Goal: Task Accomplishment & Management: Use online tool/utility

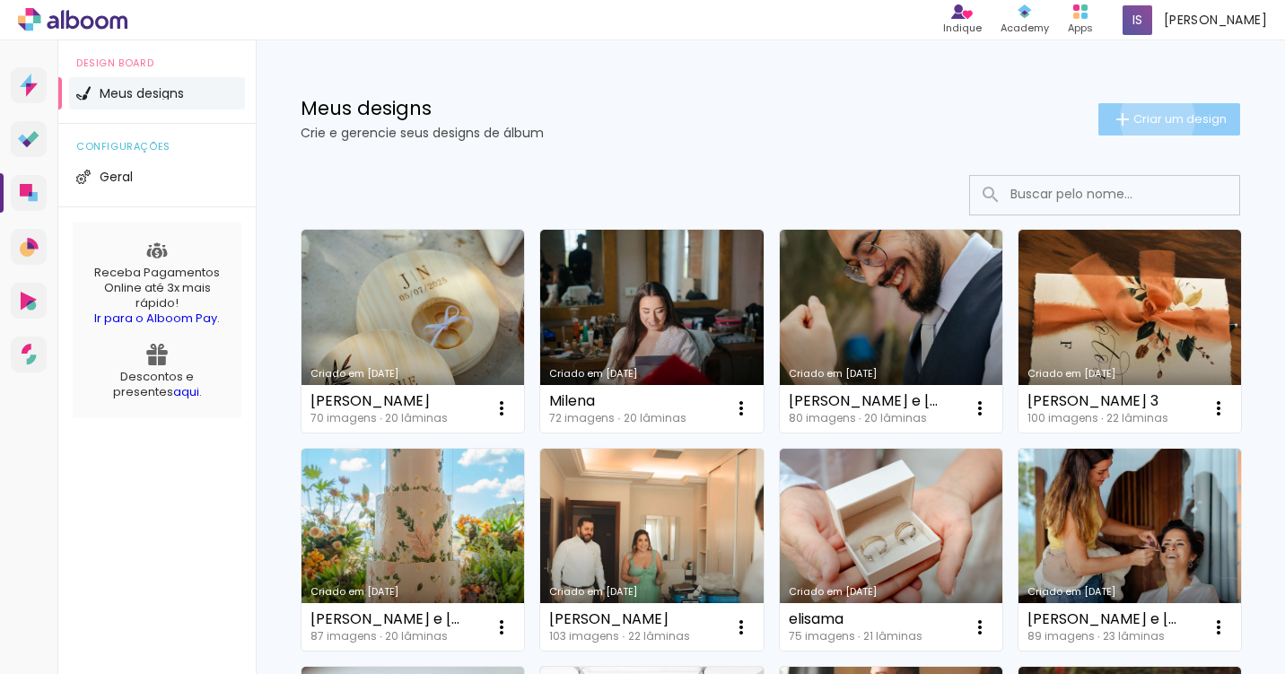
click at [1154, 118] on span "Criar um design" at bounding box center [1180, 119] width 93 height 12
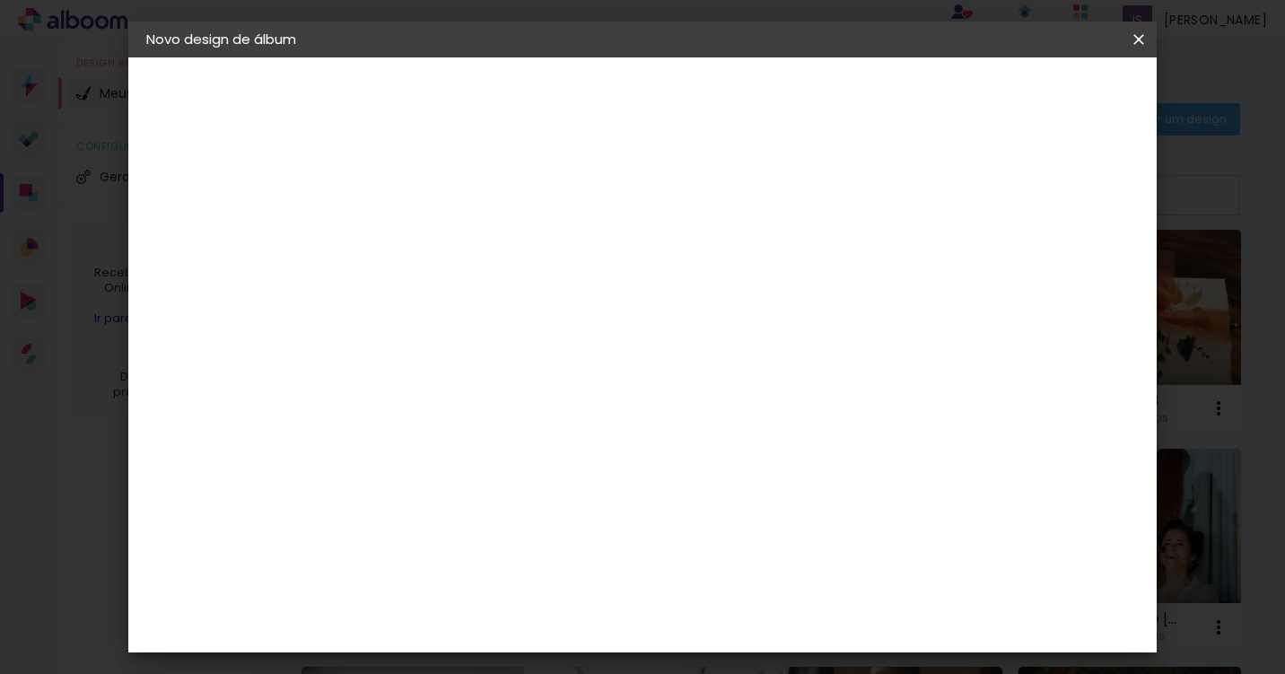
click at [440, 241] on input at bounding box center [440, 241] width 0 height 28
type input "[PERSON_NAME]"
type paper-input "[PERSON_NAME]"
click at [624, 94] on paper-button "Avançar" at bounding box center [580, 95] width 88 height 31
click at [576, 353] on div at bounding box center [485, 354] width 181 height 2
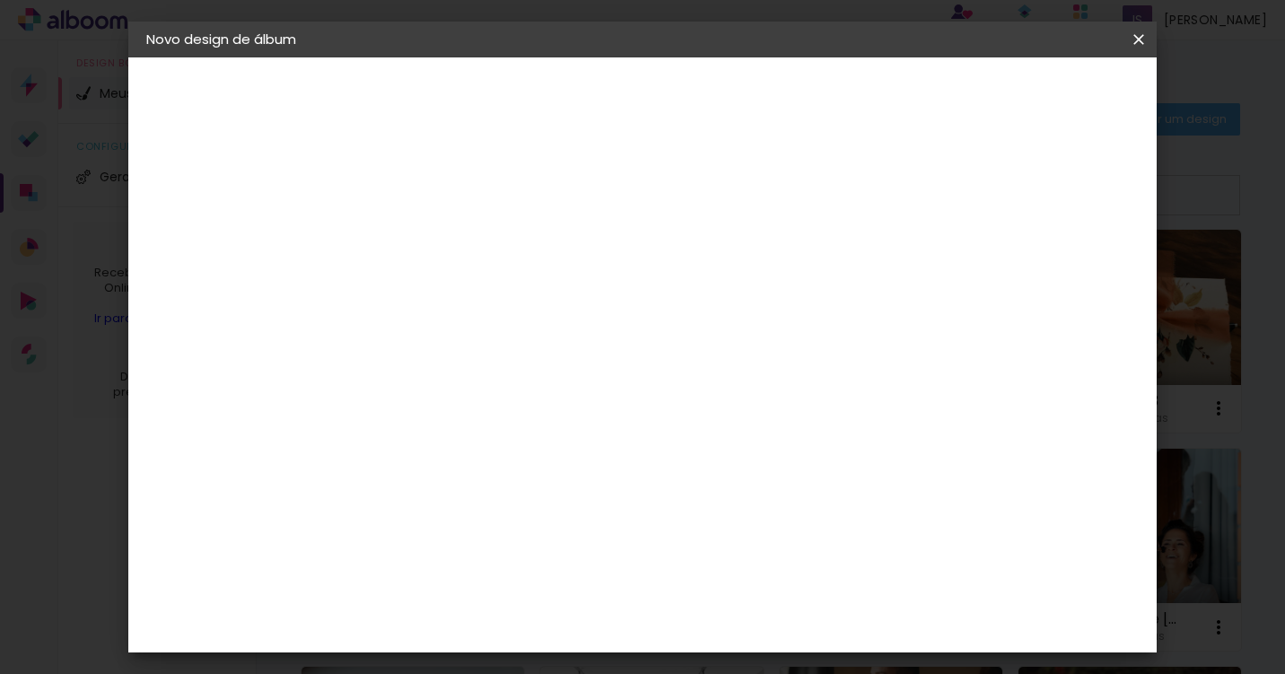
type input "lui"
type paper-input "lui"
click at [556, 413] on paper-item "[PERSON_NAME]" at bounding box center [473, 405] width 168 height 39
click at [0, 0] on slot "Avançar" at bounding box center [0, 0] width 0 height 0
click at [510, 299] on input "text" at bounding box center [475, 313] width 70 height 28
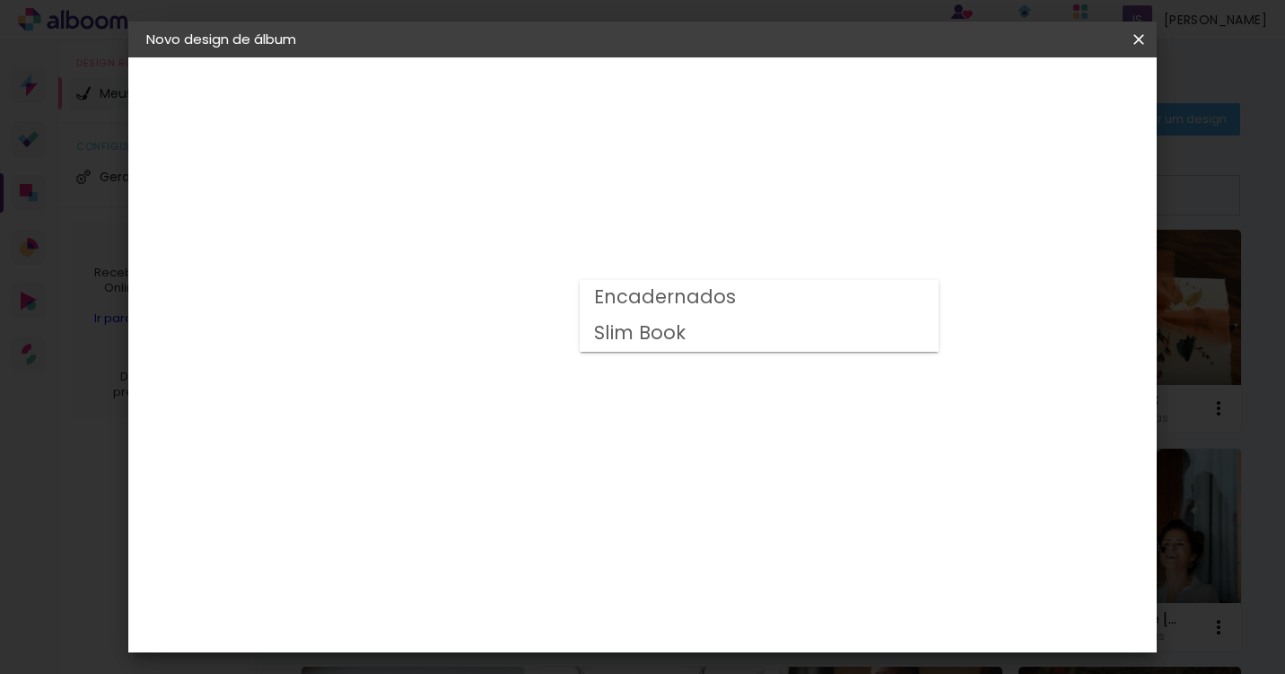
click at [0, 0] on slot "Slim Book" at bounding box center [0, 0] width 0 height 0
click at [660, 295] on input "Slim Book" at bounding box center [550, 295] width 220 height 28
click at [682, 311] on paper-item "Encadernados" at bounding box center [759, 298] width 359 height 36
type input "Encadernados"
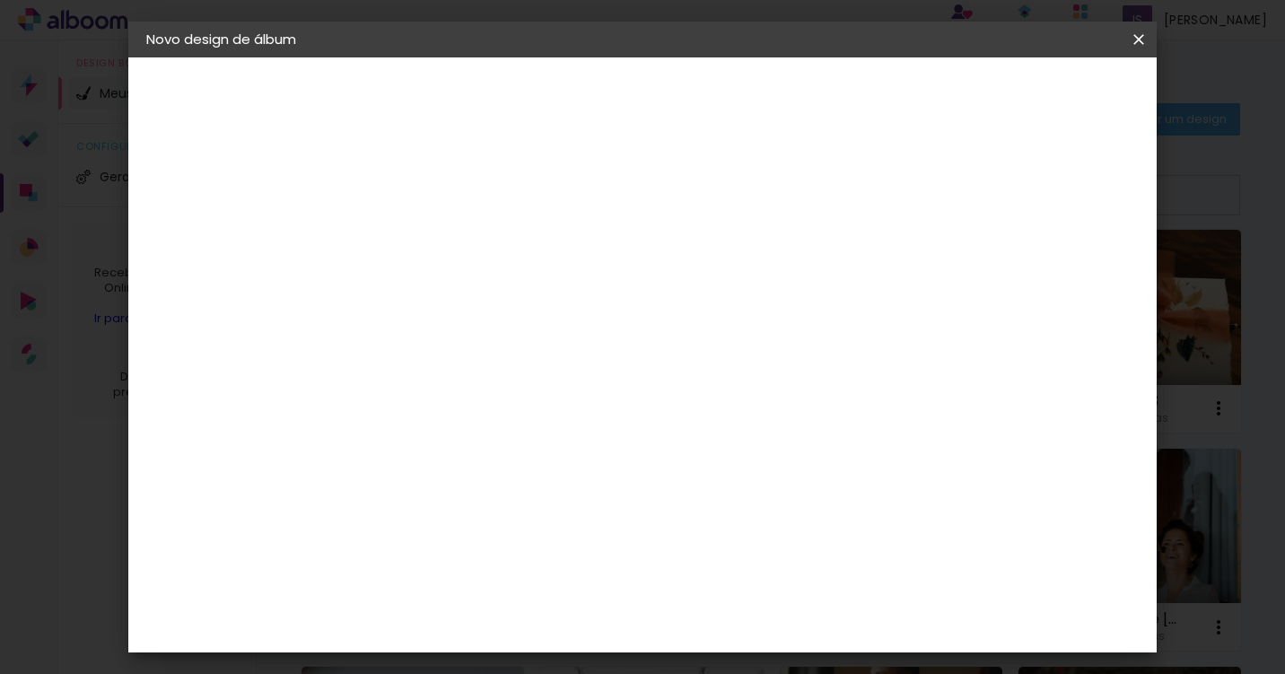
drag, startPoint x: 660, startPoint y: 540, endPoint x: 666, endPoint y: 419, distance: 121.3
click at [0, 0] on slot "Horizontal Modelo Fechado Lâmina 20 x 50 20 × 25 cm 20.3 × 50 cm 20 x 60 20 × 3…" at bounding box center [0, 0] width 0 height 0
click at [561, 626] on span "30 x 60" at bounding box center [518, 644] width 83 height 37
click at [0, 0] on slot "Avançar" at bounding box center [0, 0] width 0 height 0
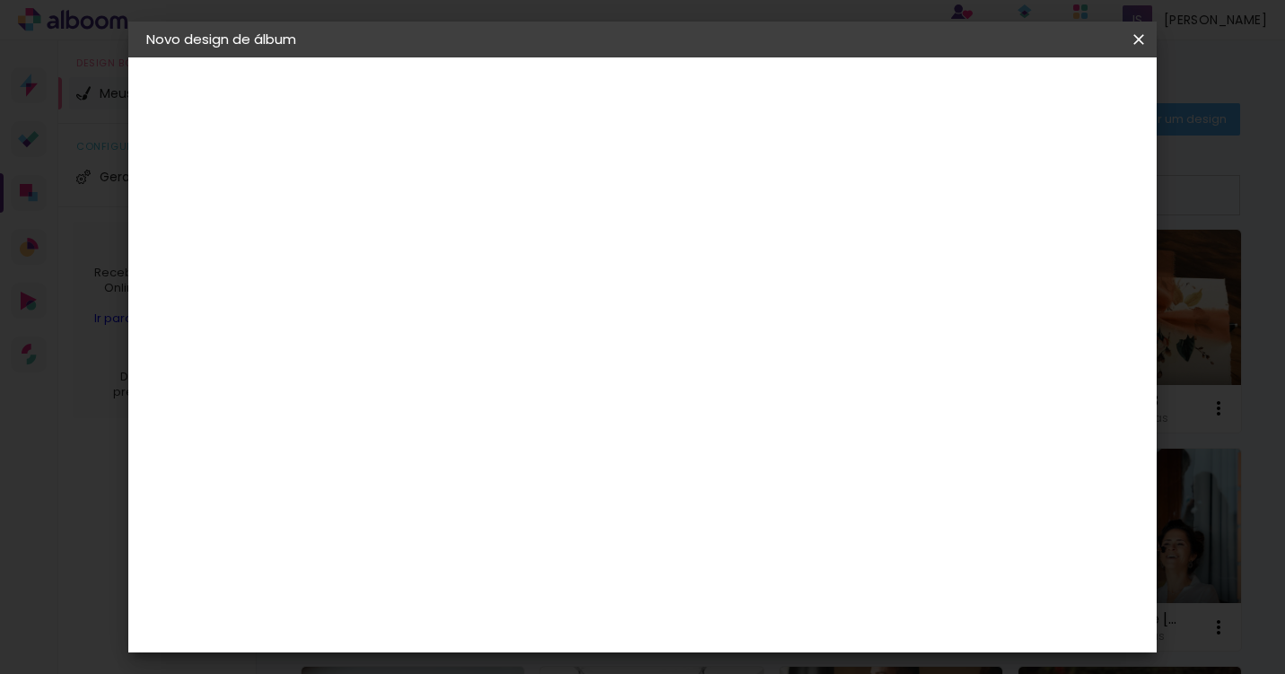
click at [960, 101] on span "Iniciar design" at bounding box center [920, 95] width 82 height 13
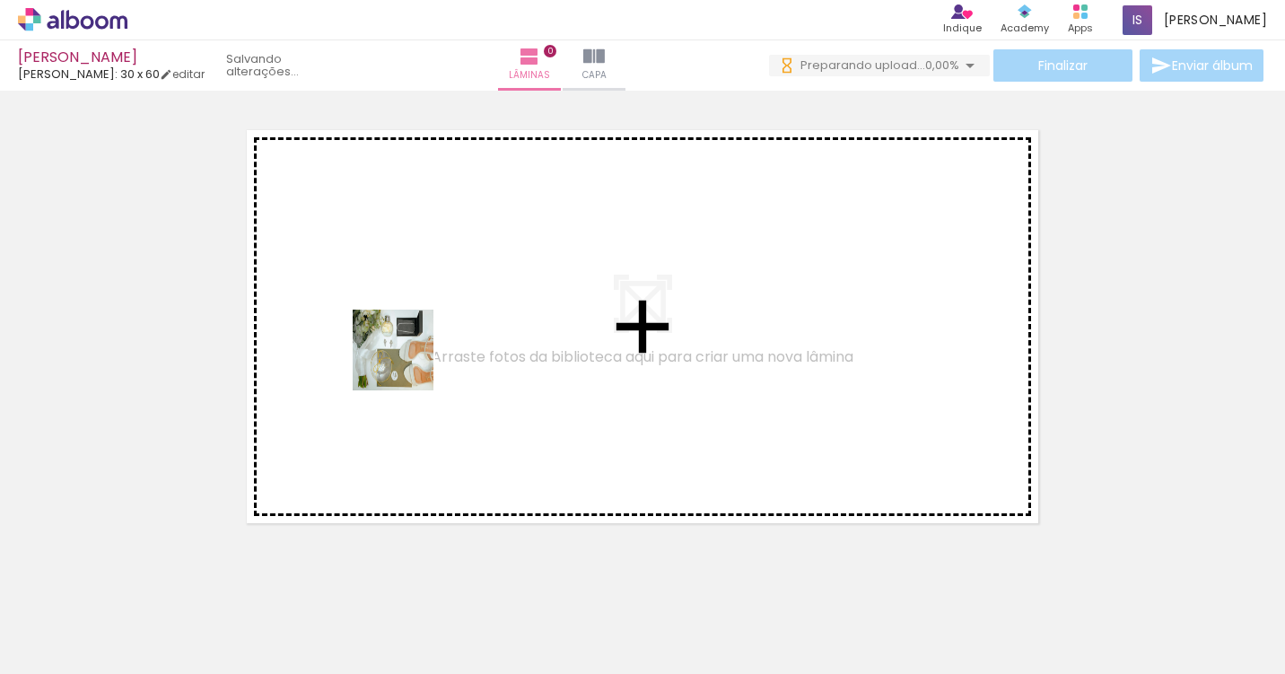
drag, startPoint x: 191, startPoint y: 632, endPoint x: 449, endPoint y: 327, distance: 399.3
click at [449, 327] on quentale-workspace at bounding box center [642, 337] width 1285 height 674
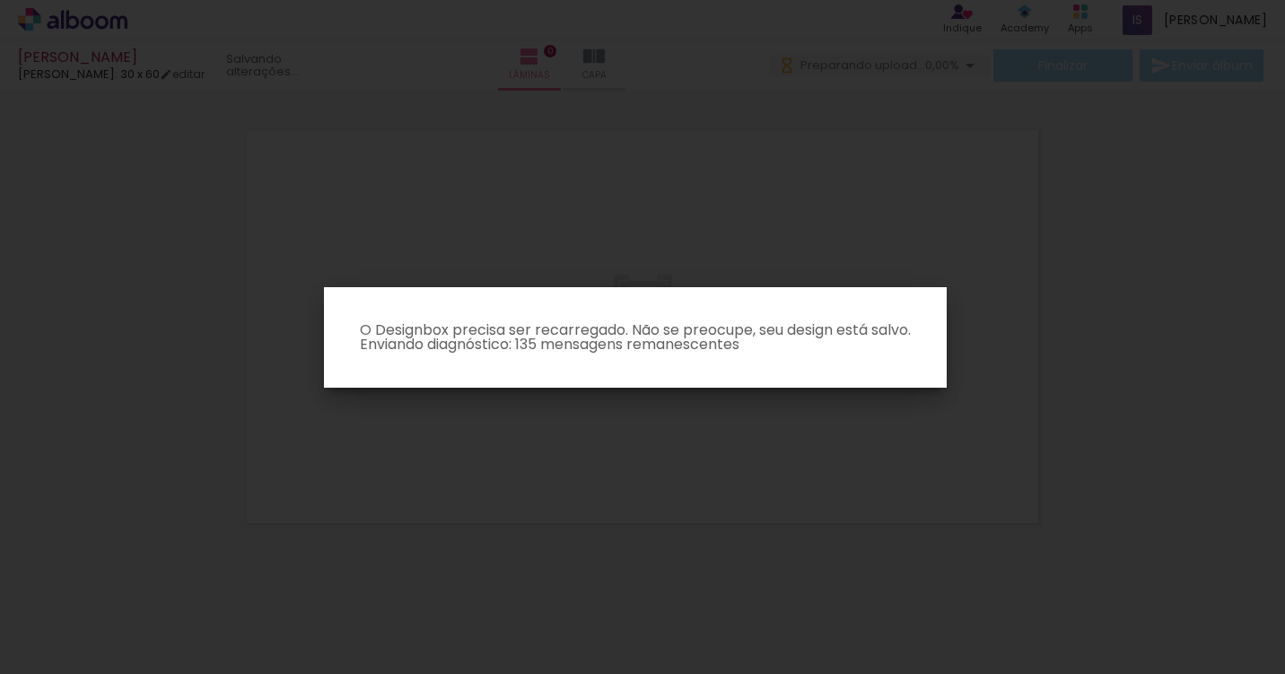
click at [791, 481] on iron-overlay-backdrop at bounding box center [642, 337] width 1285 height 674
click at [555, 458] on iron-overlay-backdrop at bounding box center [642, 337] width 1285 height 674
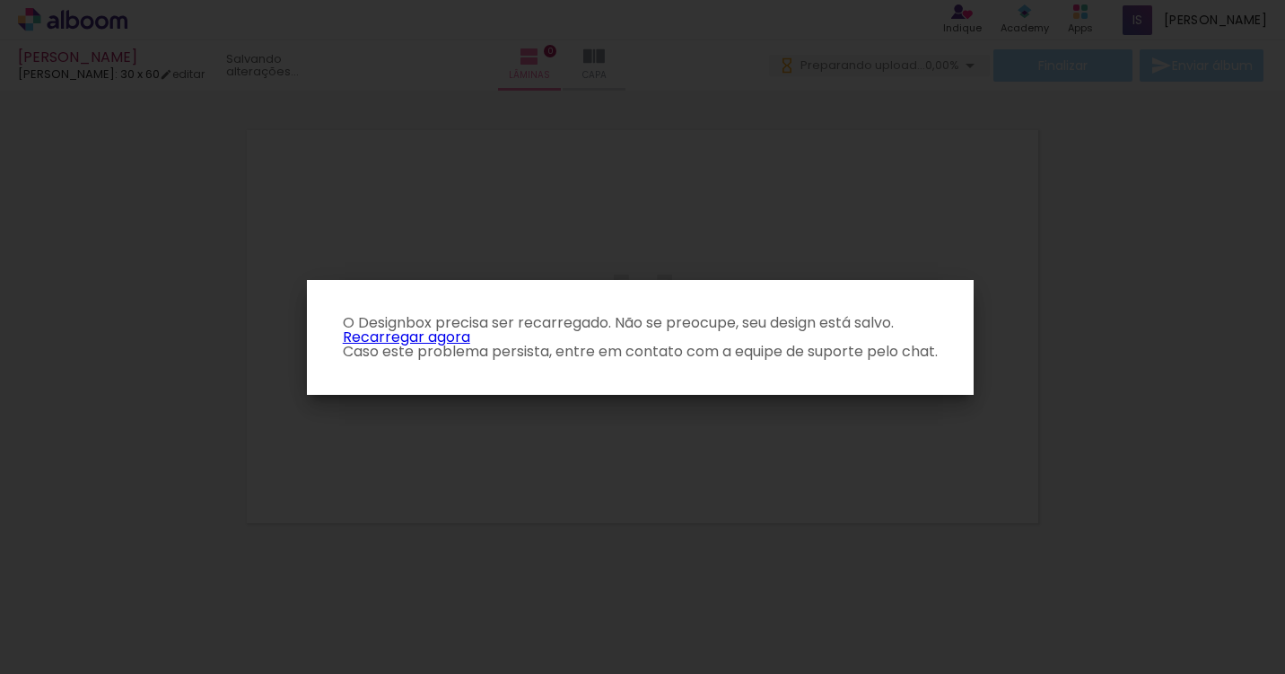
click at [394, 338] on link "Recarregar agora" at bounding box center [406, 337] width 127 height 21
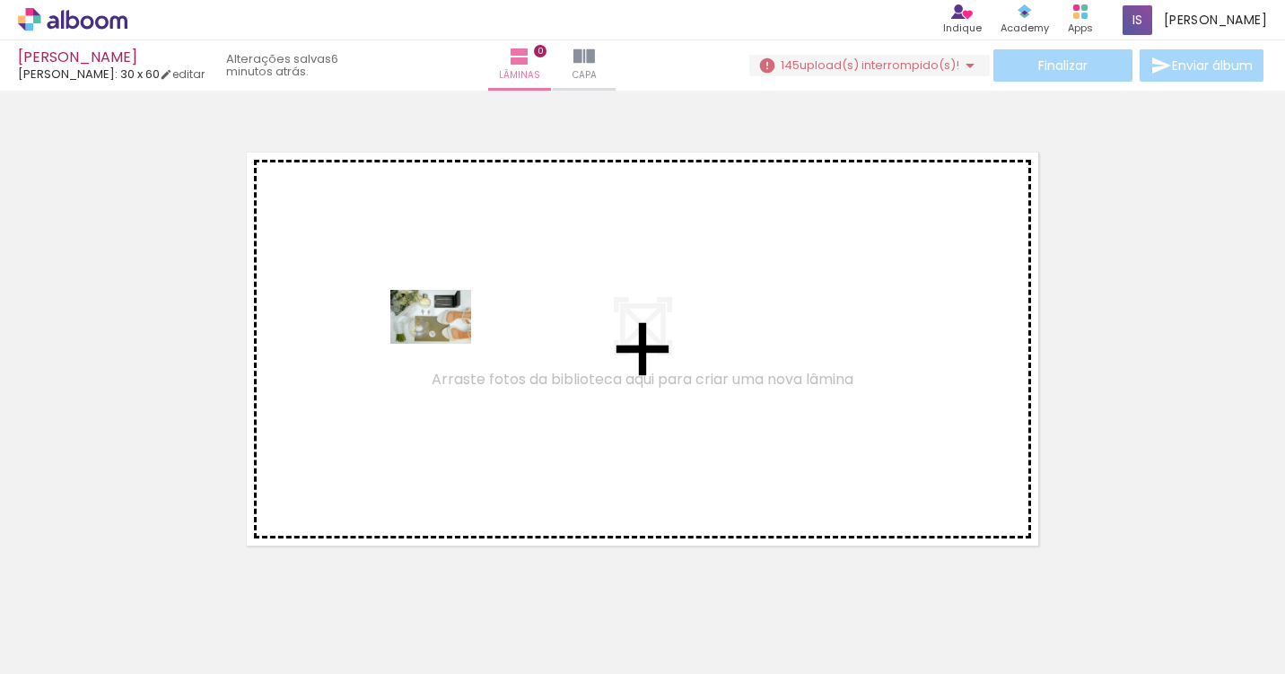
drag, startPoint x: 185, startPoint y: 614, endPoint x: 453, endPoint y: 339, distance: 384.0
click at [453, 339] on quentale-workspace at bounding box center [642, 337] width 1285 height 674
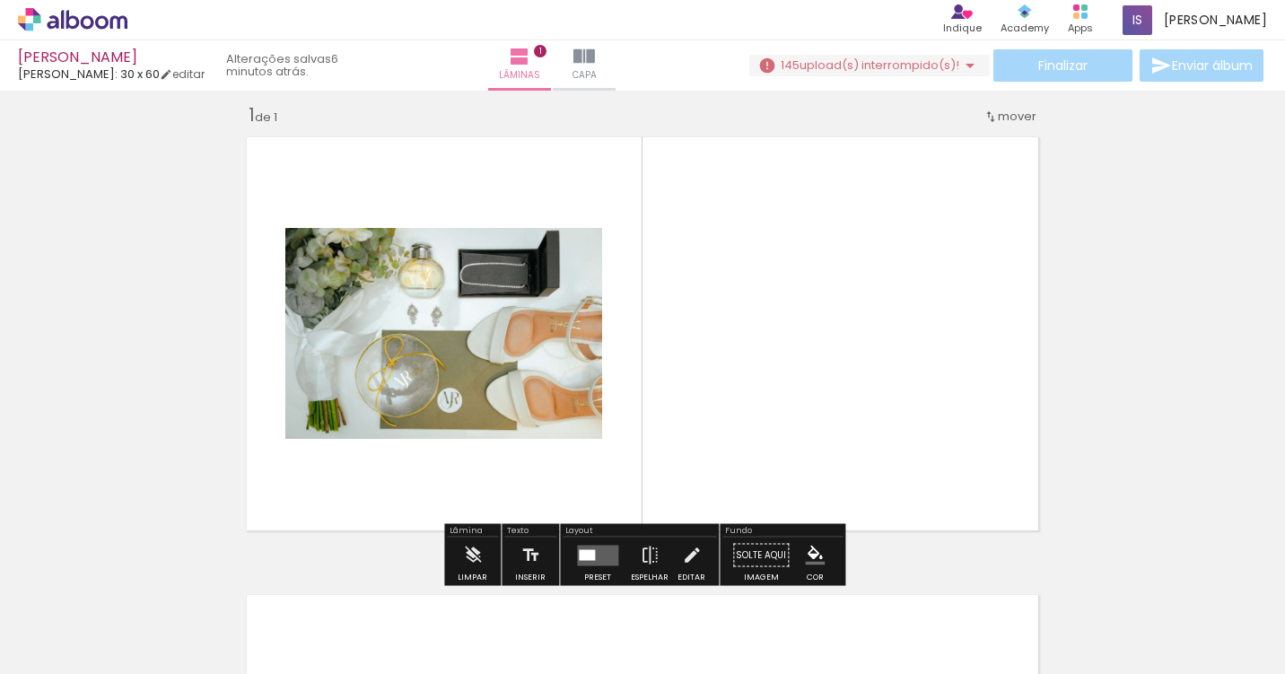
scroll to position [22, 0]
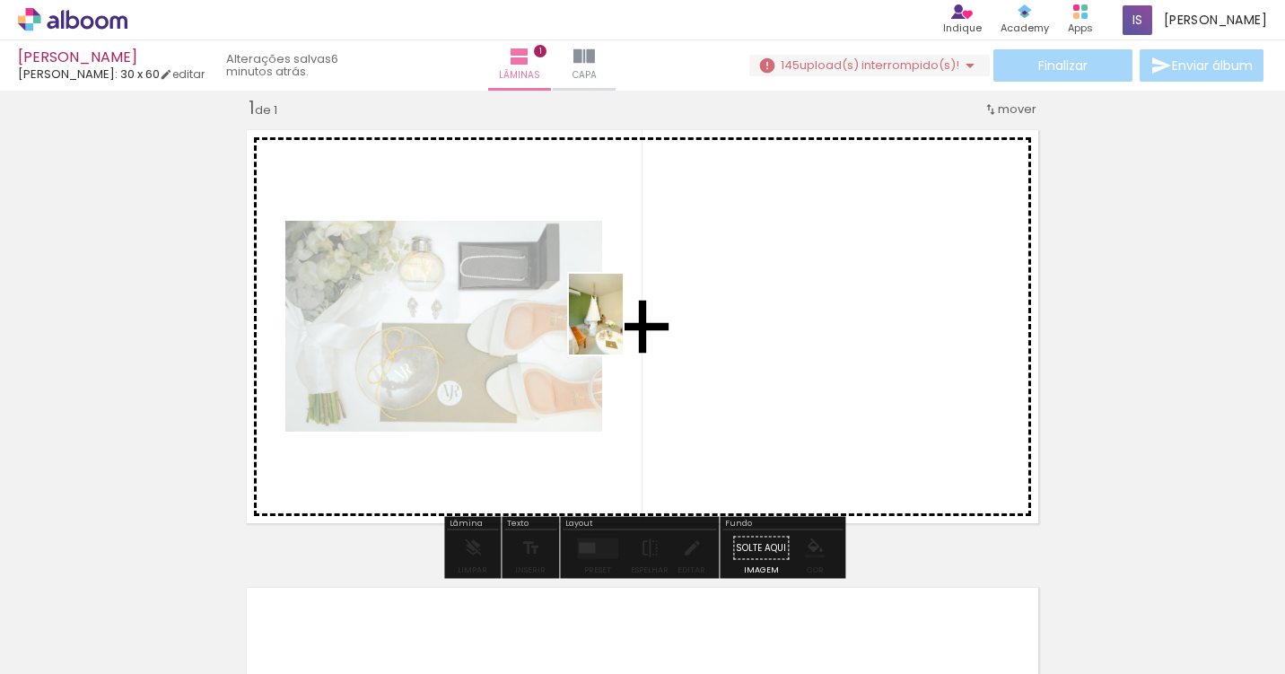
drag, startPoint x: 288, startPoint y: 617, endPoint x: 623, endPoint y: 328, distance: 442.8
click at [623, 328] on quentale-workspace at bounding box center [642, 337] width 1285 height 674
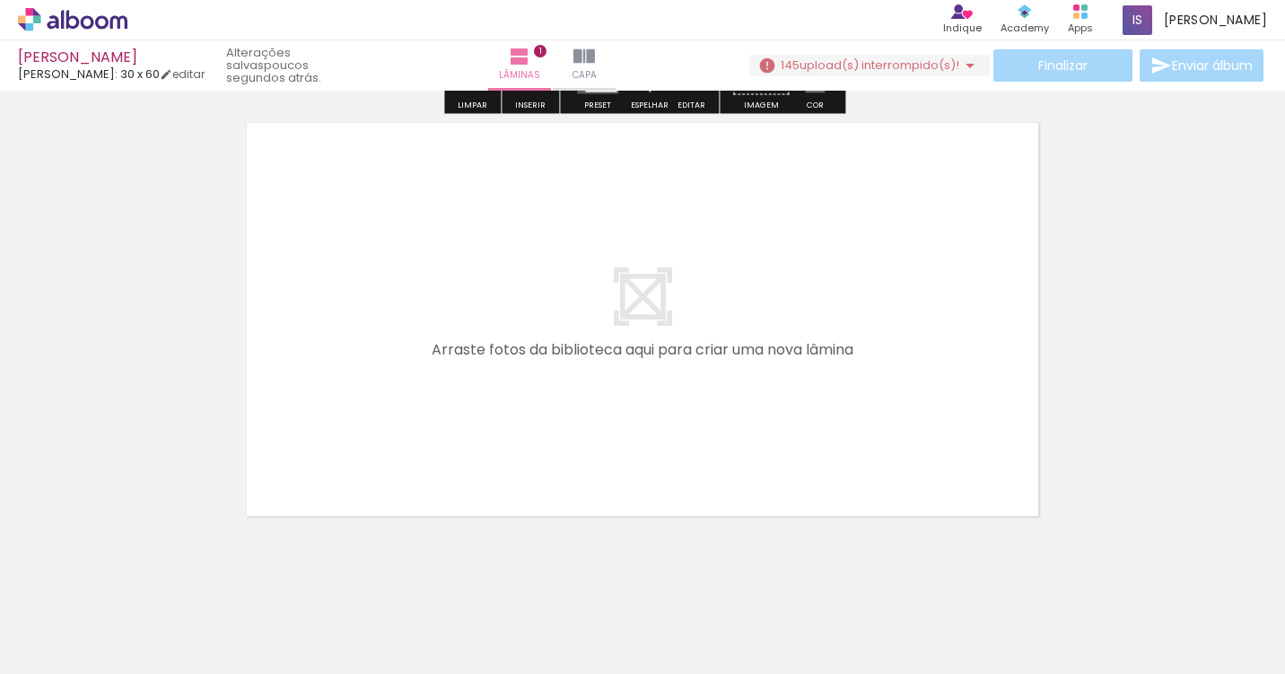
scroll to position [0, 0]
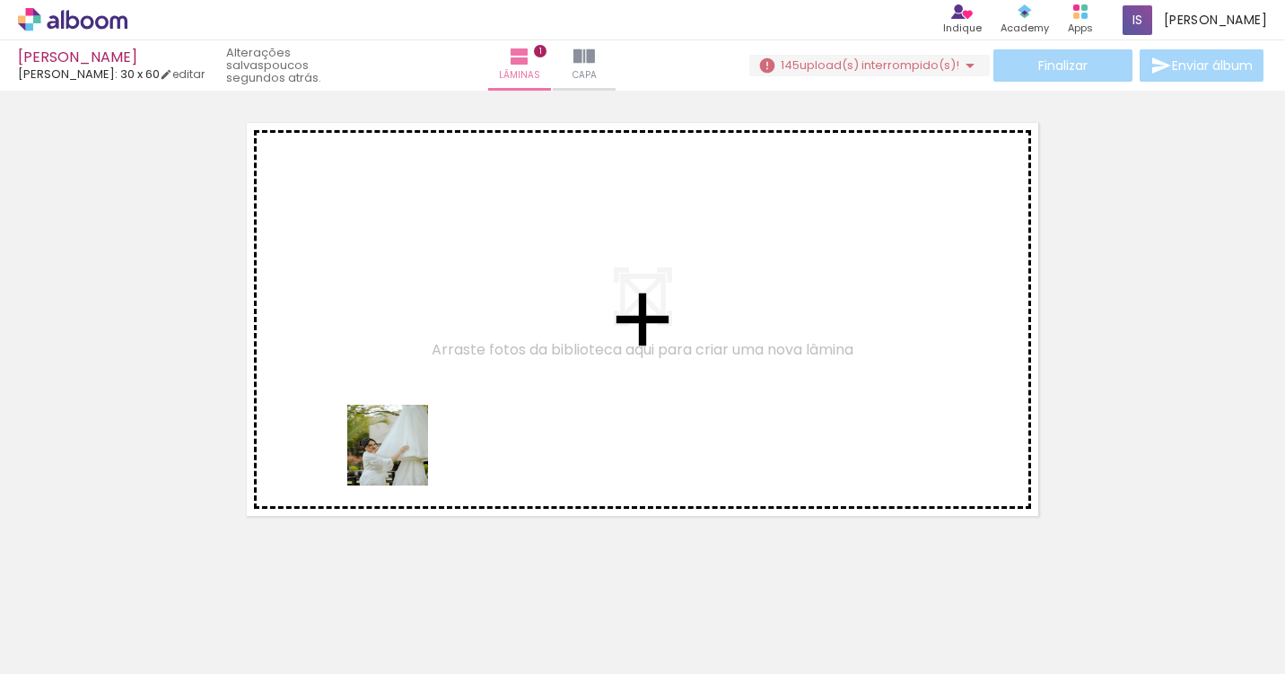
drag, startPoint x: 375, startPoint y: 625, endPoint x: 440, endPoint y: 357, distance: 275.1
click at [439, 357] on quentale-workspace at bounding box center [642, 337] width 1285 height 674
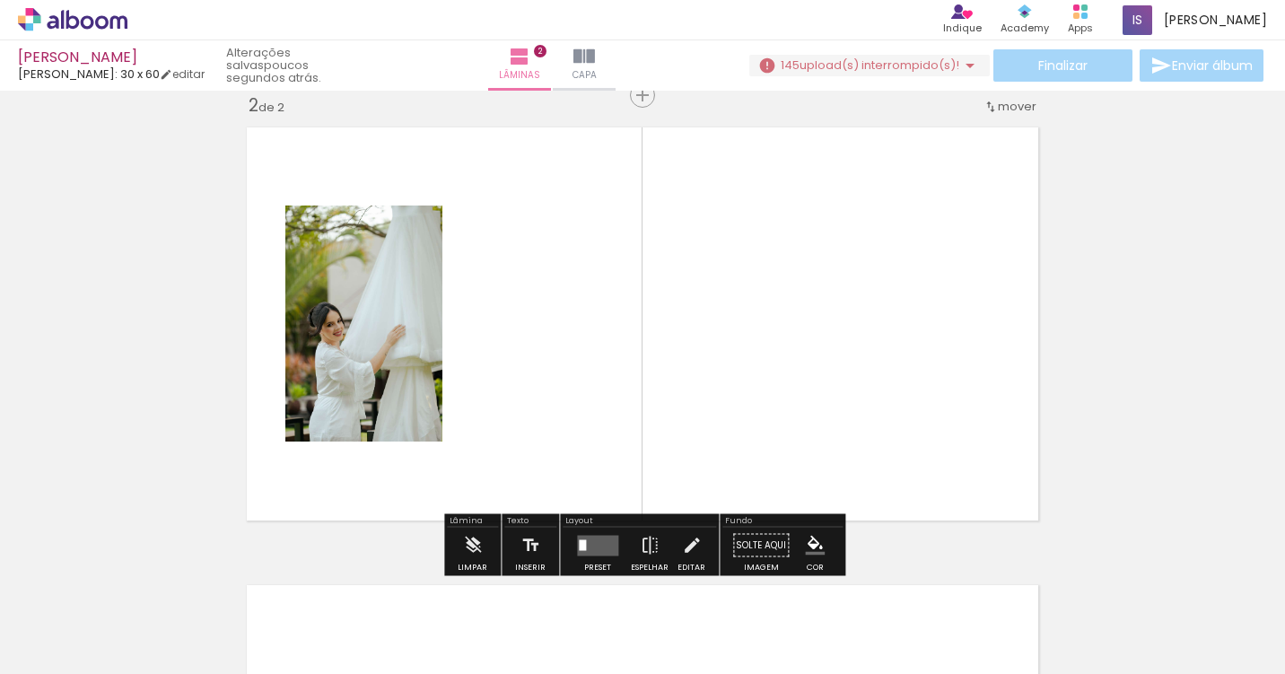
scroll to position [480, 0]
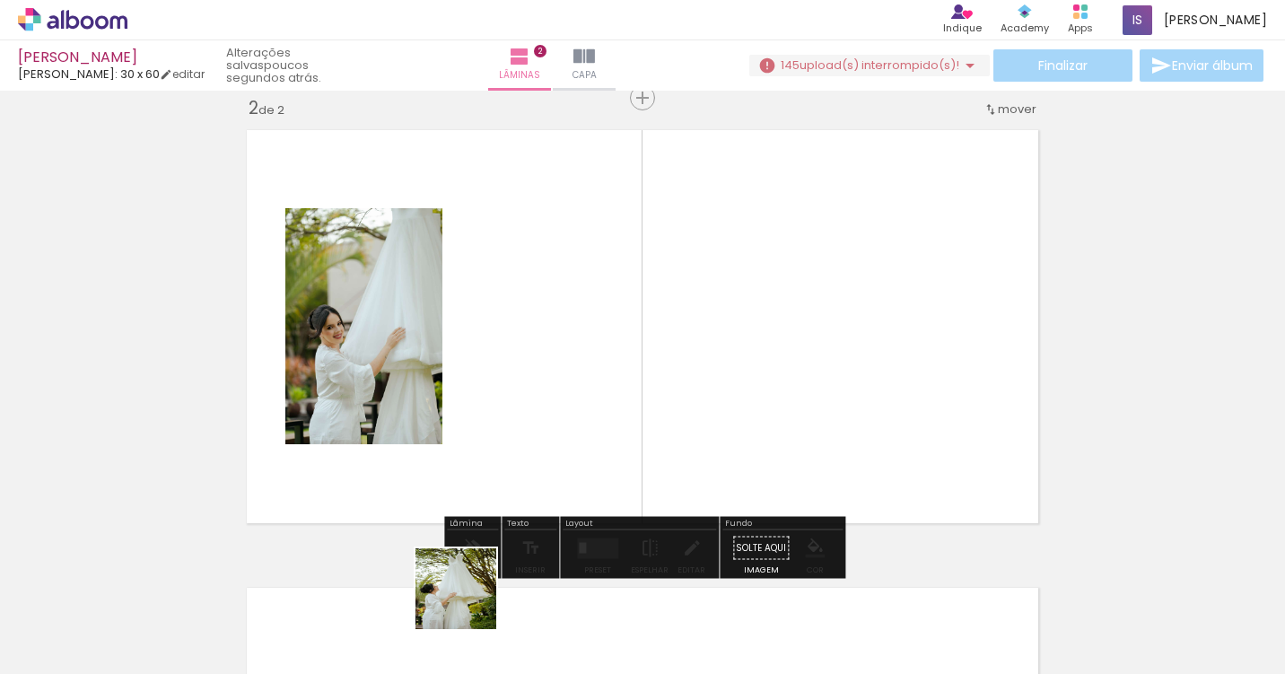
drag, startPoint x: 468, startPoint y: 621, endPoint x: 550, endPoint y: 446, distance: 193.5
click at [549, 446] on quentale-workspace at bounding box center [642, 337] width 1285 height 674
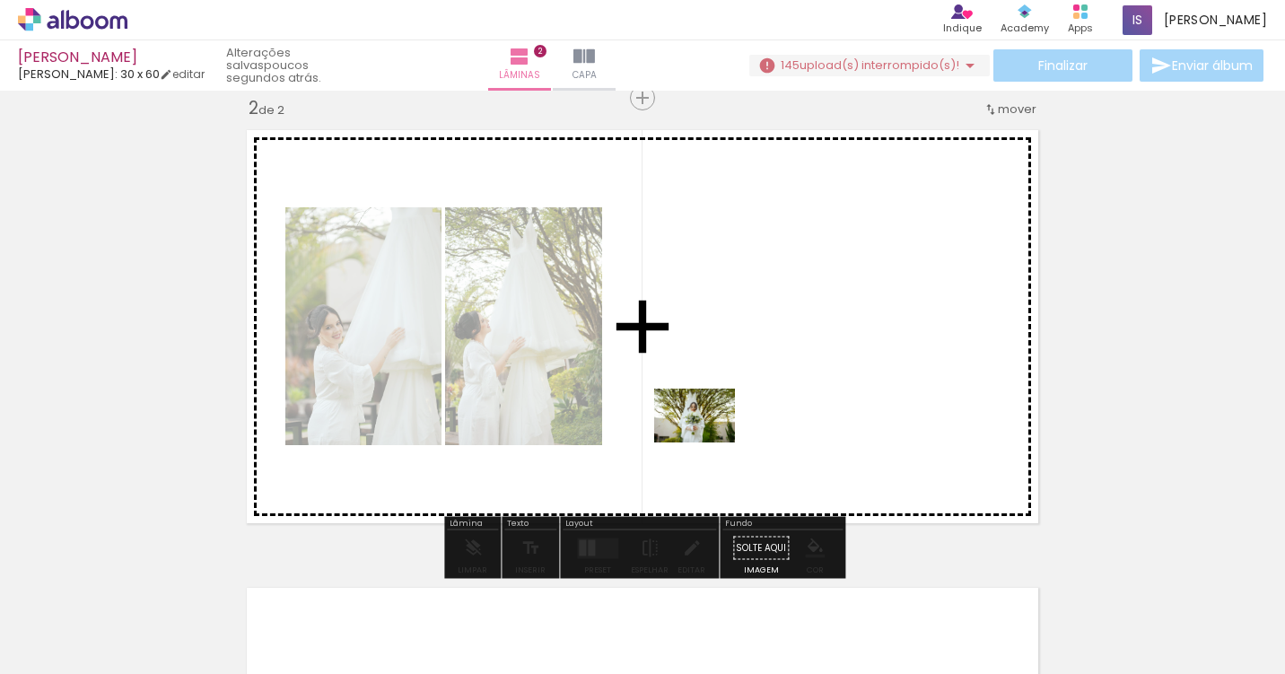
drag, startPoint x: 585, startPoint y: 626, endPoint x: 713, endPoint y: 440, distance: 226.0
click at [712, 440] on quentale-workspace at bounding box center [642, 337] width 1285 height 674
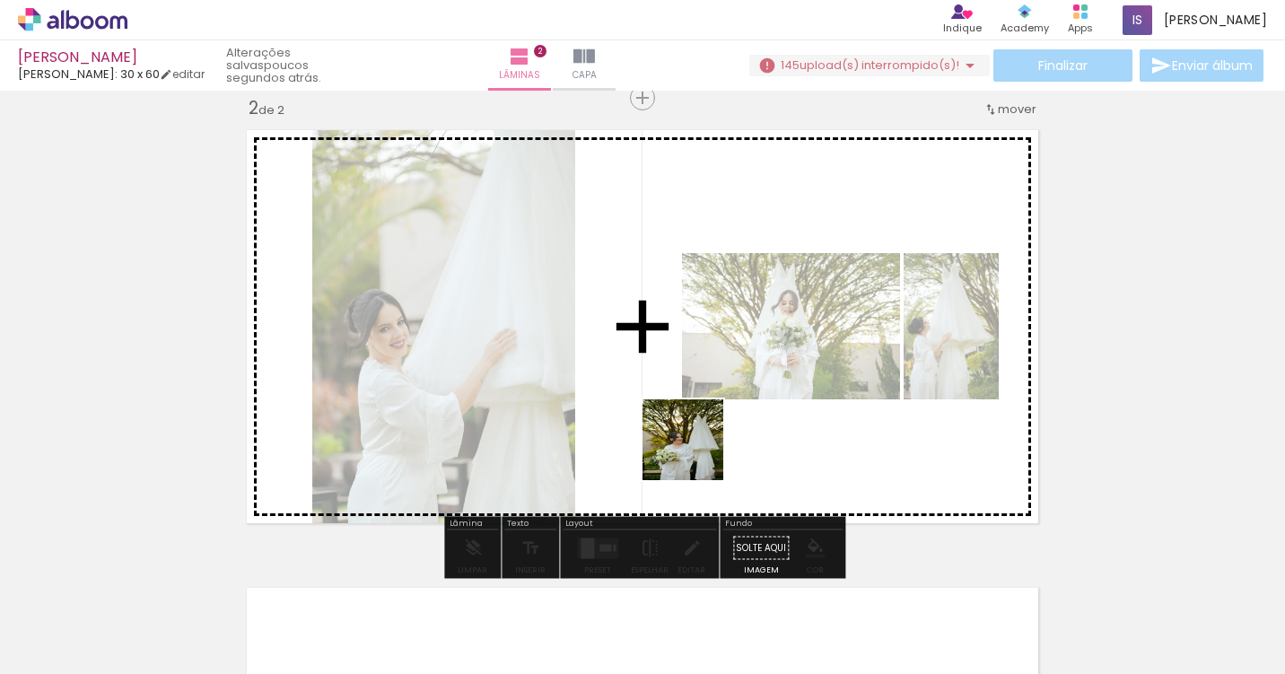
drag, startPoint x: 682, startPoint y: 643, endPoint x: 705, endPoint y: 403, distance: 240.8
click at [705, 403] on quentale-workspace at bounding box center [642, 337] width 1285 height 674
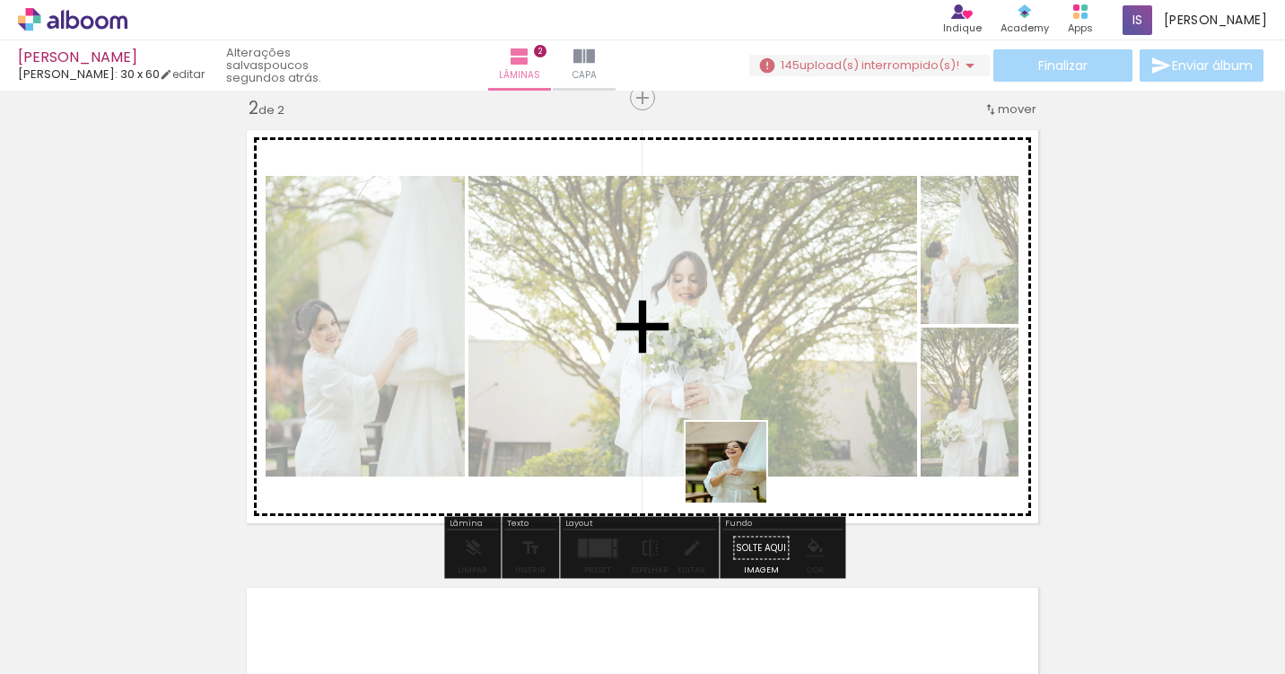
drag, startPoint x: 775, startPoint y: 630, endPoint x: 733, endPoint y: 406, distance: 228.3
click at [733, 406] on quentale-workspace at bounding box center [642, 337] width 1285 height 674
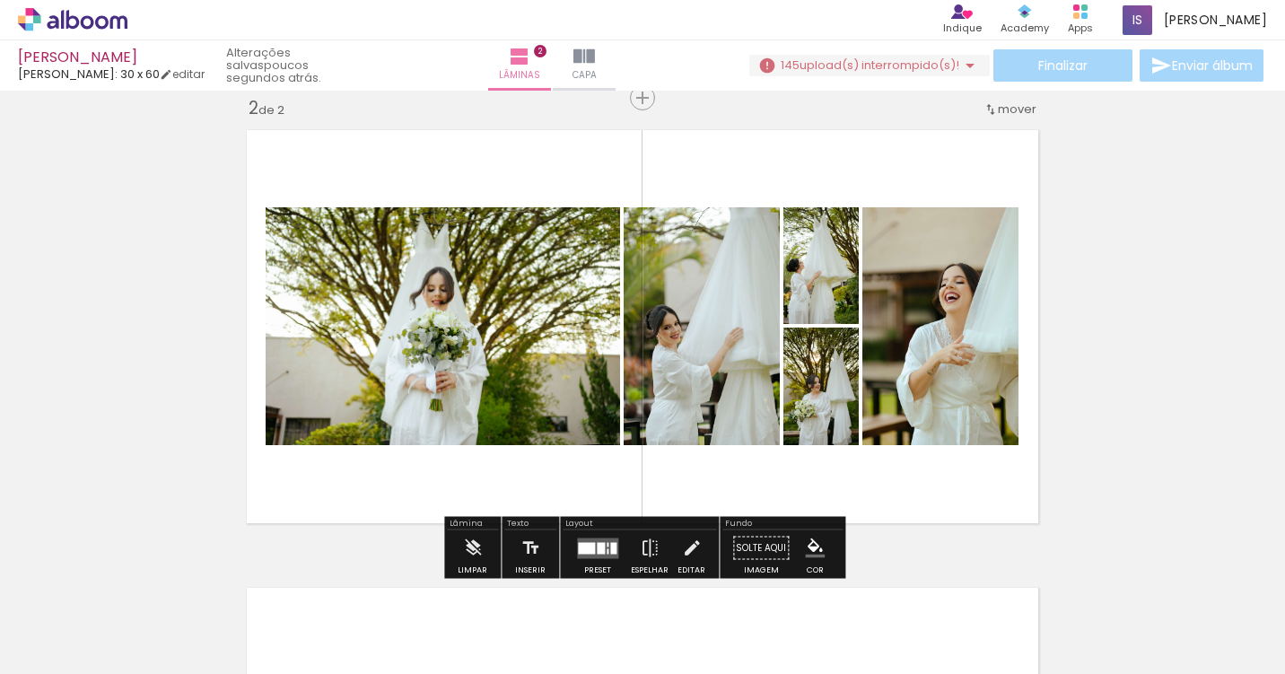
click at [871, 618] on div at bounding box center [883, 613] width 59 height 89
click at [588, 542] on div at bounding box center [586, 548] width 17 height 12
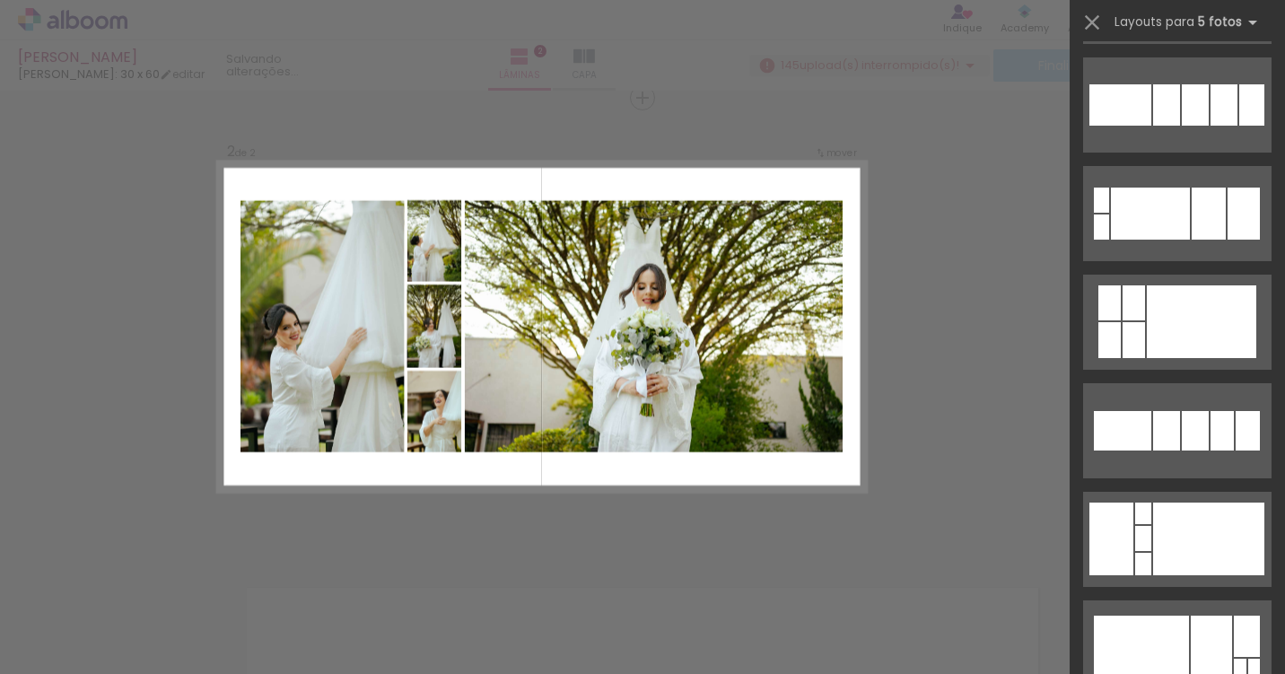
scroll to position [433, 0]
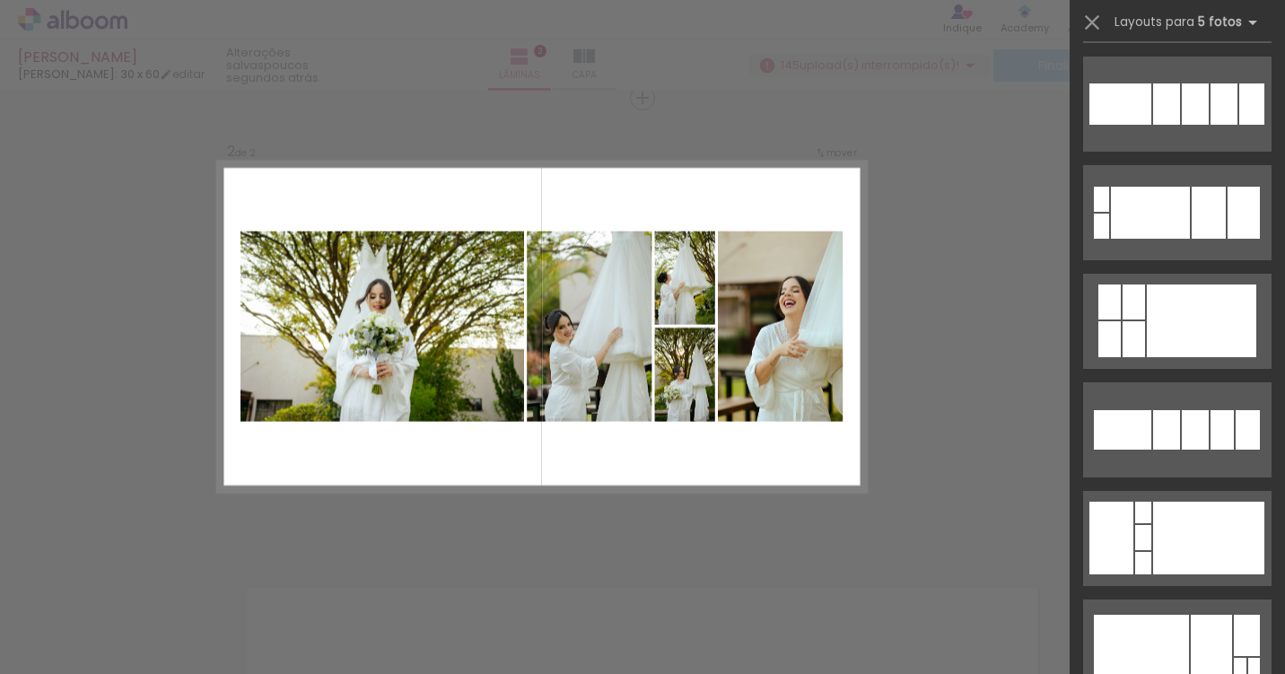
click at [857, 512] on div "Confirmar Cancelar" at bounding box center [642, 318] width 1285 height 1416
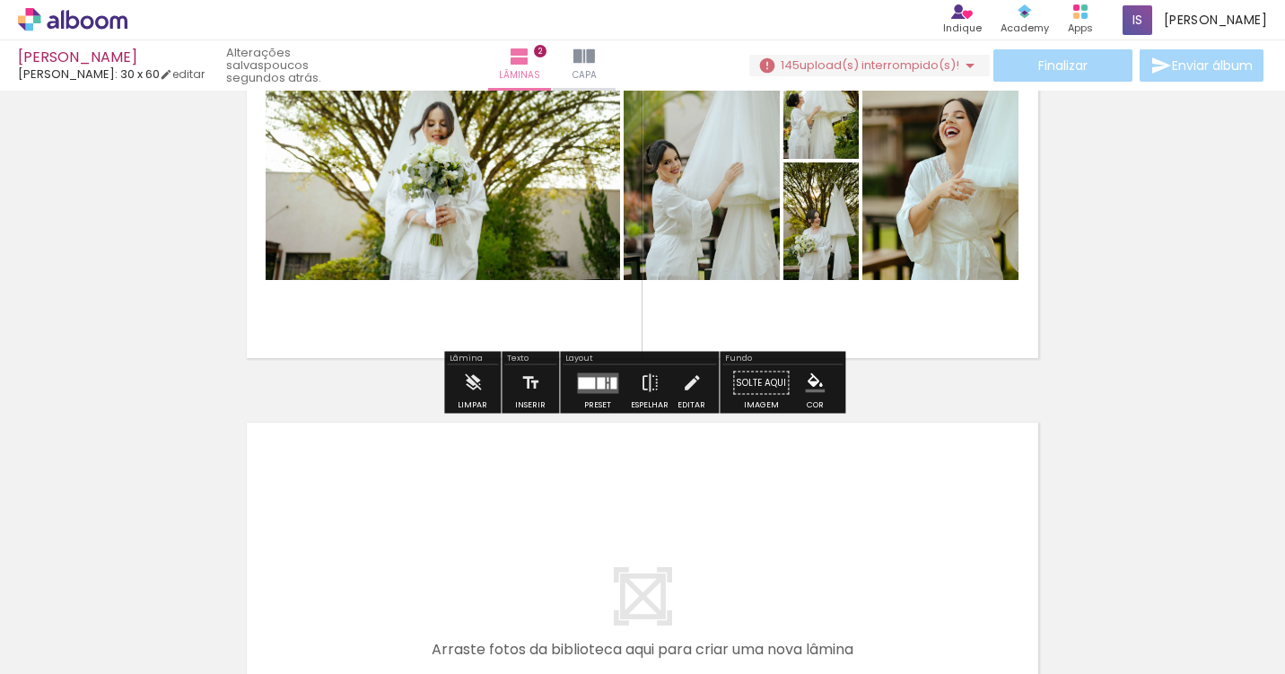
scroll to position [657, 0]
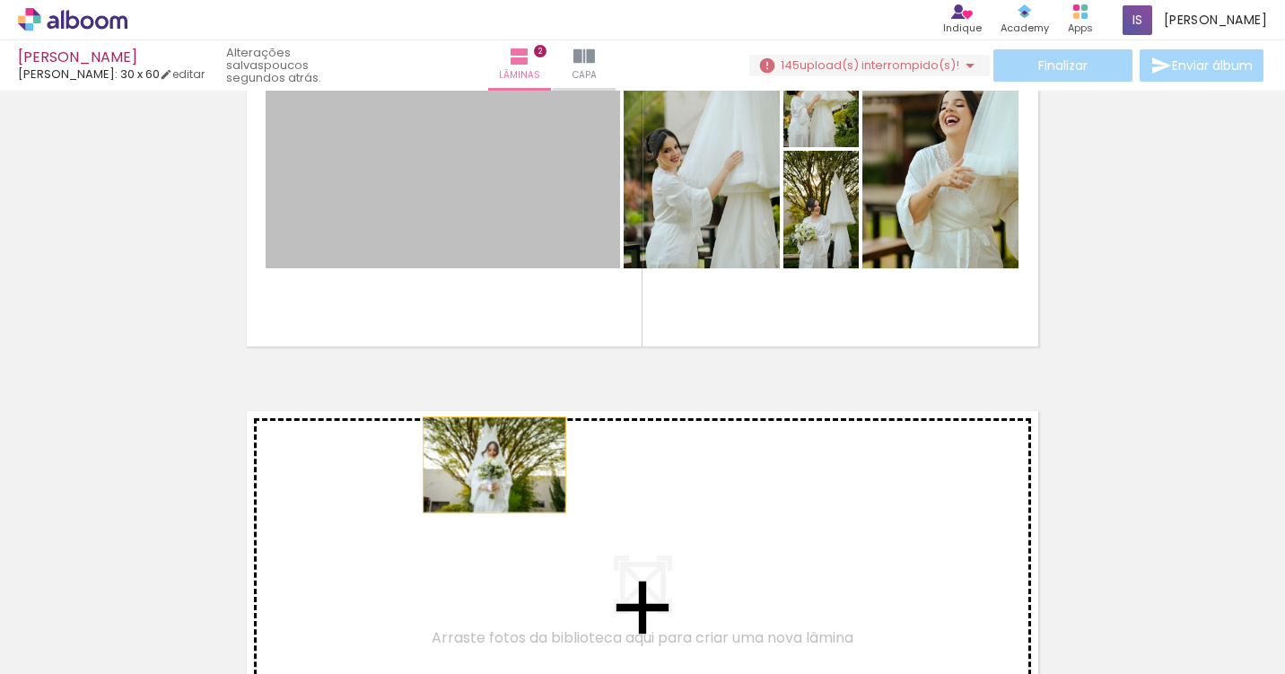
drag, startPoint x: 521, startPoint y: 237, endPoint x: 494, endPoint y: 466, distance: 230.4
click at [494, 466] on div "Inserir lâmina 1 de 2 Inserir lâmina 2 de 2" at bounding box center [642, 127] width 1285 height 1374
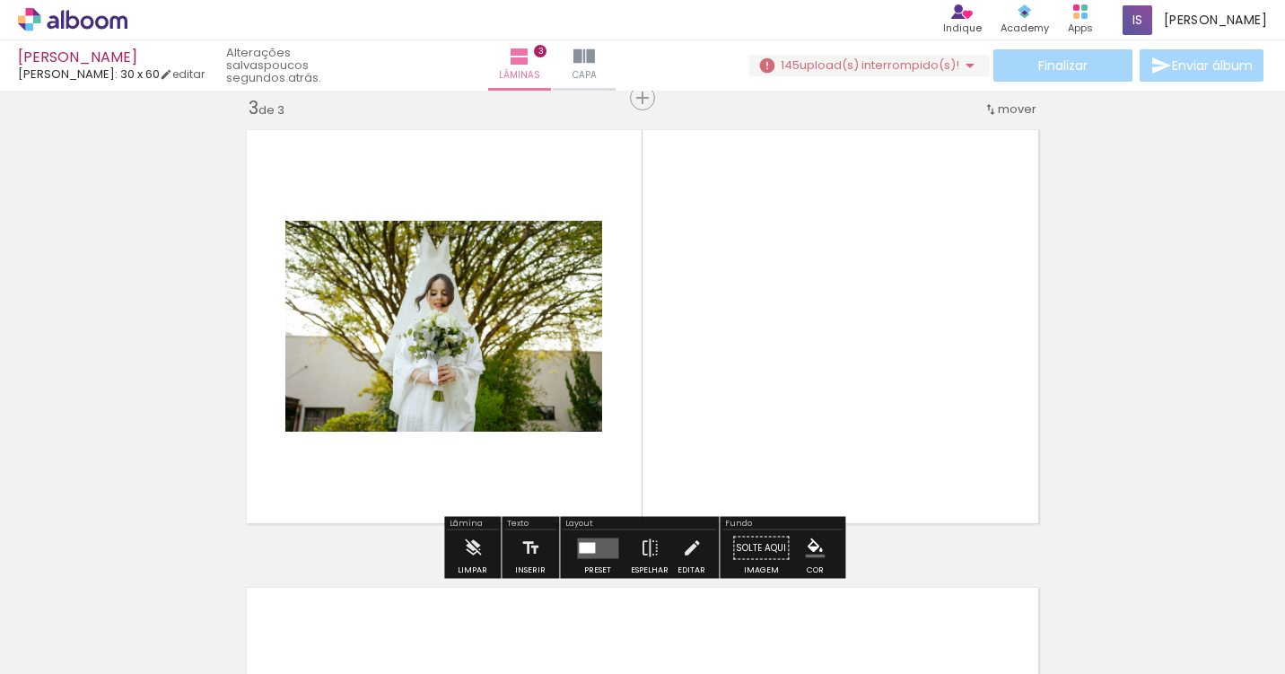
scroll to position [938, 0]
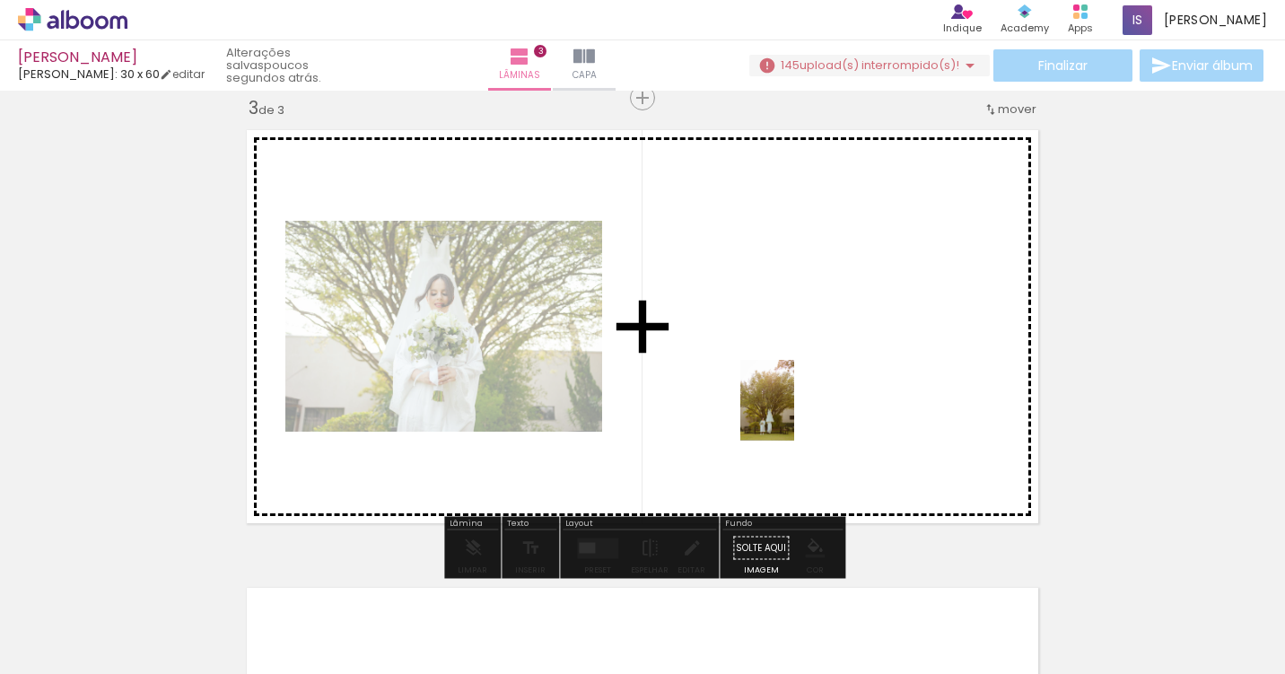
drag, startPoint x: 874, startPoint y: 626, endPoint x: 792, endPoint y: 404, distance: 236.2
click at [792, 403] on quentale-workspace at bounding box center [642, 337] width 1285 height 674
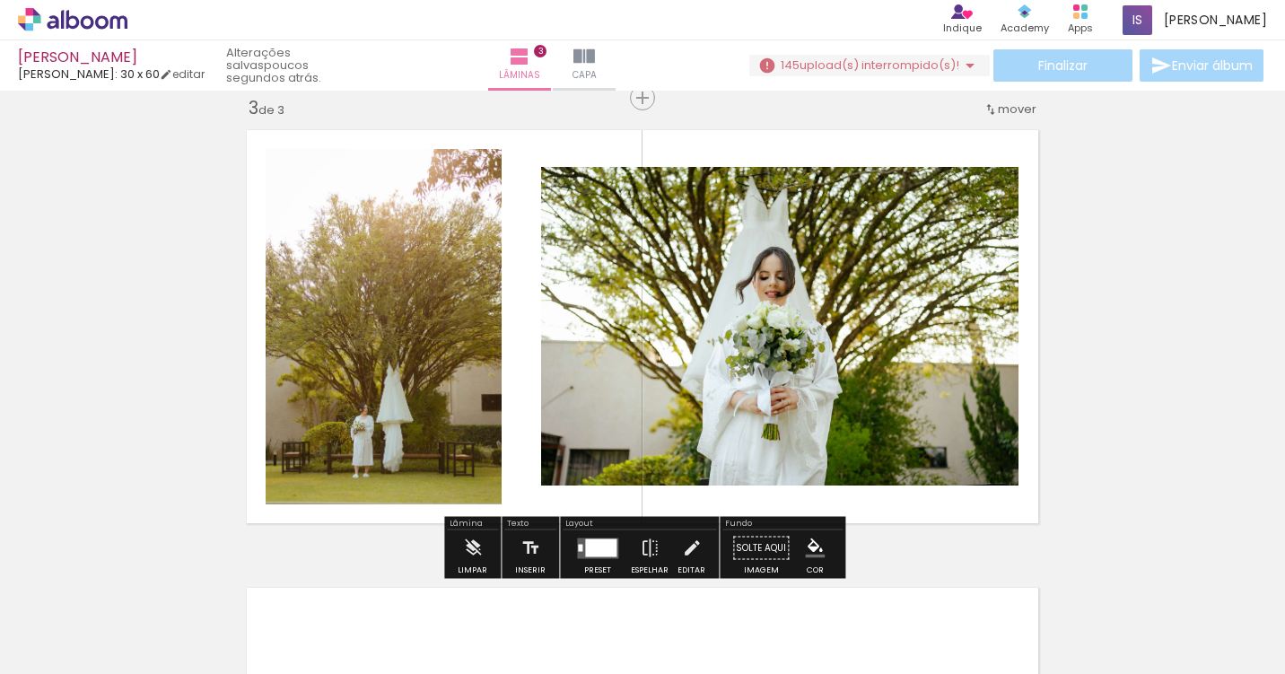
click at [607, 543] on div at bounding box center [600, 547] width 31 height 18
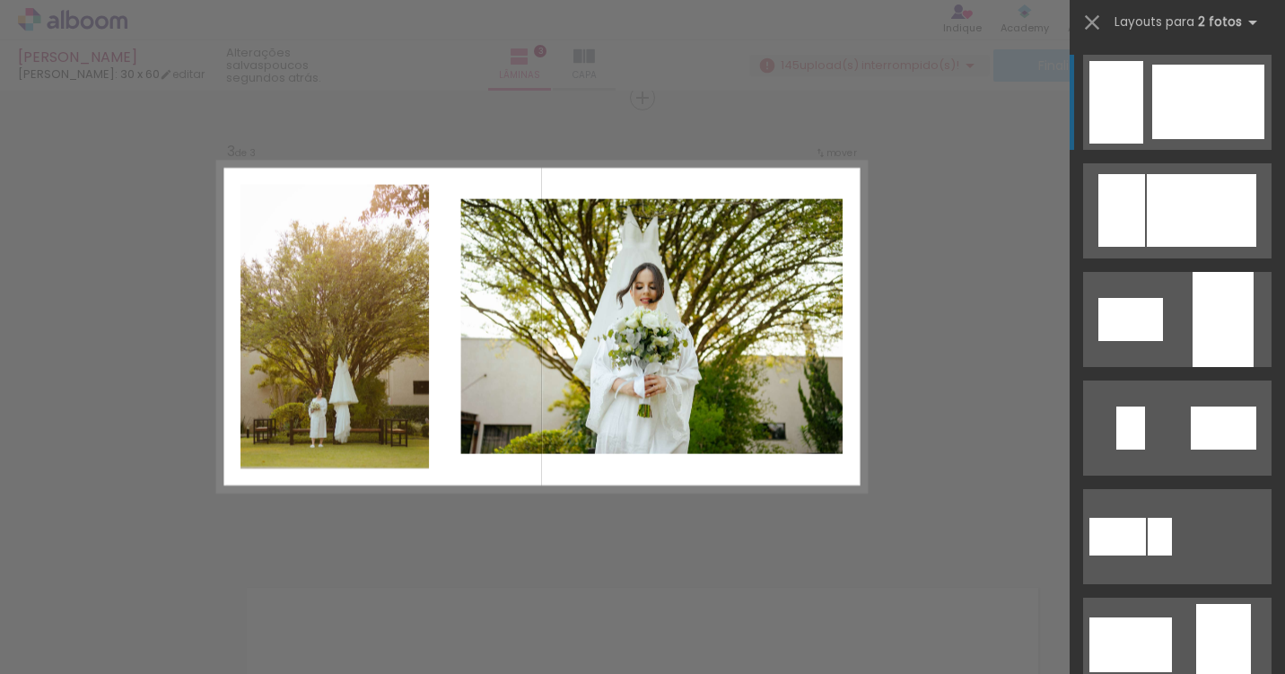
click at [1206, 99] on div at bounding box center [1208, 102] width 112 height 74
click at [1202, 92] on div at bounding box center [1208, 102] width 112 height 74
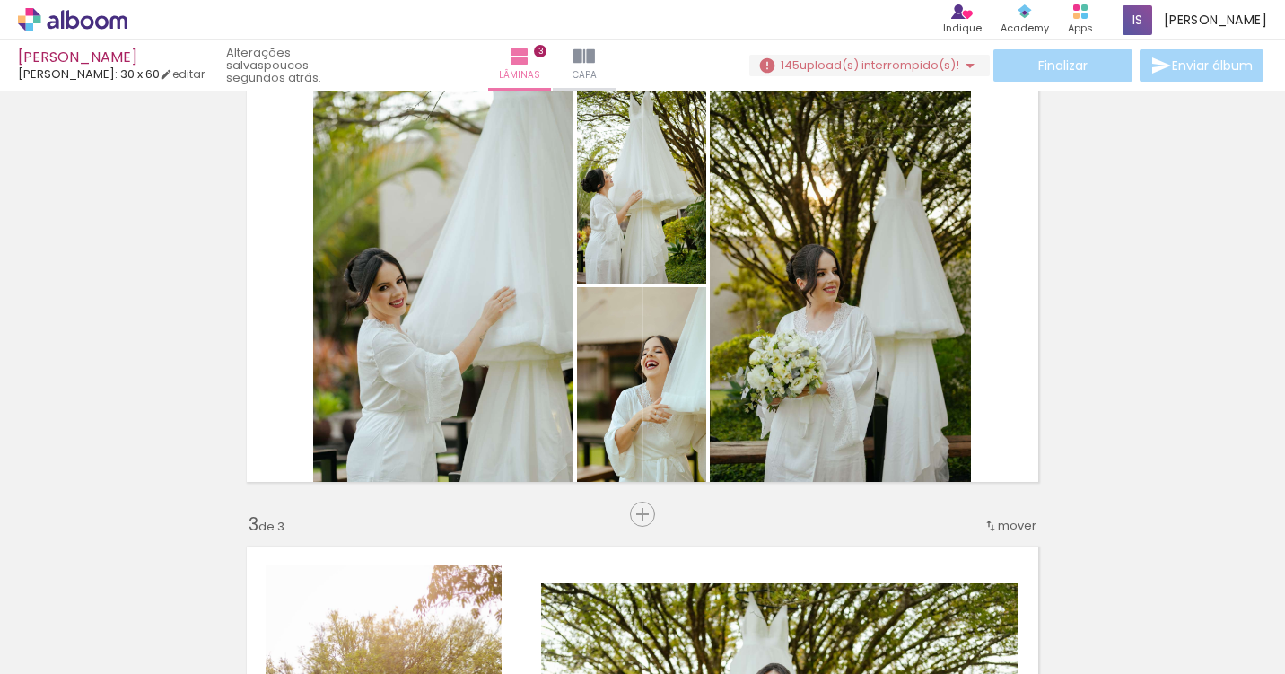
scroll to position [534, 0]
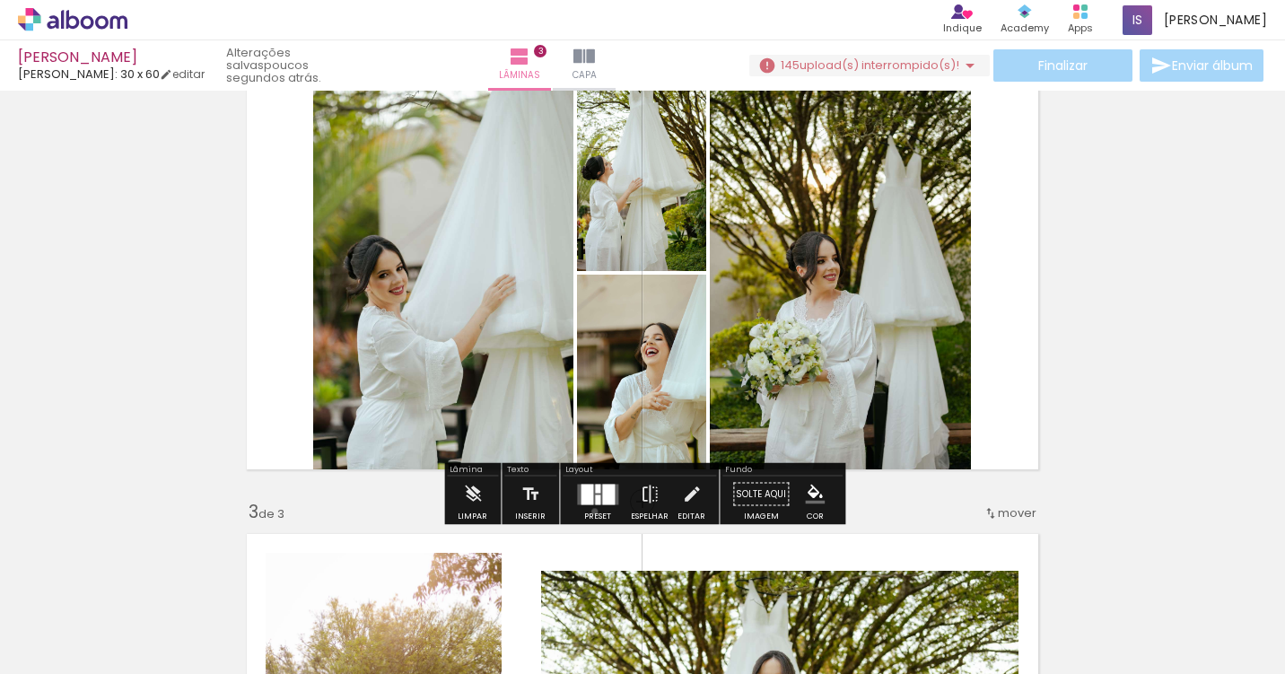
click at [591, 511] on div at bounding box center [597, 495] width 48 height 36
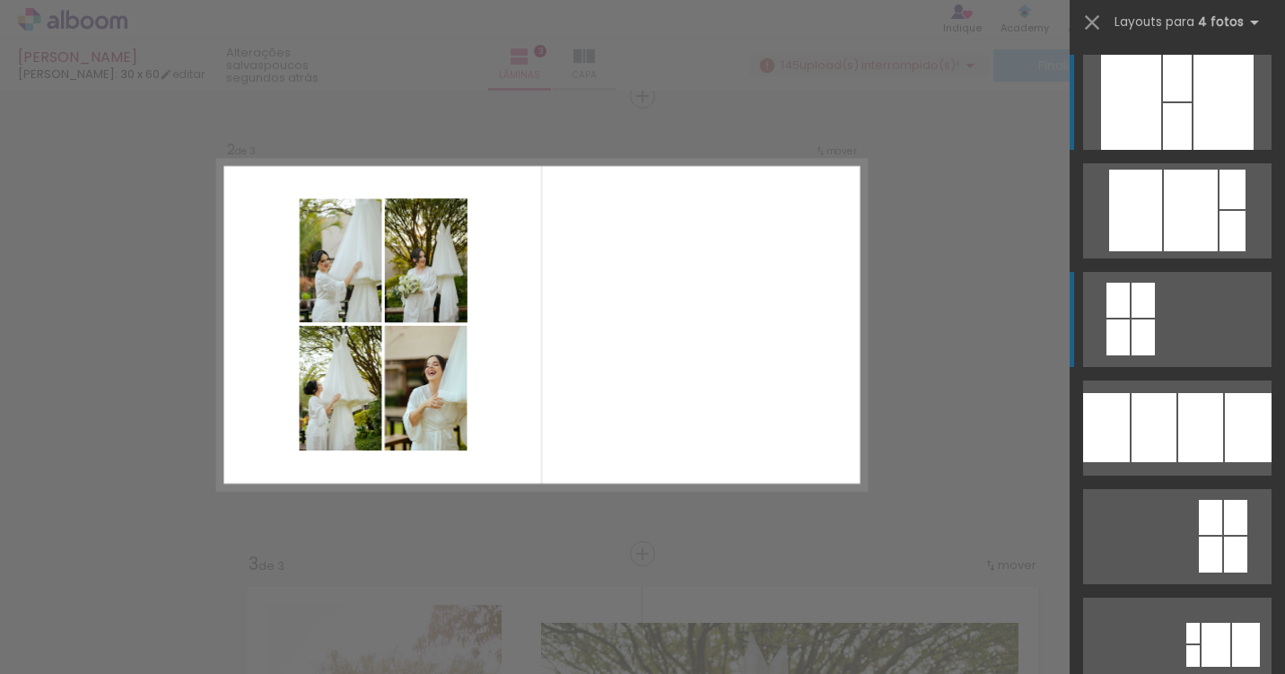
scroll to position [480, 0]
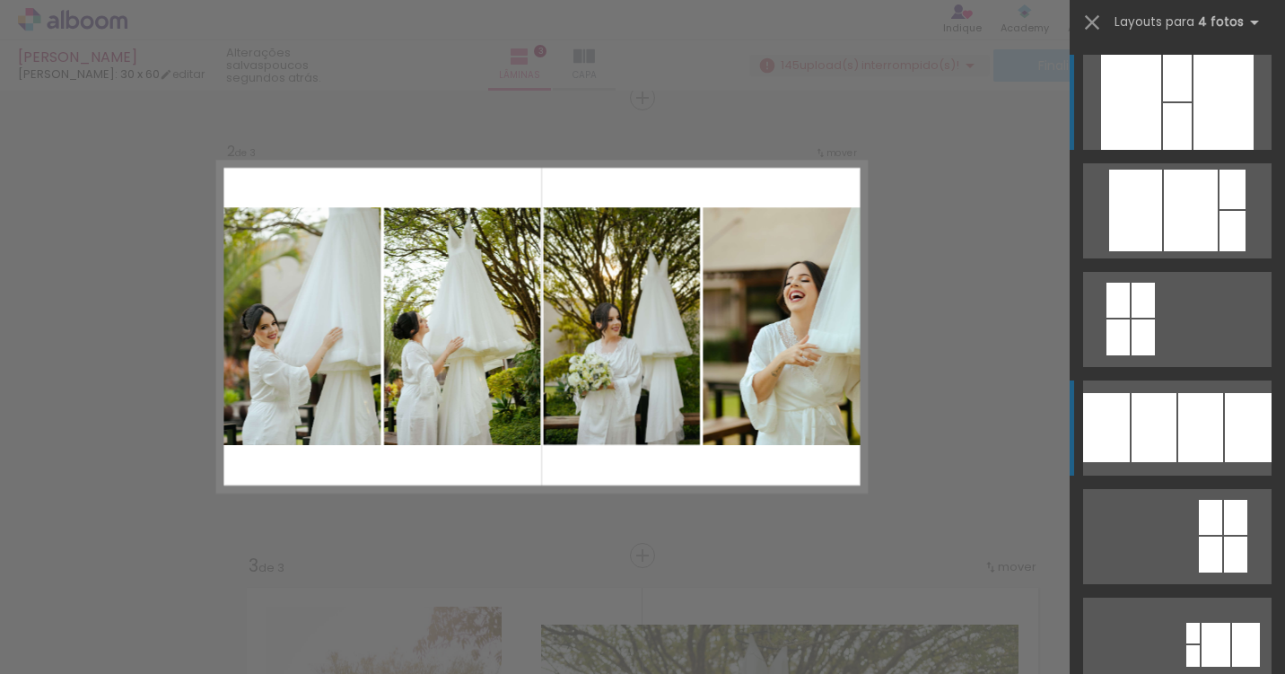
click at [1186, 416] on div at bounding box center [1200, 427] width 45 height 69
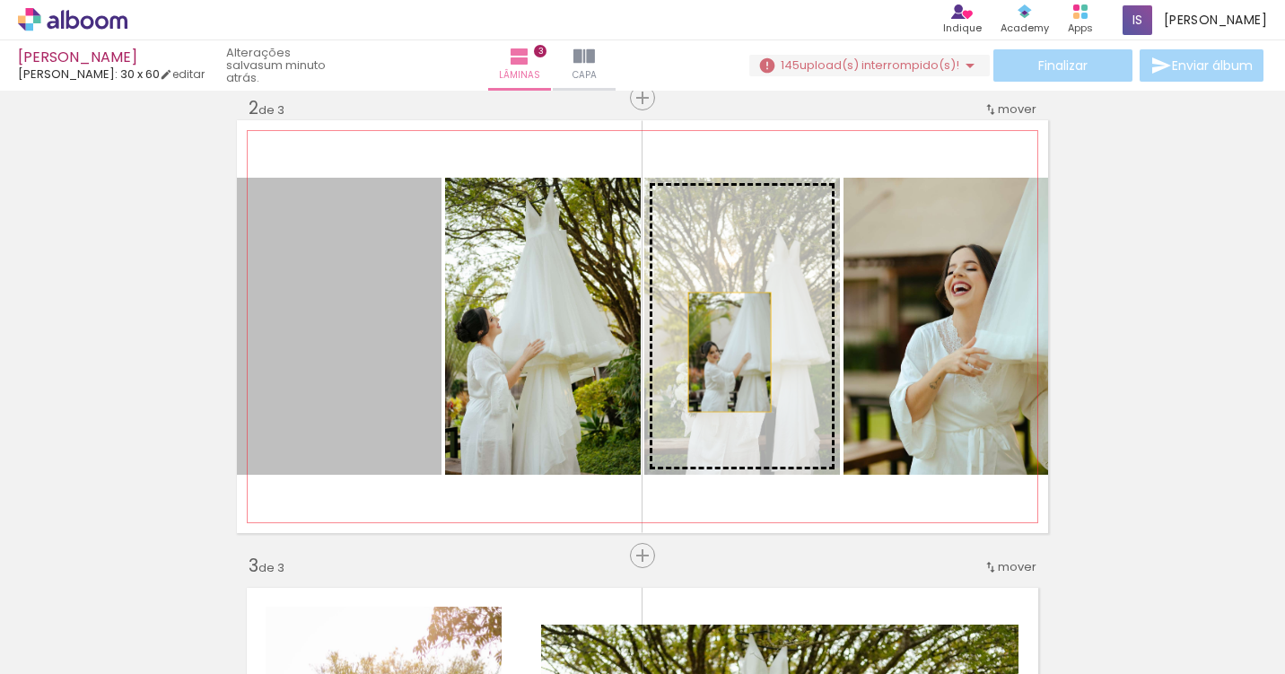
drag, startPoint x: 360, startPoint y: 354, endPoint x: 742, endPoint y: 353, distance: 382.3
click at [0, 0] on slot at bounding box center [0, 0] width 0 height 0
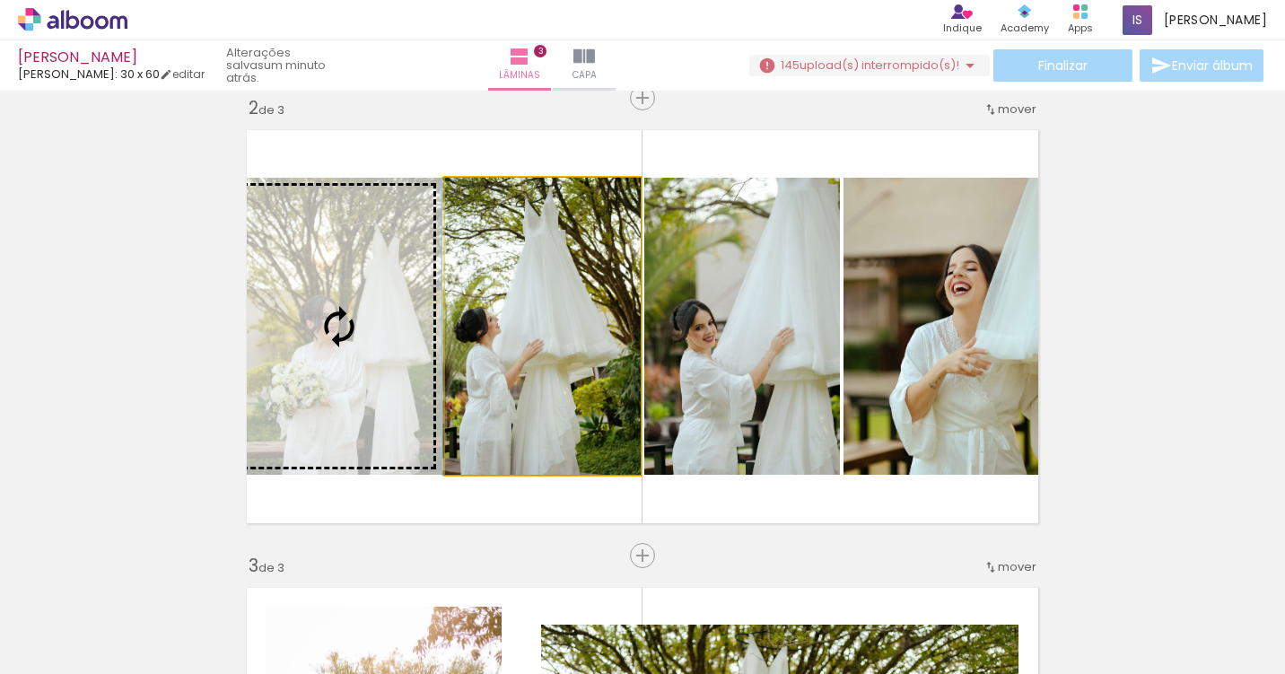
drag, startPoint x: 579, startPoint y: 352, endPoint x: 380, endPoint y: 350, distance: 199.3
click at [0, 0] on slot at bounding box center [0, 0] width 0 height 0
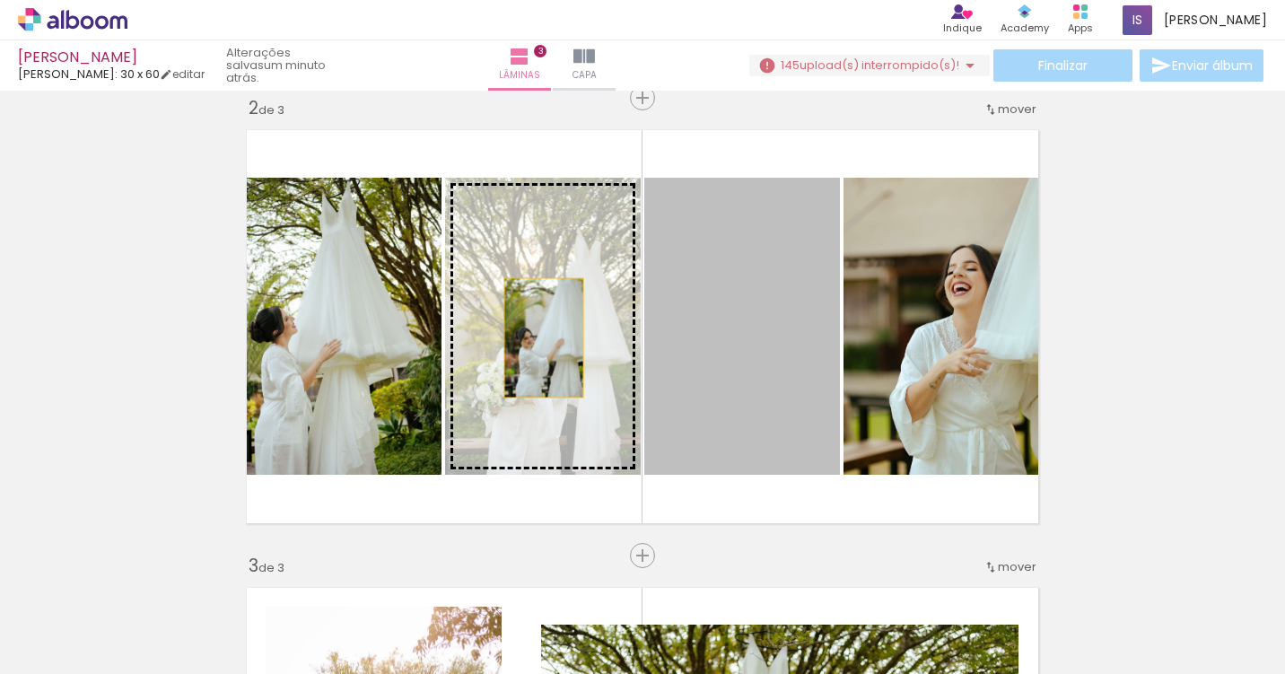
drag, startPoint x: 749, startPoint y: 337, endPoint x: 544, endPoint y: 337, distance: 204.6
click at [0, 0] on slot at bounding box center [0, 0] width 0 height 0
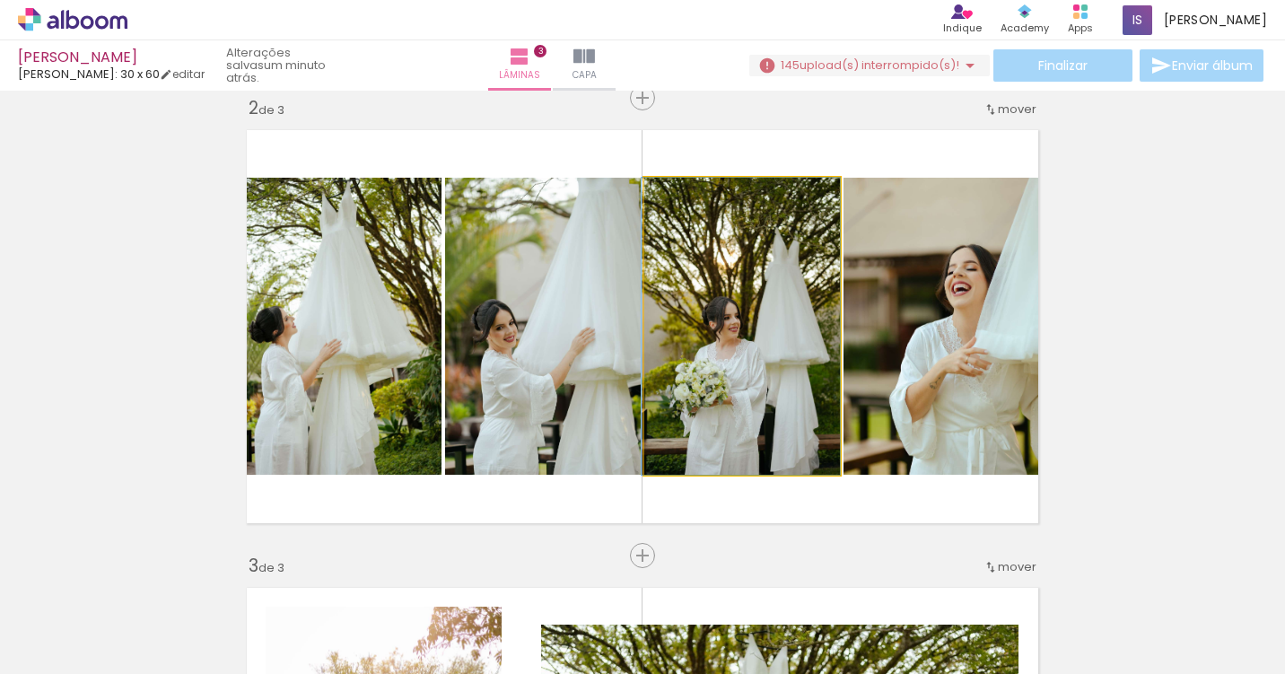
drag, startPoint x: 733, startPoint y: 363, endPoint x: 501, endPoint y: 361, distance: 232.5
click at [0, 0] on slot at bounding box center [0, 0] width 0 height 0
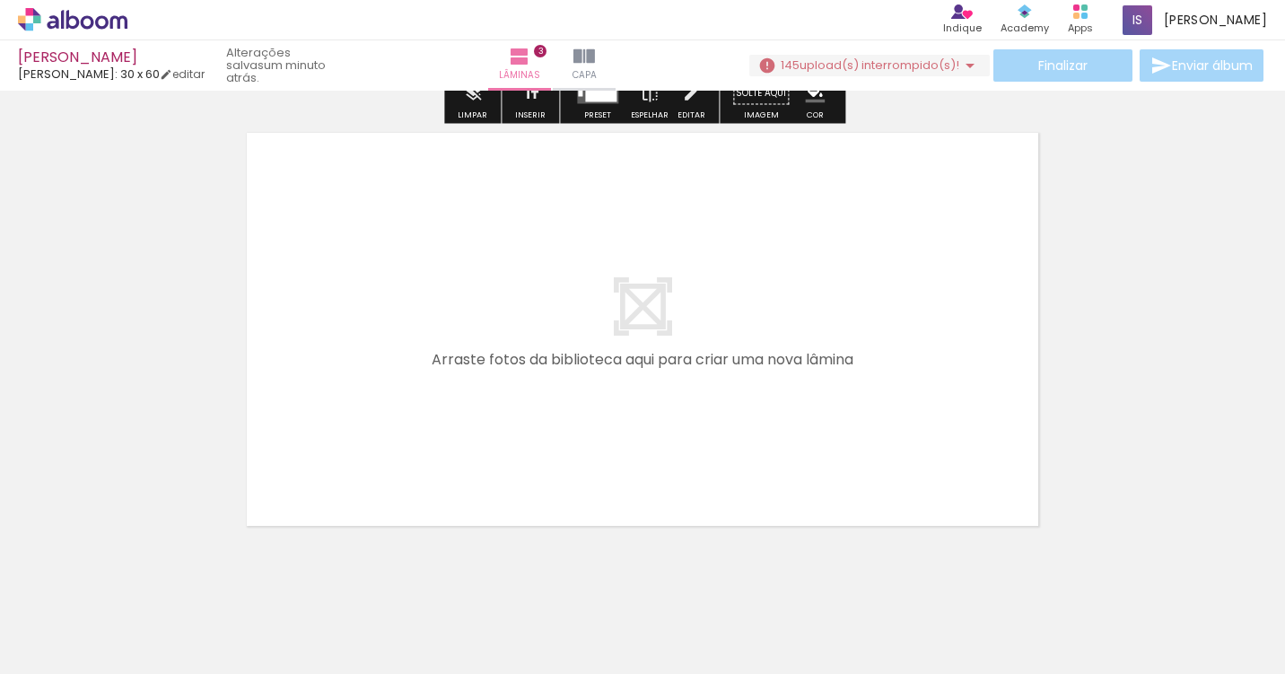
scroll to position [0, 460]
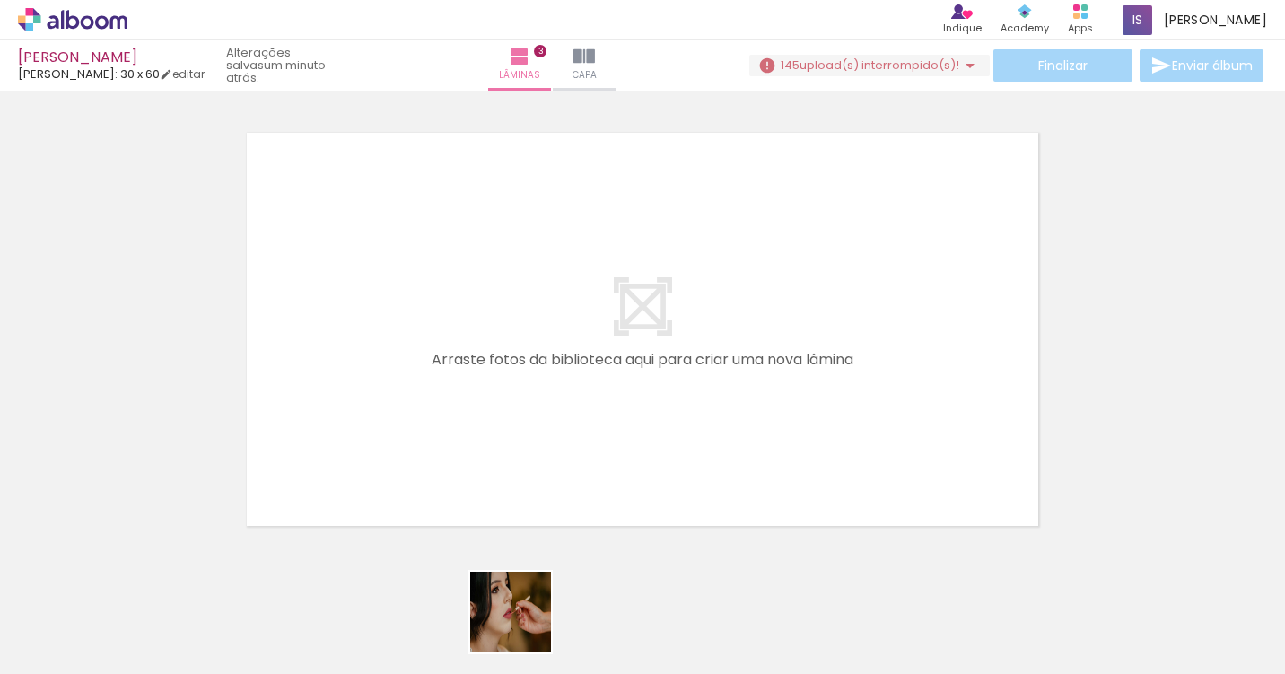
drag, startPoint x: 524, startPoint y: 634, endPoint x: 526, endPoint y: 457, distance: 176.8
click at [526, 458] on quentale-workspace at bounding box center [642, 337] width 1285 height 674
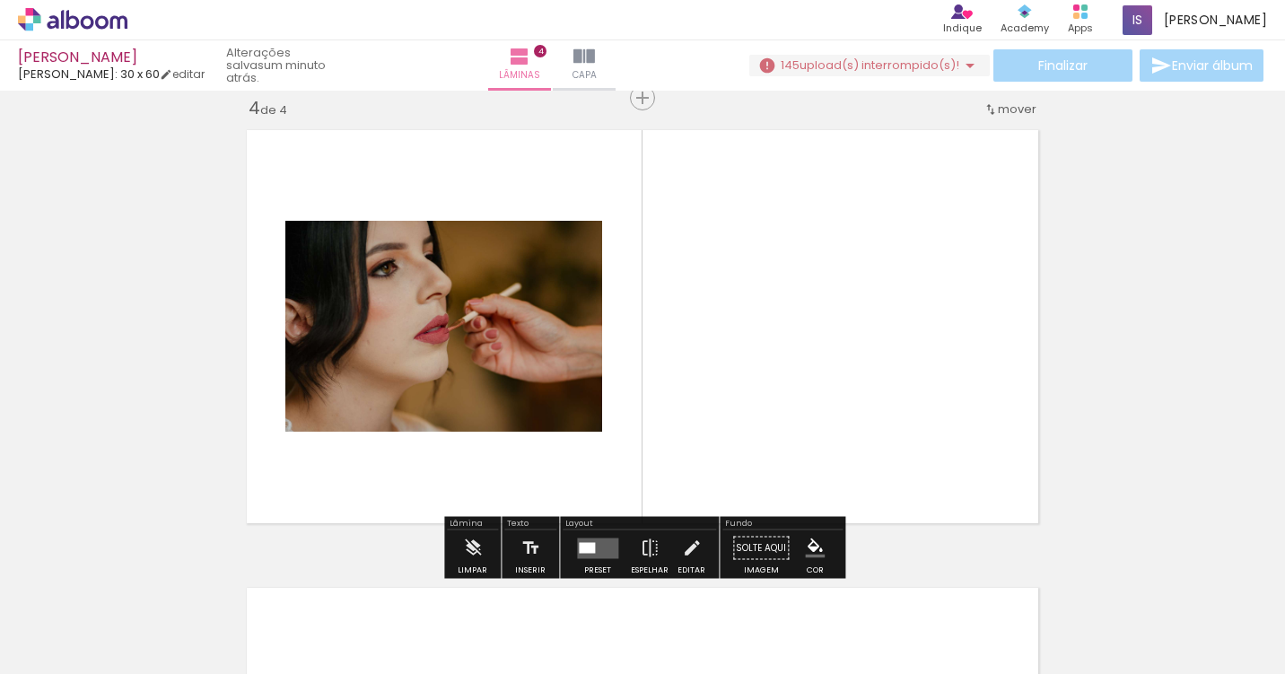
scroll to position [1396, 0]
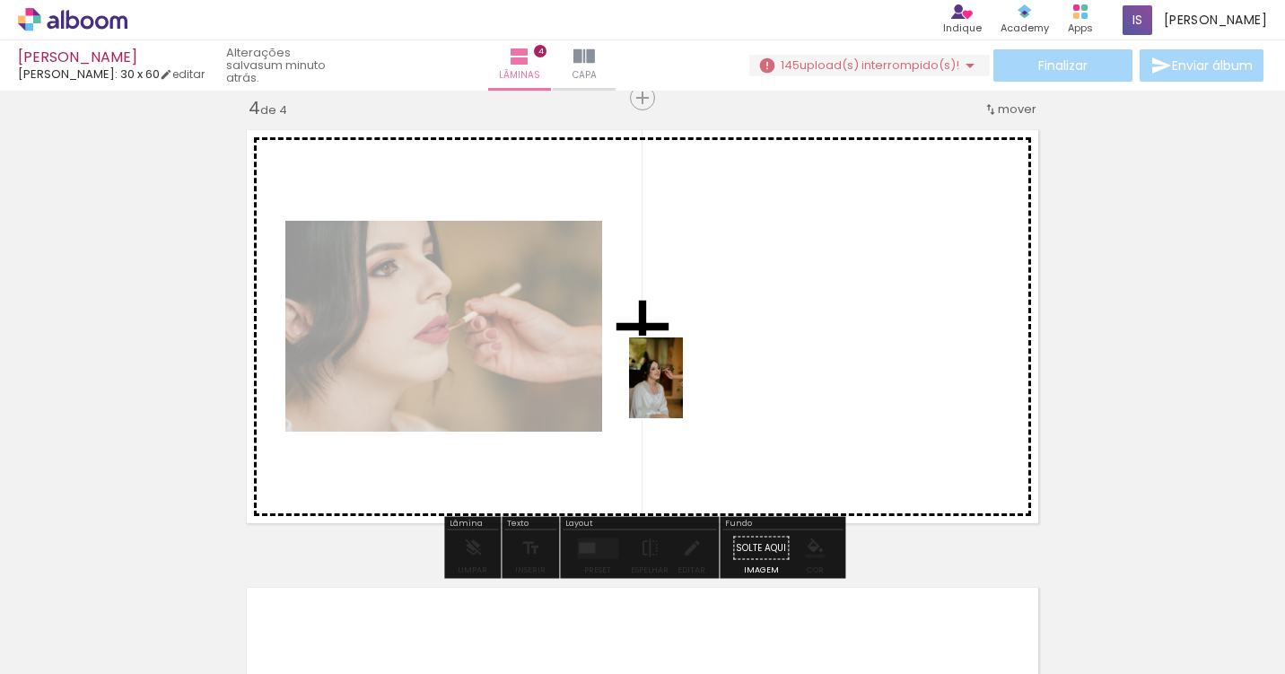
drag, startPoint x: 628, startPoint y: 617, endPoint x: 680, endPoint y: 383, distance: 240.0
click at [687, 381] on quentale-workspace at bounding box center [642, 337] width 1285 height 674
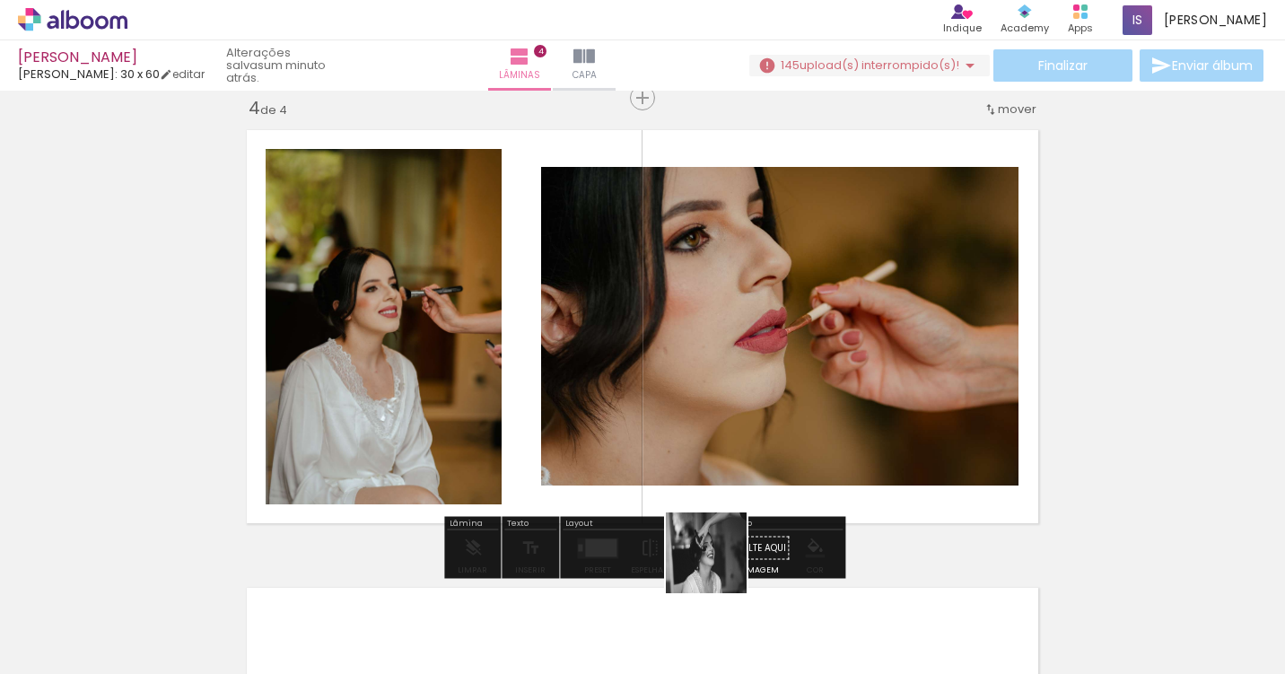
drag, startPoint x: 720, startPoint y: 614, endPoint x: 729, endPoint y: 444, distance: 169.9
click at [729, 445] on quentale-workspace at bounding box center [642, 337] width 1285 height 674
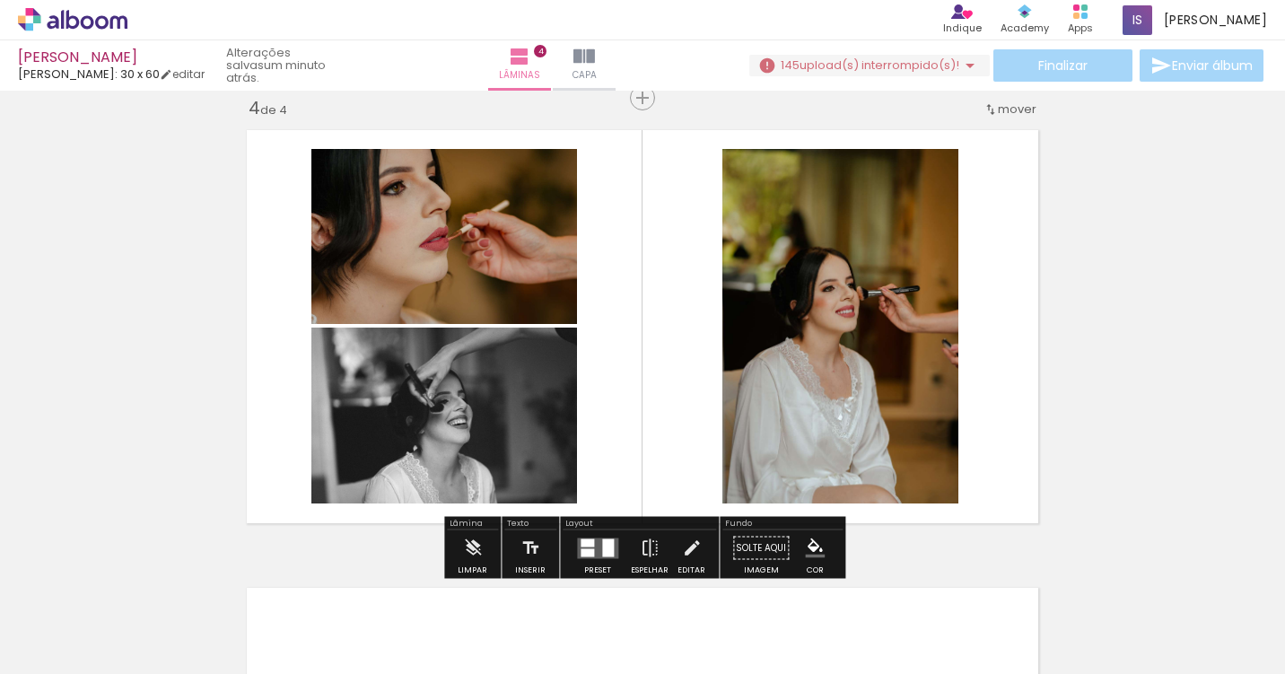
drag, startPoint x: 833, startPoint y: 621, endPoint x: 820, endPoint y: 442, distance: 179.0
click at [820, 442] on quentale-workspace at bounding box center [642, 337] width 1285 height 674
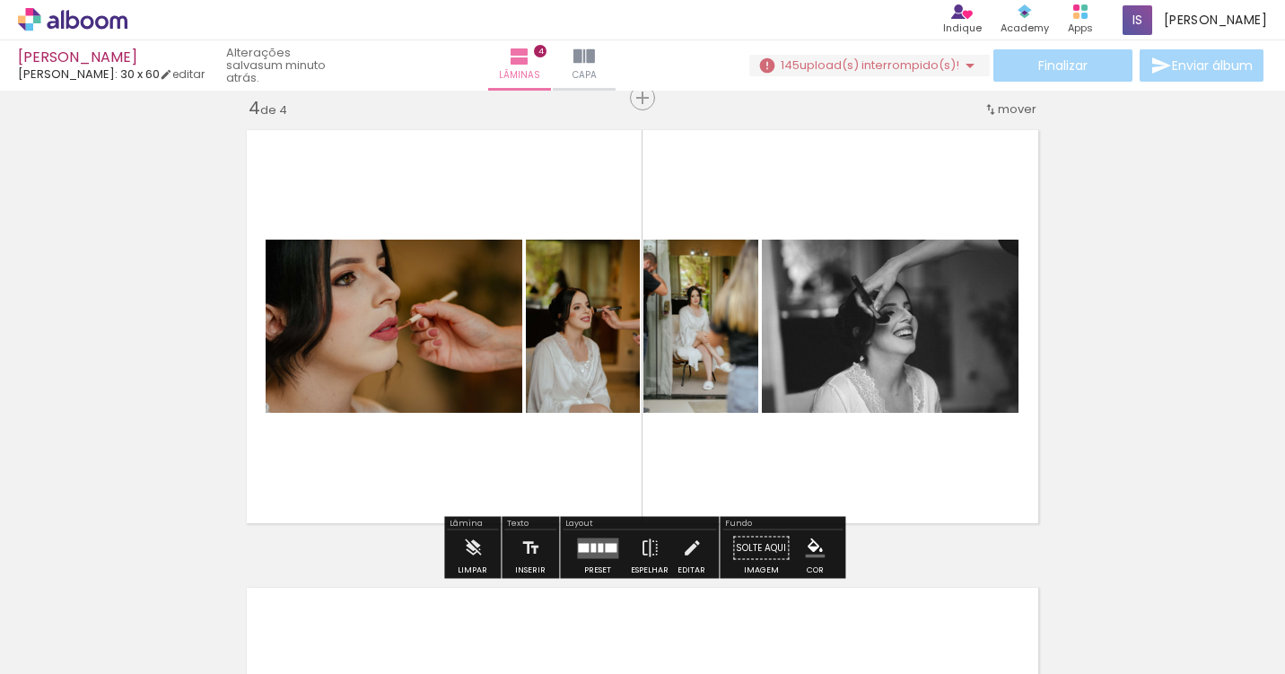
click at [591, 544] on div at bounding box center [593, 547] width 5 height 9
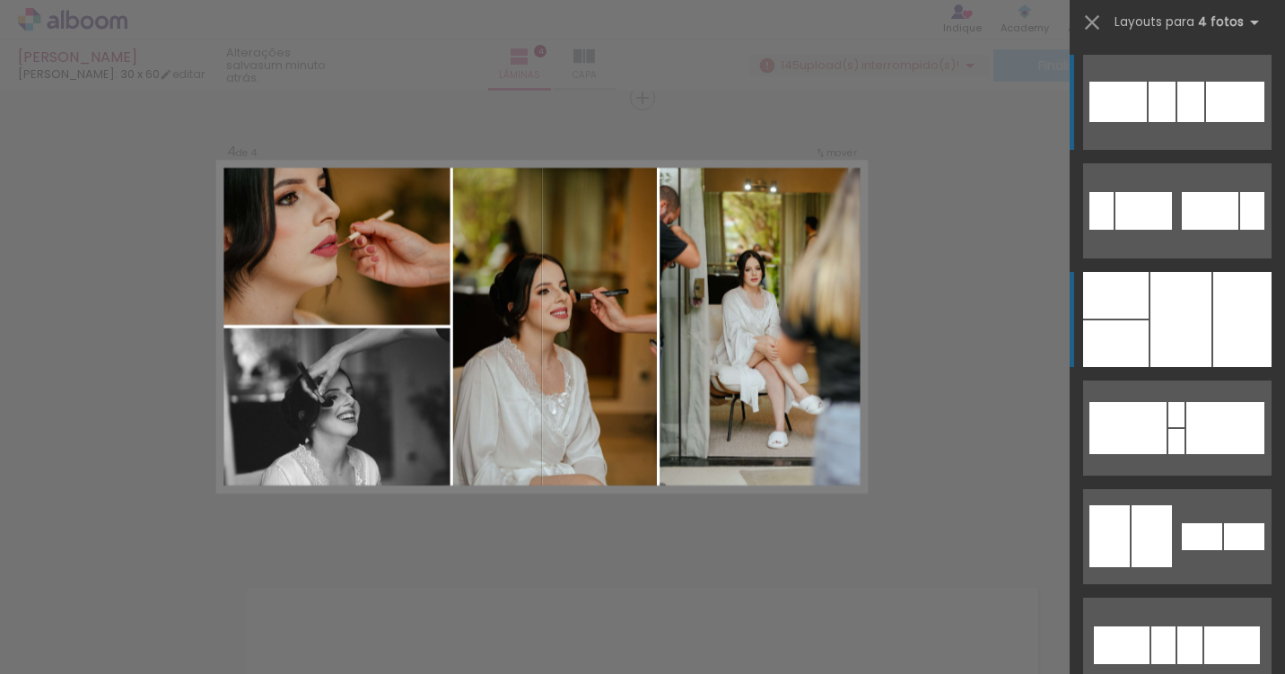
click at [1187, 313] on div at bounding box center [1181, 319] width 61 height 95
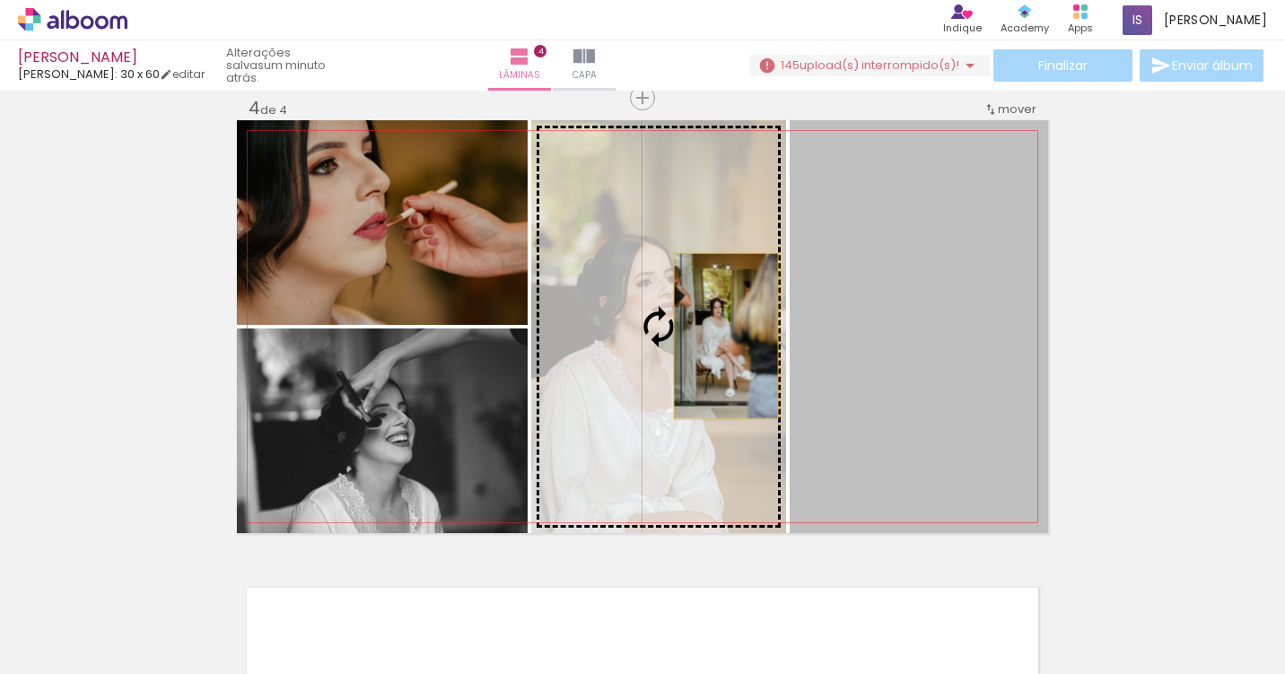
drag, startPoint x: 941, startPoint y: 335, endPoint x: 612, endPoint y: 337, distance: 329.4
click at [0, 0] on slot at bounding box center [0, 0] width 0 height 0
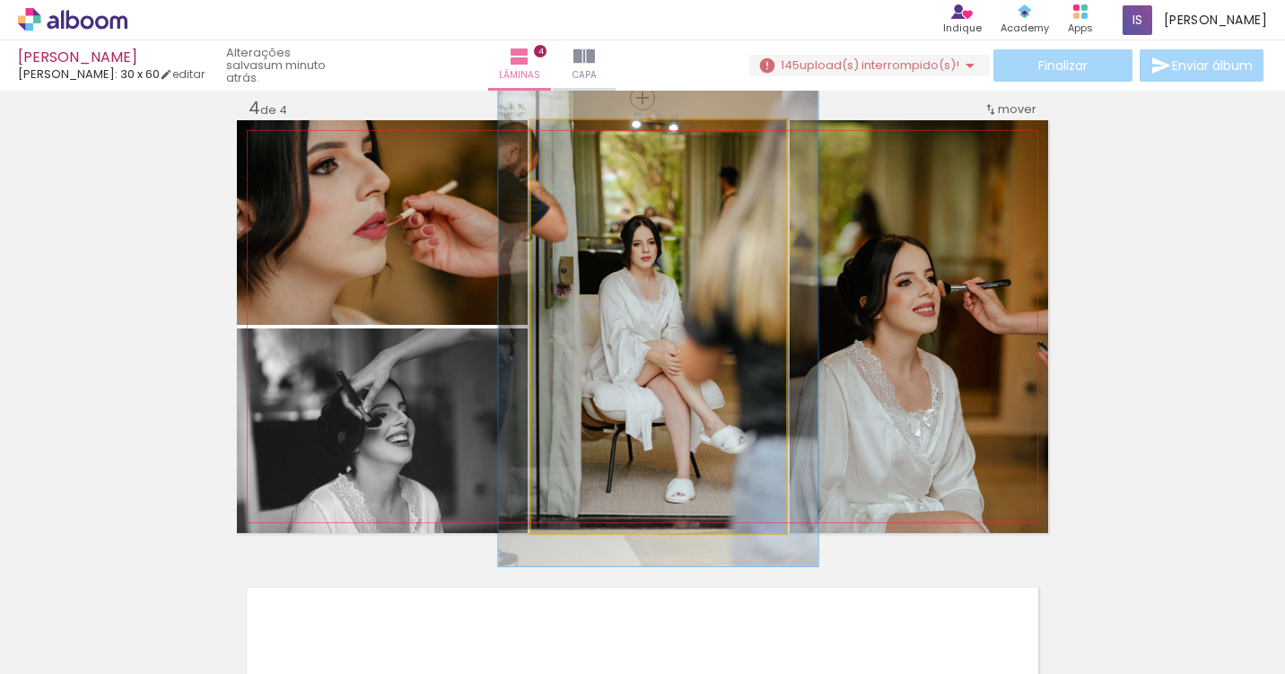
drag, startPoint x: 576, startPoint y: 140, endPoint x: 586, endPoint y: 143, distance: 10.2
click at [586, 143] on div at bounding box center [583, 139] width 16 height 16
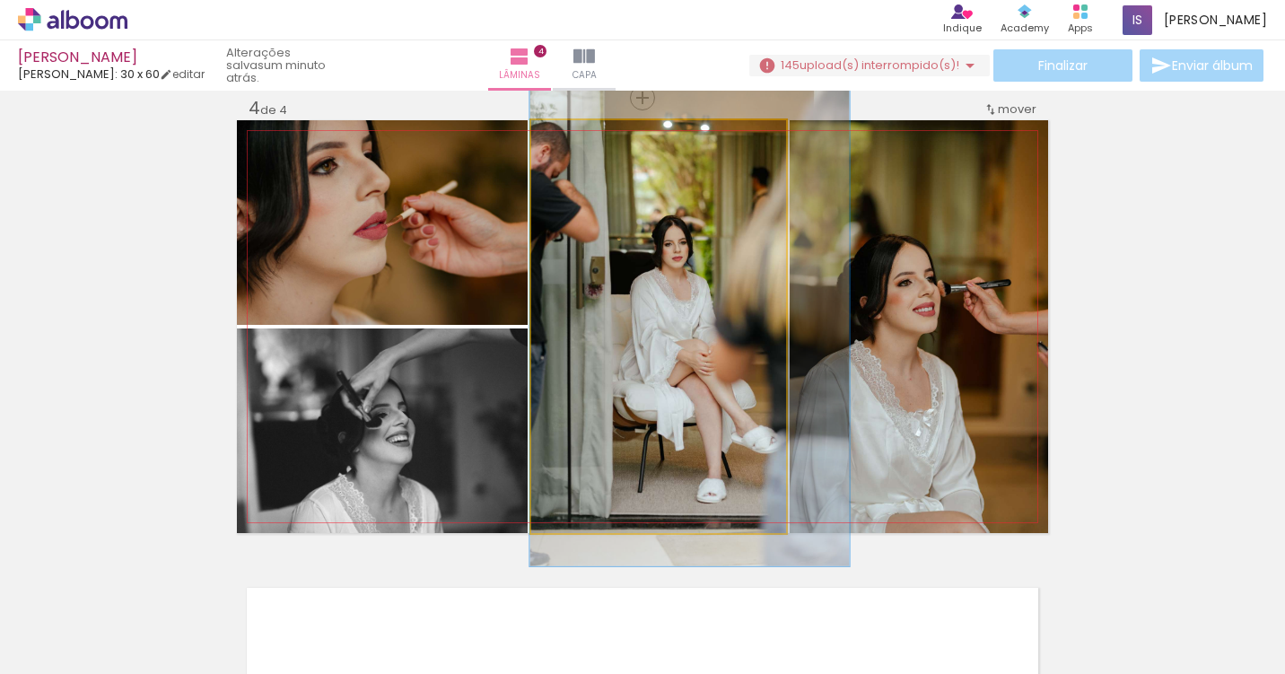
drag, startPoint x: 617, startPoint y: 234, endPoint x: 648, endPoint y: 232, distance: 30.6
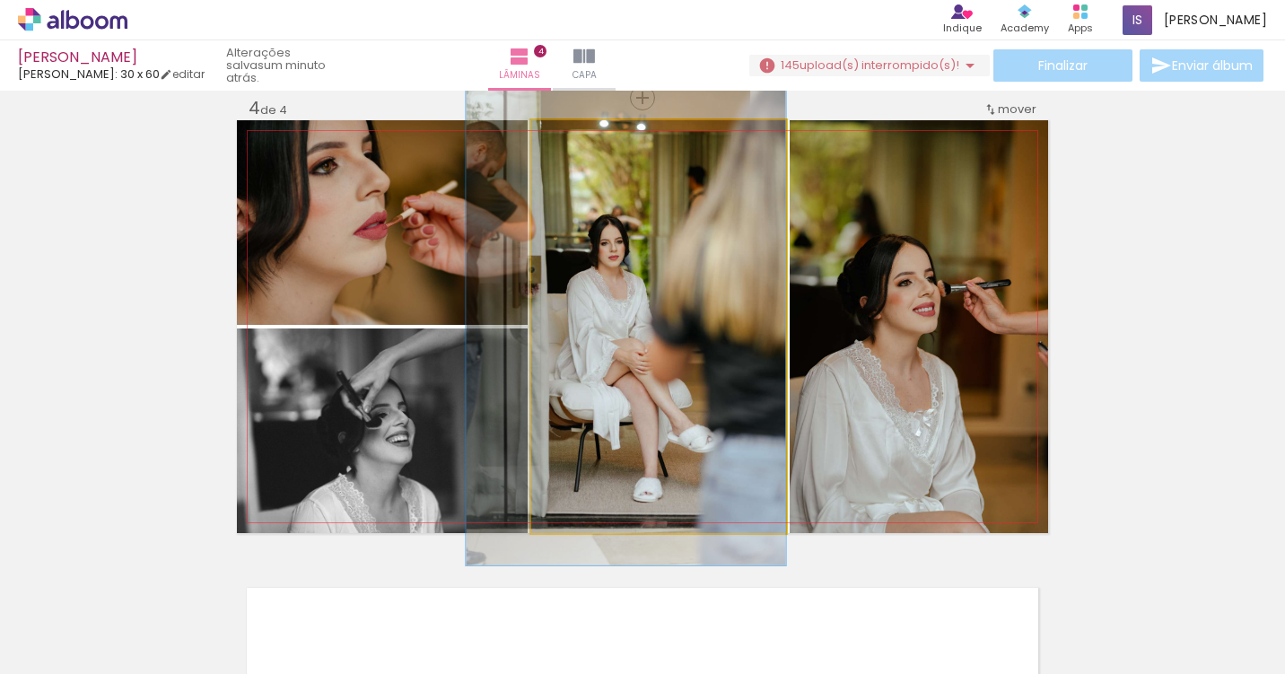
drag, startPoint x: 648, startPoint y: 232, endPoint x: 579, endPoint y: 232, distance: 69.1
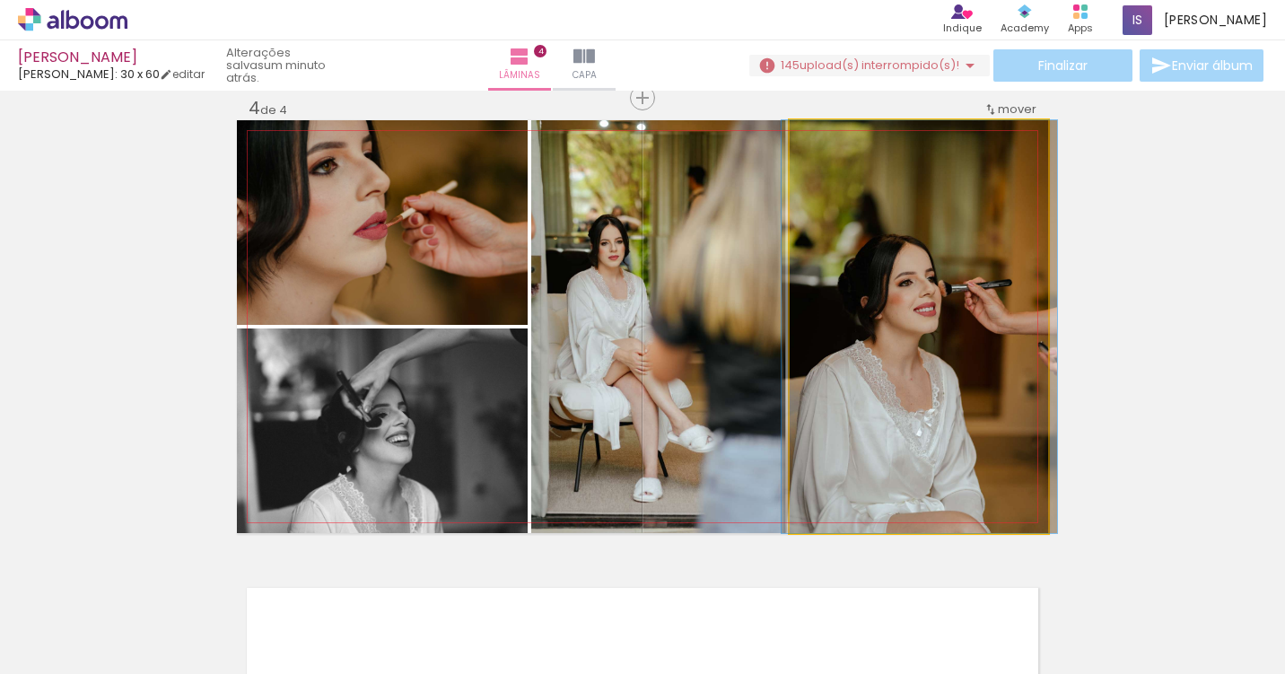
drag, startPoint x: 893, startPoint y: 321, endPoint x: 895, endPoint y: 307, distance: 14.5
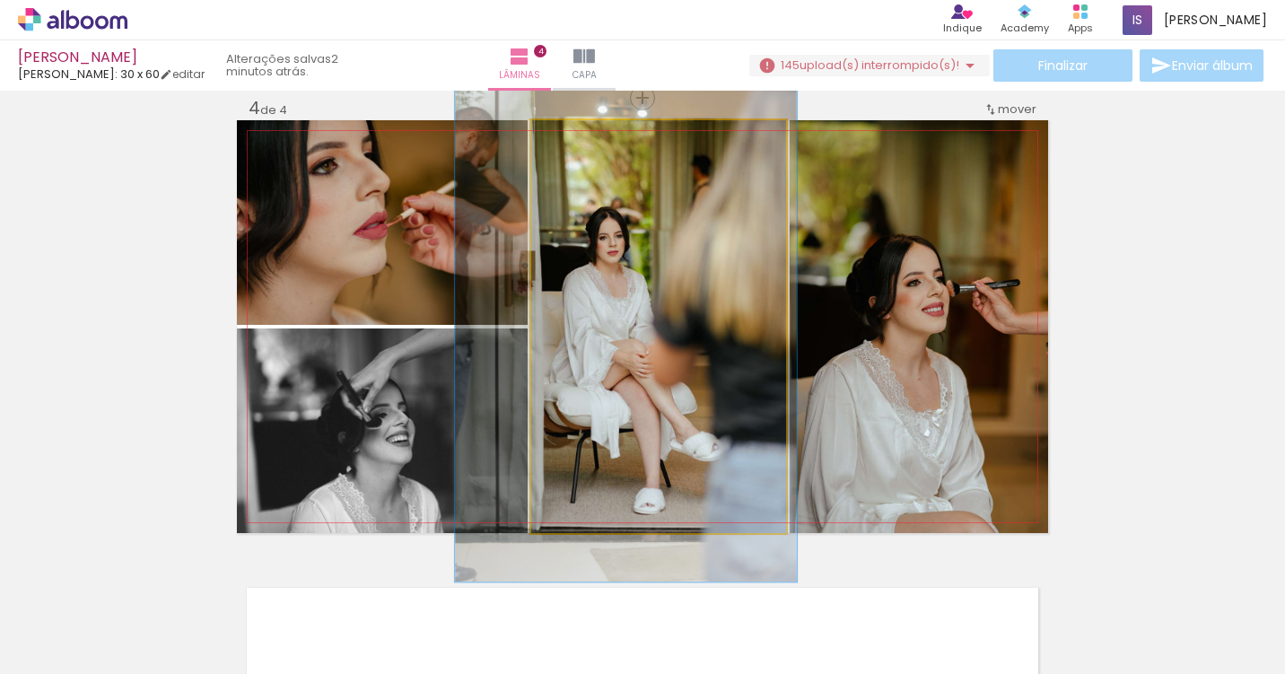
type paper-slider "124"
click at [589, 138] on div at bounding box center [590, 139] width 16 height 16
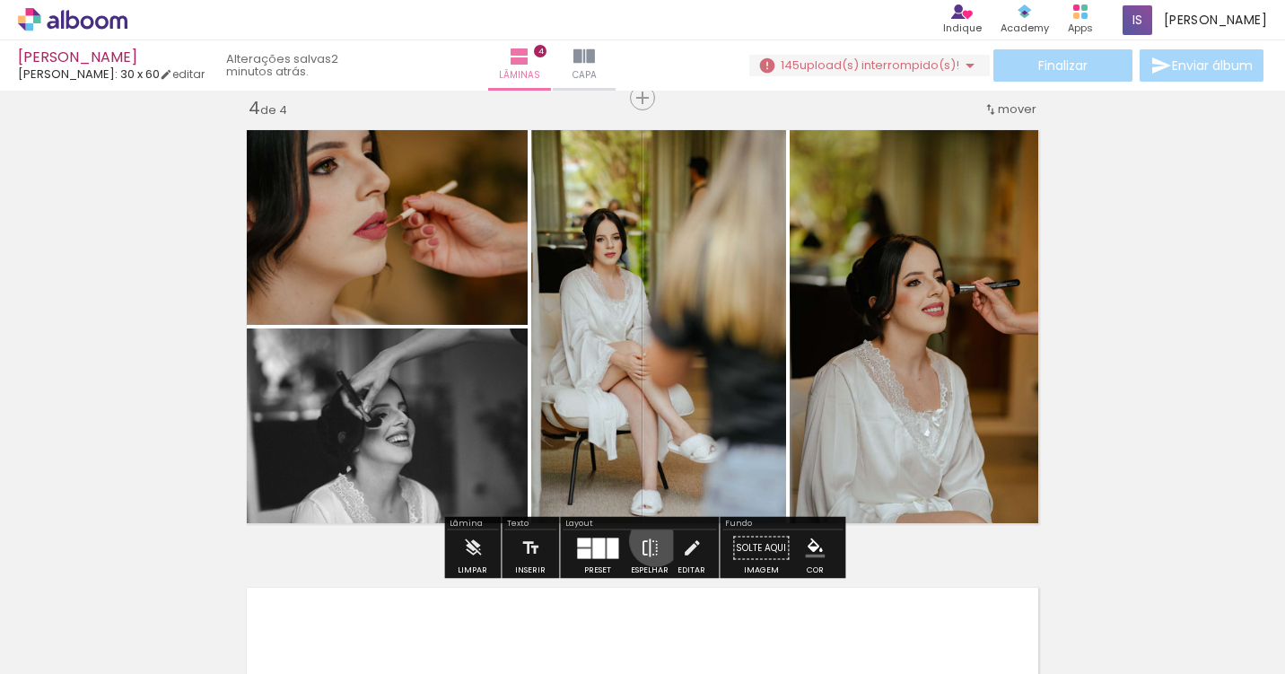
click at [652, 540] on iron-icon at bounding box center [650, 548] width 20 height 36
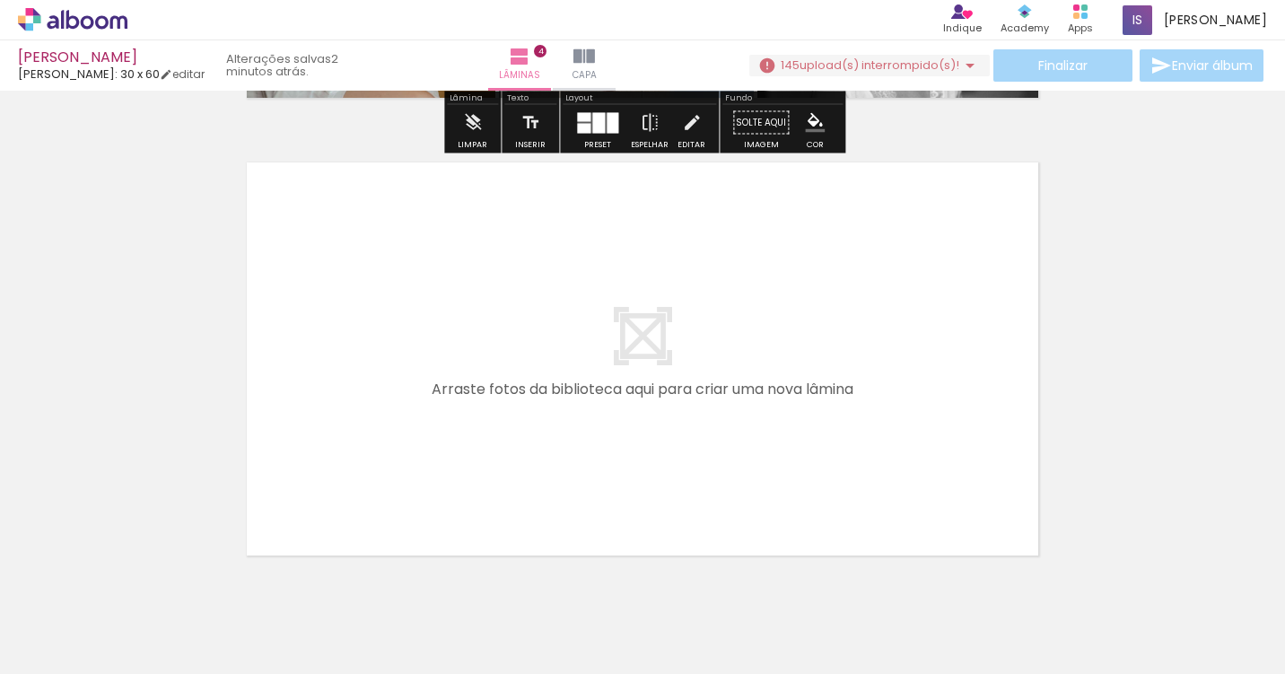
scroll to position [1832, 0]
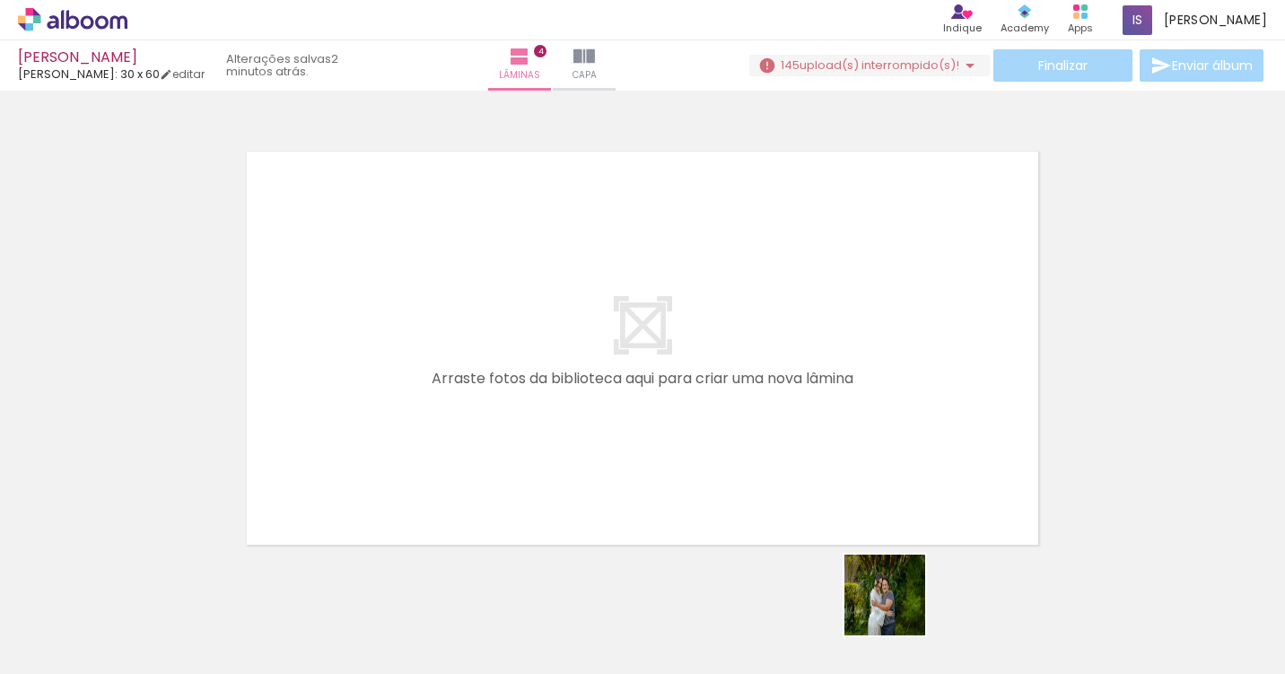
drag, startPoint x: 934, startPoint y: 620, endPoint x: 689, endPoint y: 407, distance: 325.1
click at [689, 407] on quentale-workspace at bounding box center [642, 337] width 1285 height 674
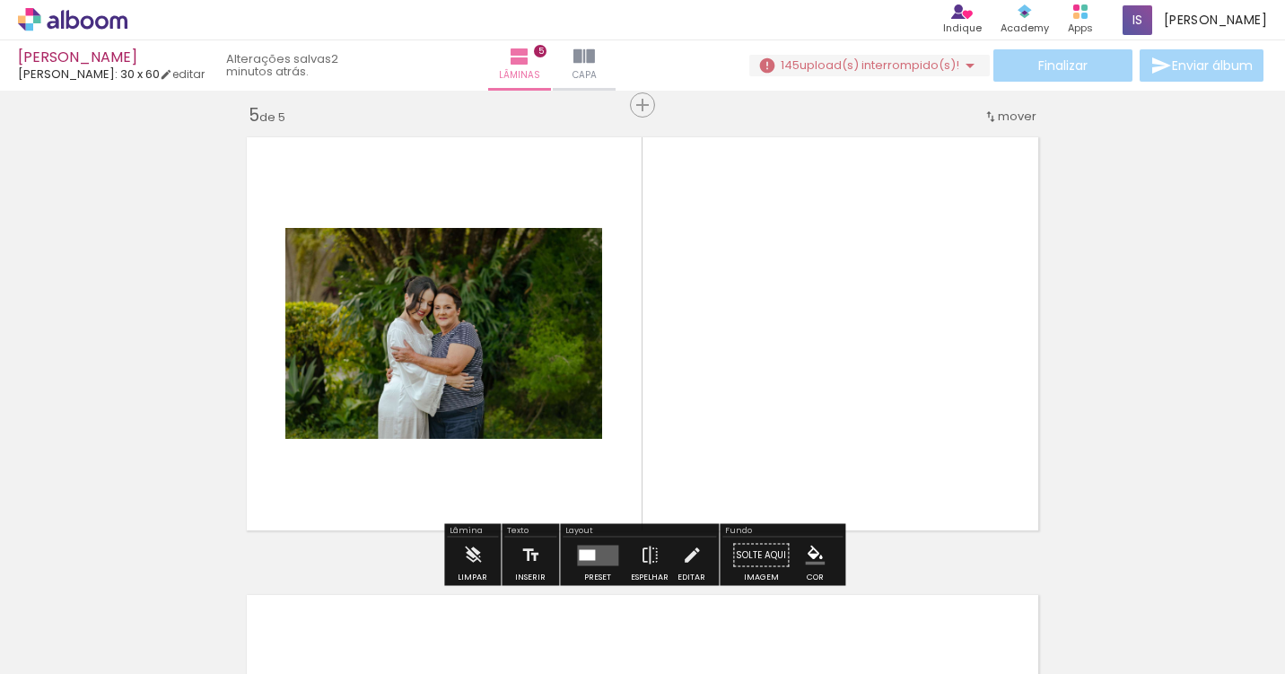
scroll to position [1853, 0]
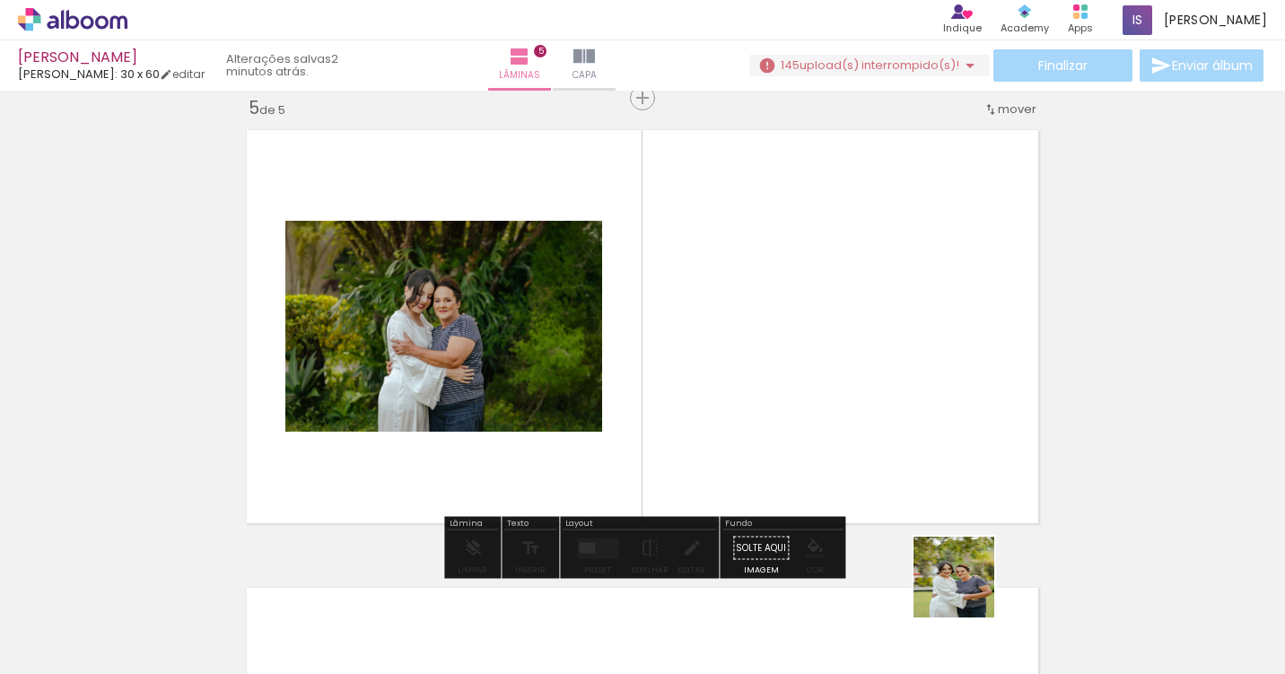
drag, startPoint x: 1011, startPoint y: 628, endPoint x: 758, endPoint y: 358, distance: 370.2
click at [758, 358] on quentale-workspace at bounding box center [642, 337] width 1285 height 674
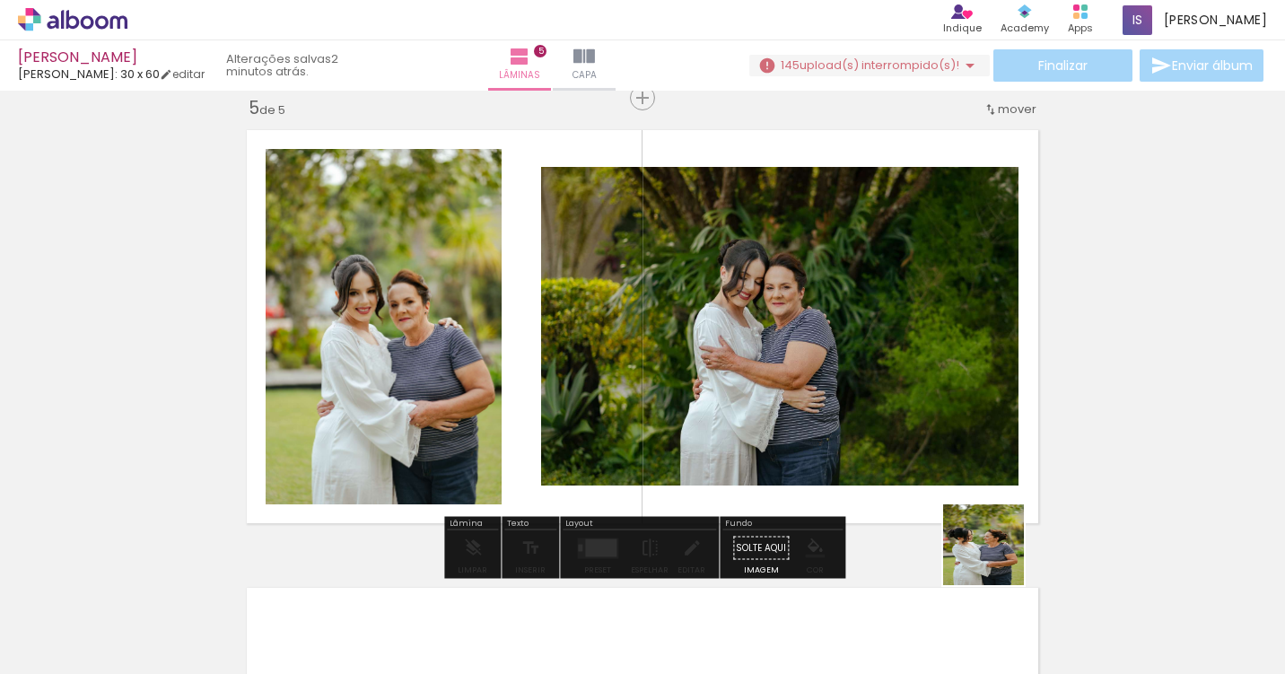
drag, startPoint x: 1112, startPoint y: 618, endPoint x: 745, endPoint y: 429, distance: 413.0
click at [745, 426] on quentale-workspace at bounding box center [642, 337] width 1285 height 674
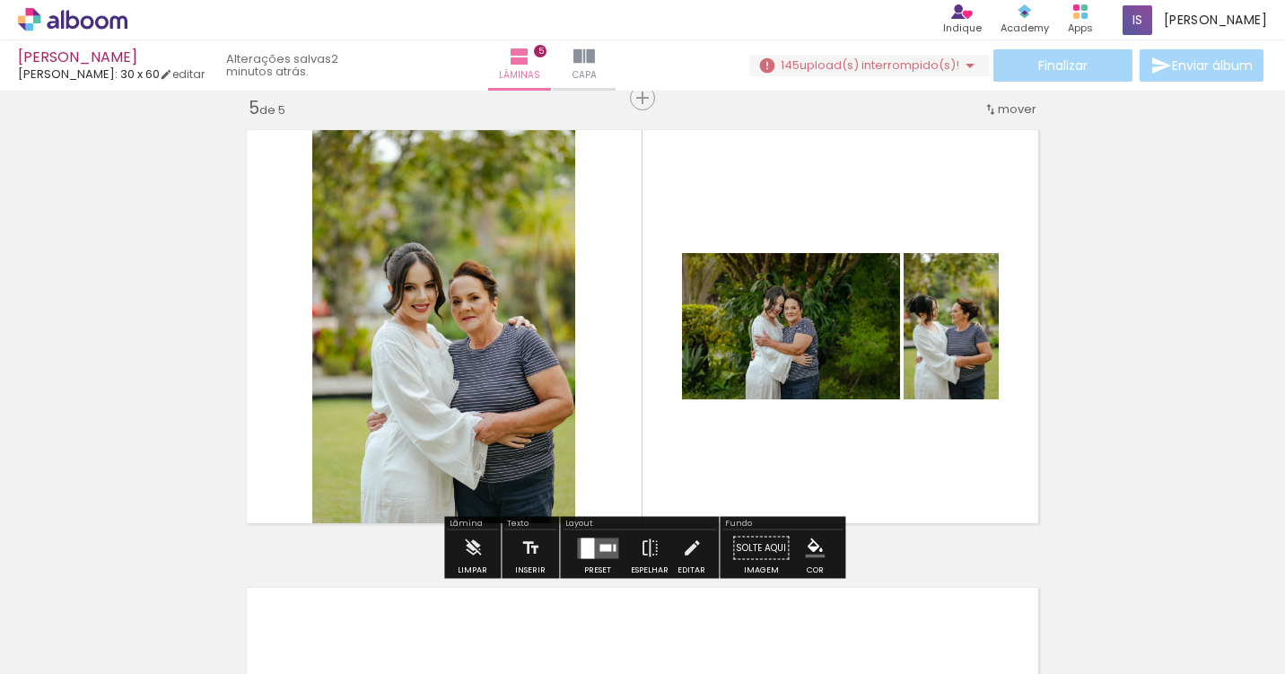
click at [599, 540] on quentale-layouter at bounding box center [597, 548] width 41 height 21
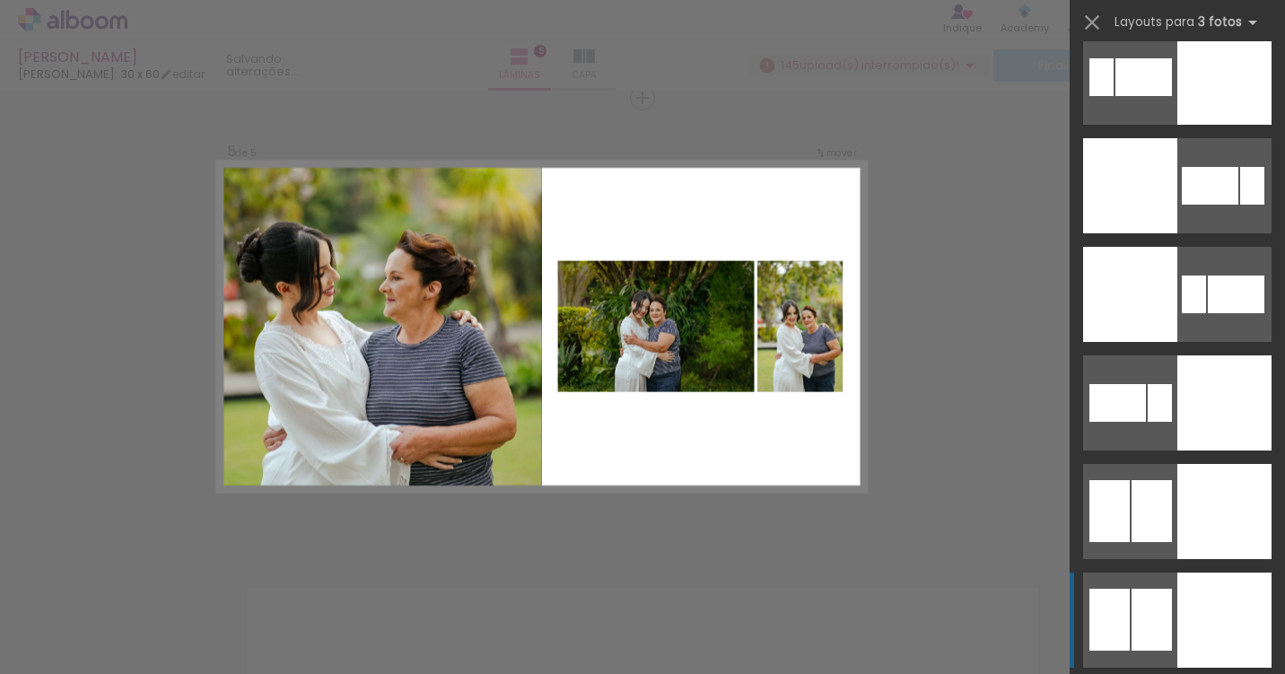
scroll to position [4070, 0]
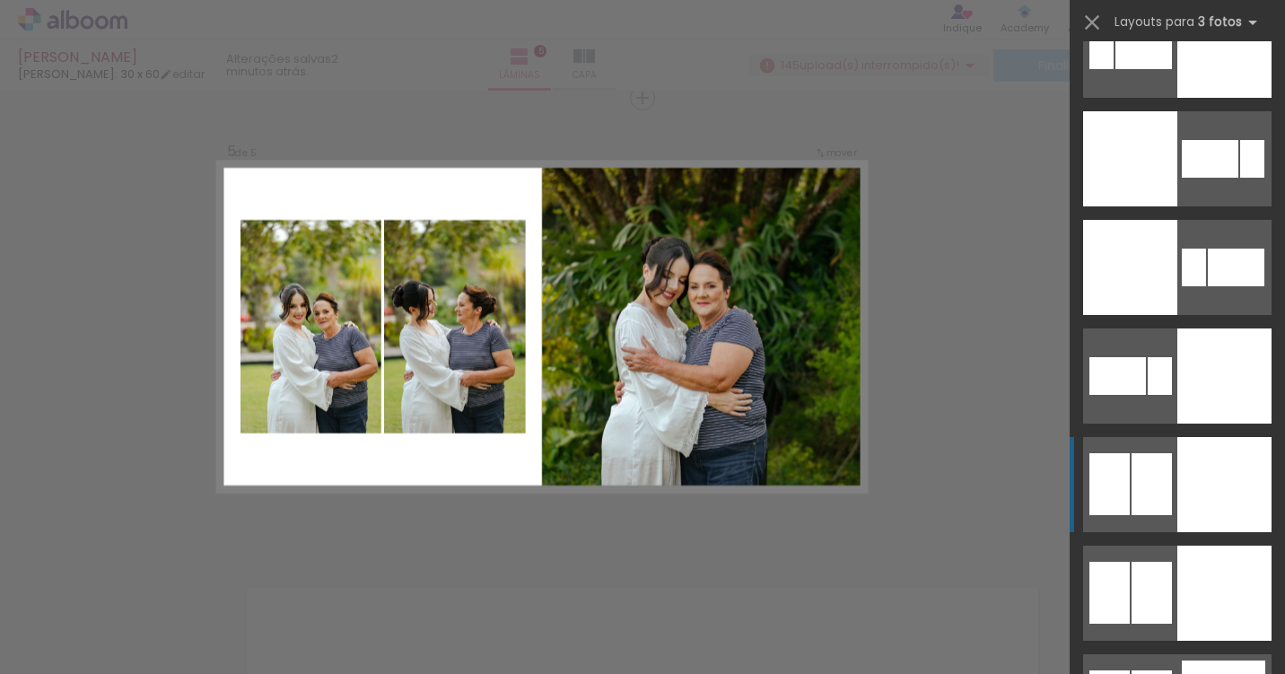
click at [1187, 467] on div at bounding box center [1225, 484] width 94 height 95
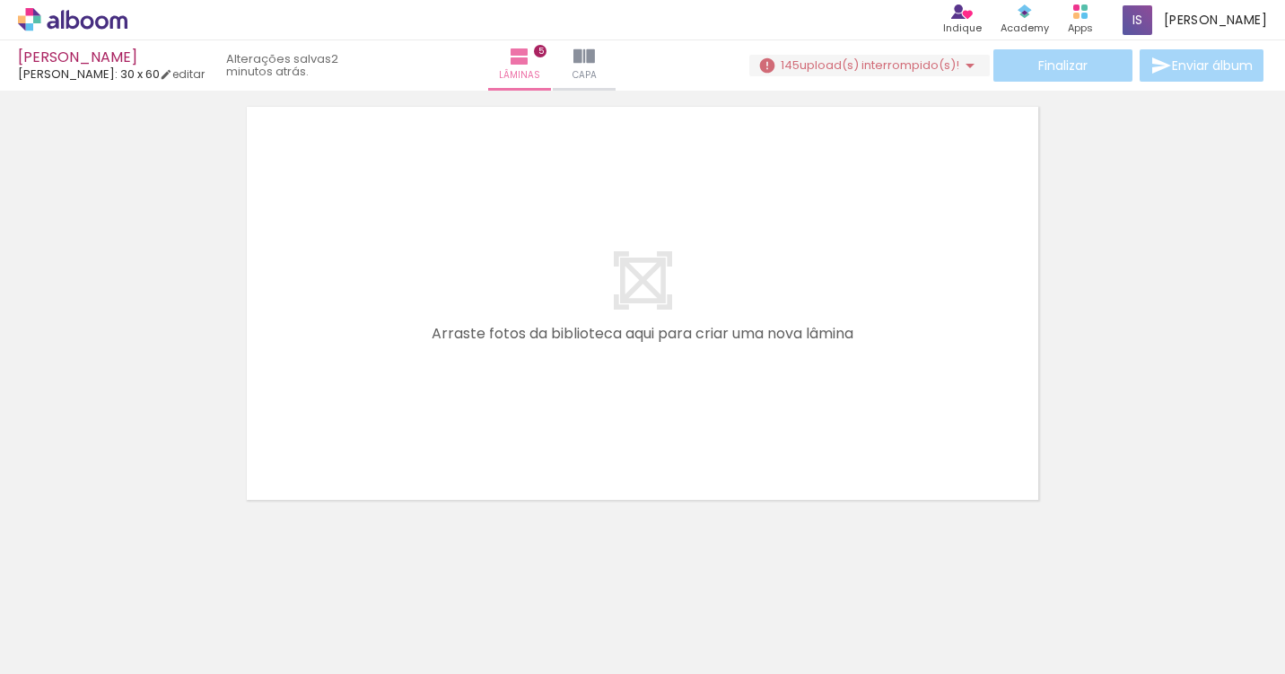
scroll to position [2344, 0]
drag, startPoint x: 740, startPoint y: 616, endPoint x: 740, endPoint y: 425, distance: 190.3
click at [740, 426] on quentale-workspace at bounding box center [642, 337] width 1285 height 674
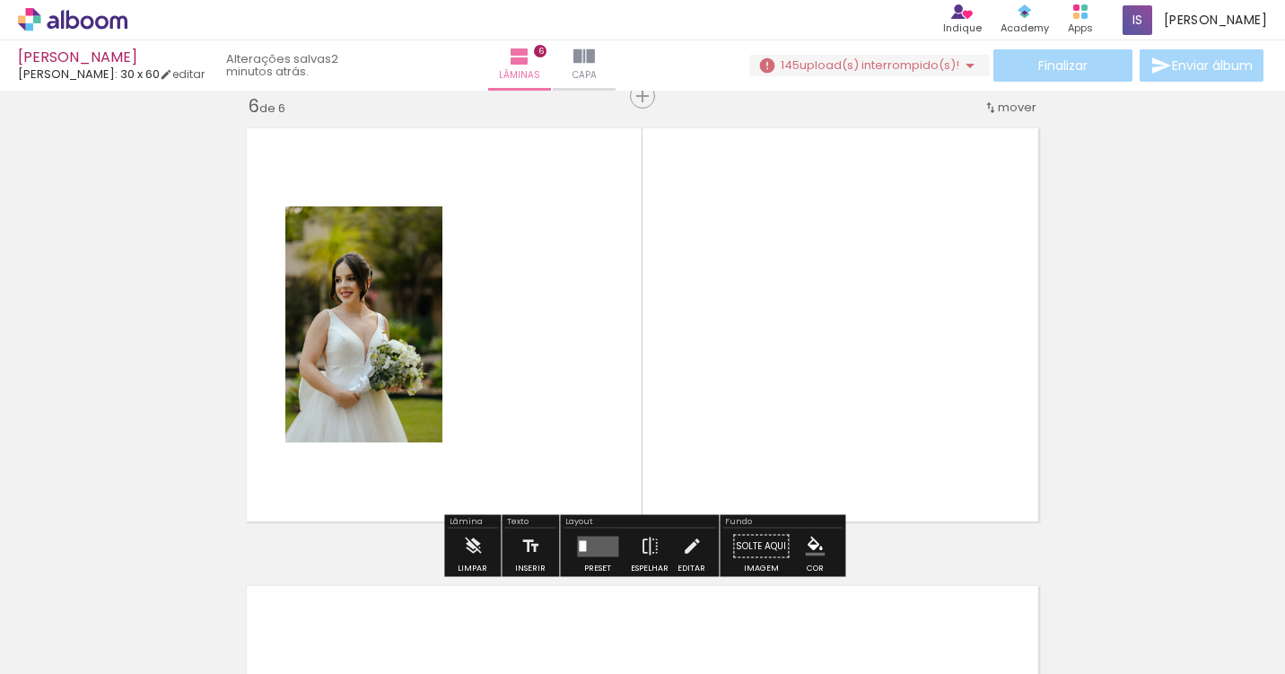
scroll to position [2311, 0]
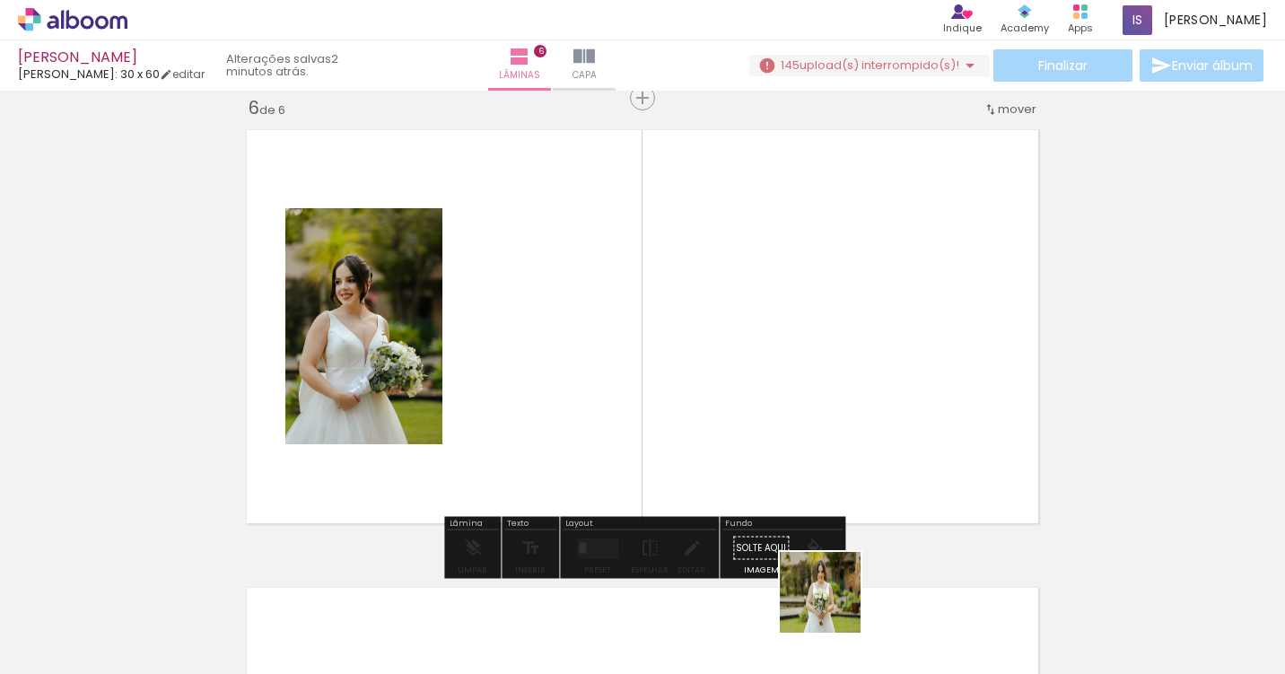
drag, startPoint x: 836, startPoint y: 611, endPoint x: 767, endPoint y: 410, distance: 212.3
click at [767, 410] on quentale-workspace at bounding box center [642, 337] width 1285 height 674
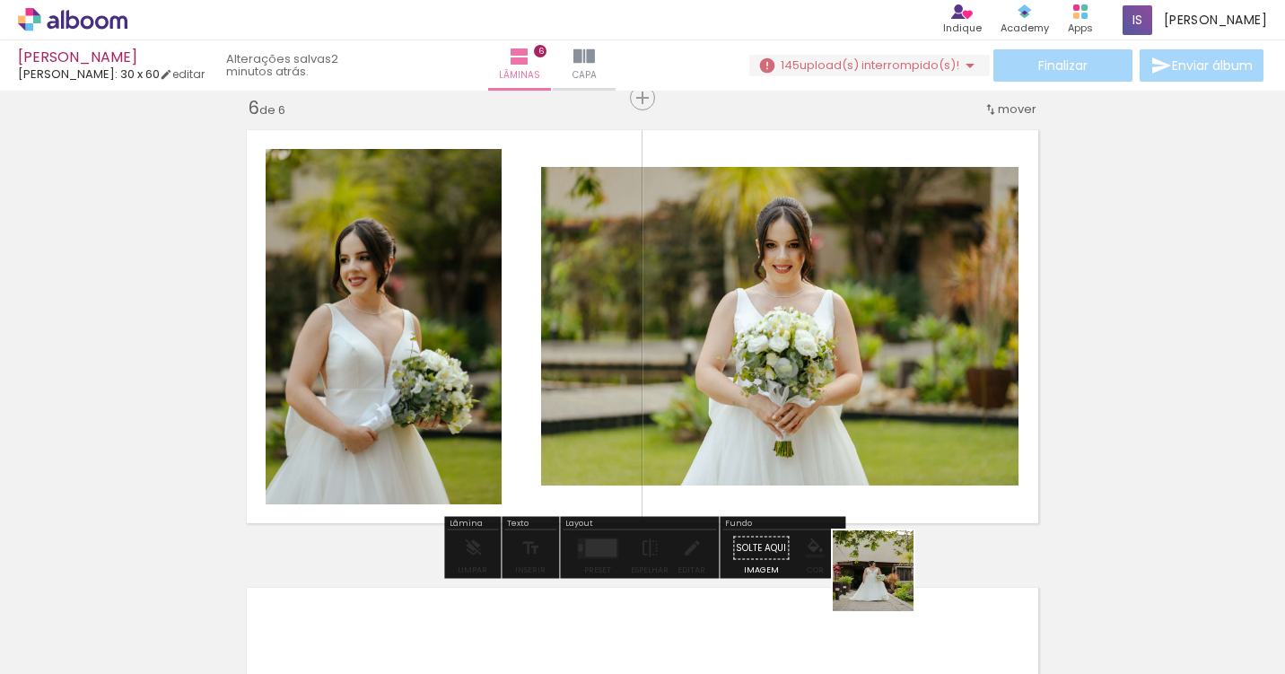
drag, startPoint x: 935, startPoint y: 623, endPoint x: 778, endPoint y: 472, distance: 217.7
click at [778, 472] on quentale-workspace at bounding box center [642, 337] width 1285 height 674
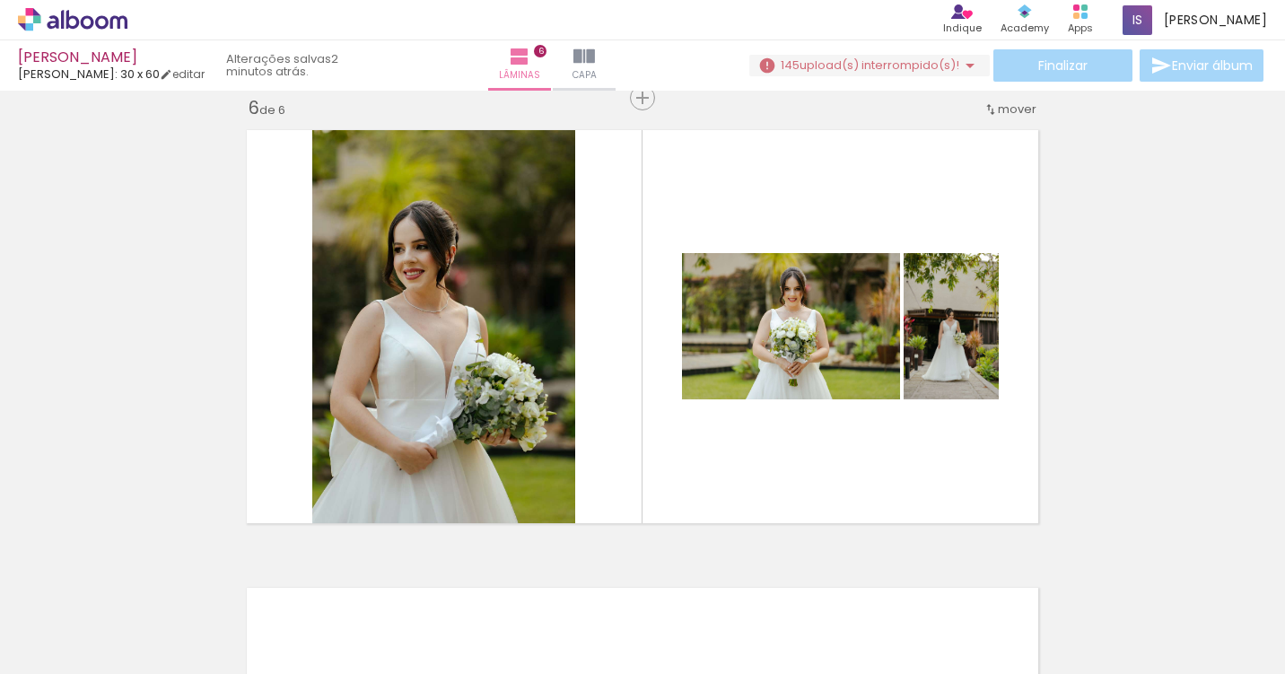
scroll to position [0, 1341]
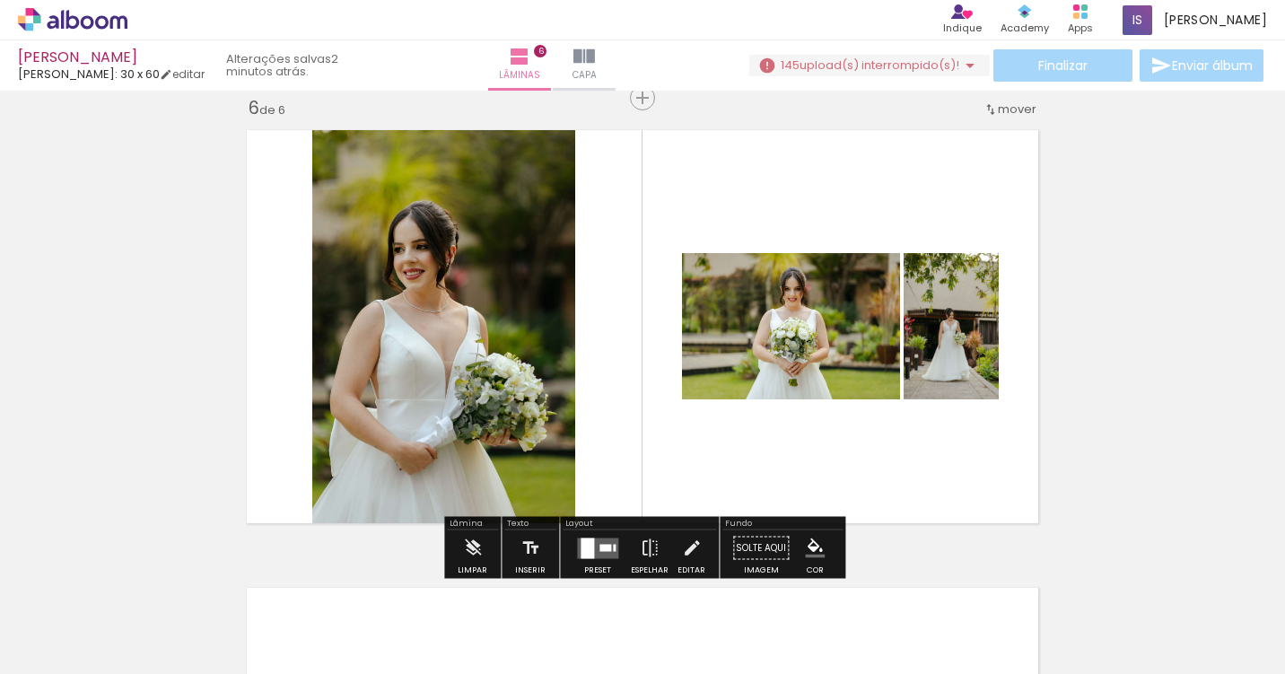
click at [594, 546] on quentale-layouter at bounding box center [597, 548] width 41 height 21
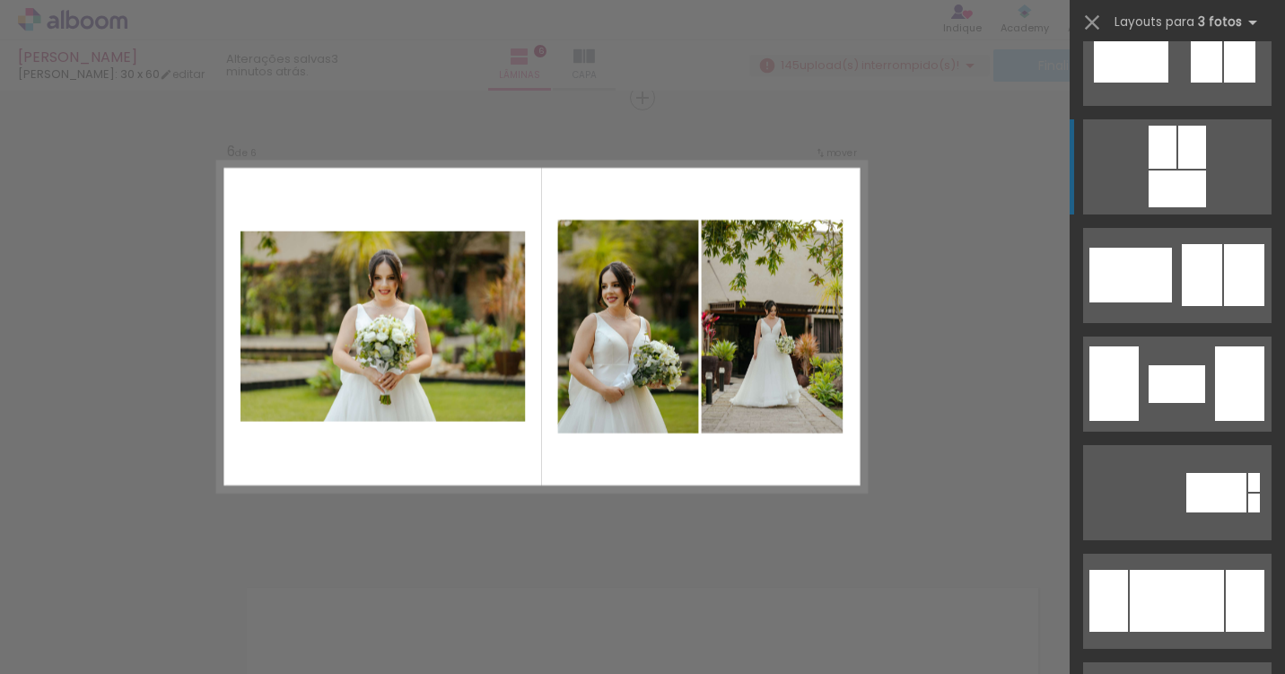
scroll to position [2760, 0]
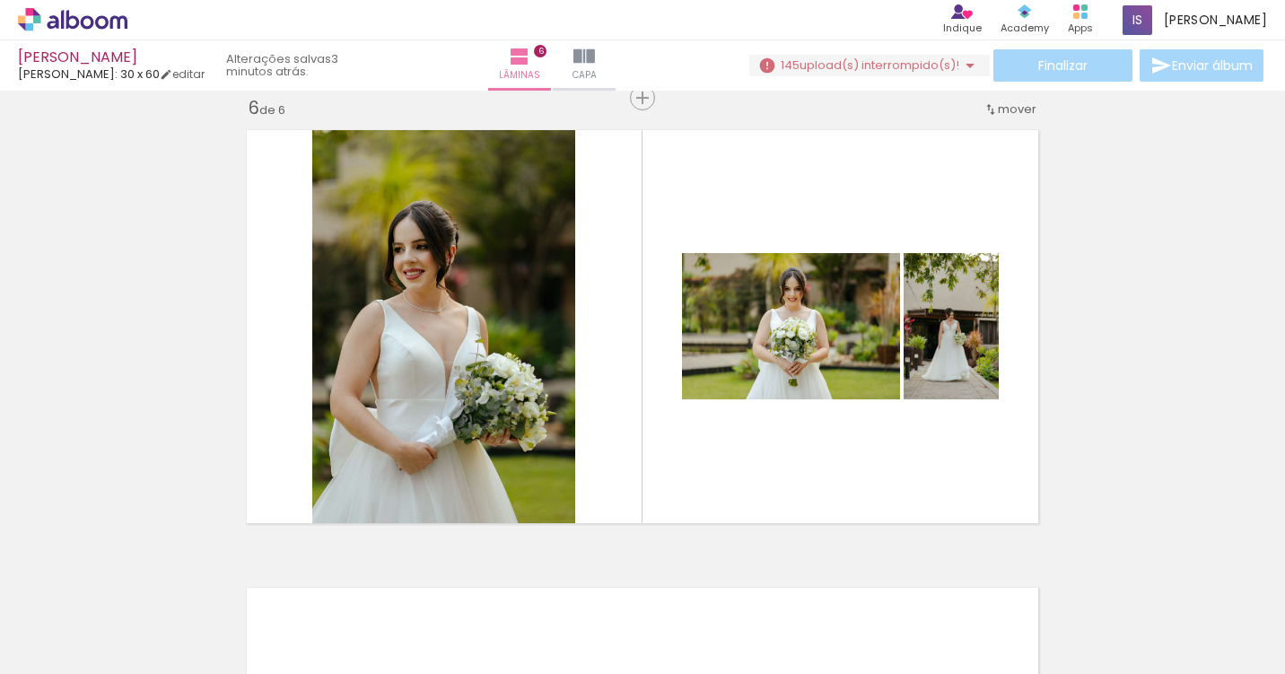
scroll to position [0, 1579]
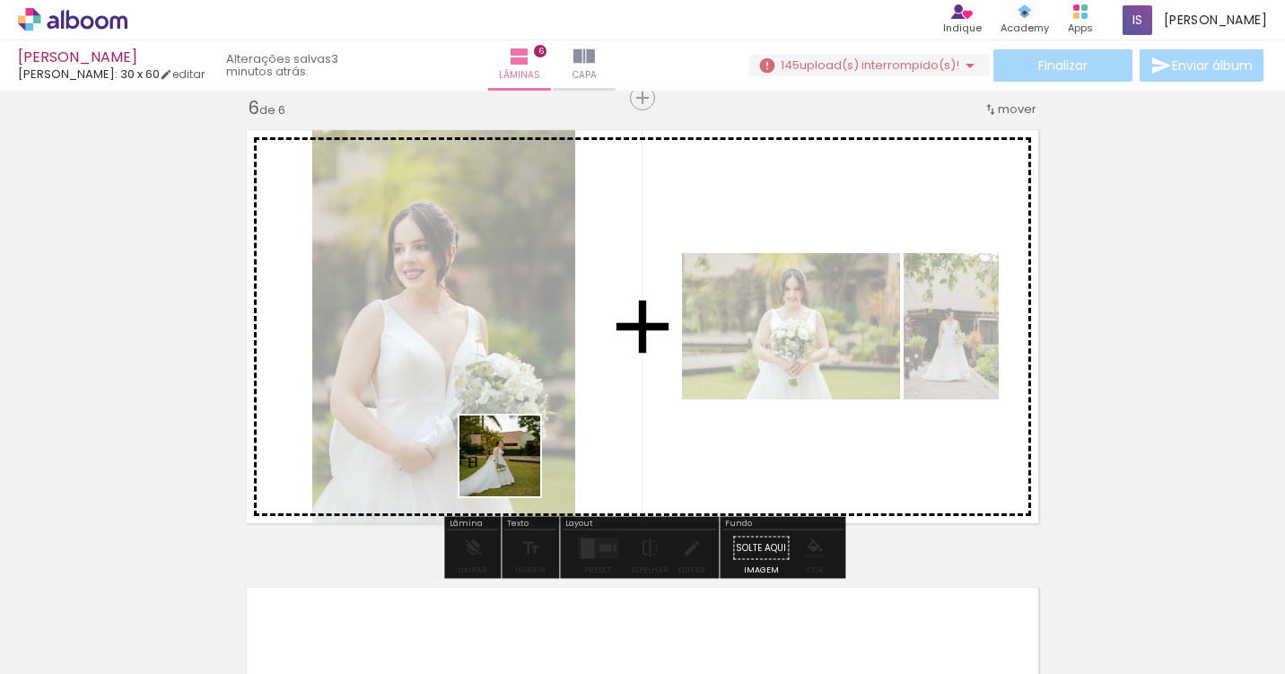
drag, startPoint x: 439, startPoint y: 605, endPoint x: 559, endPoint y: 389, distance: 247.5
click at [559, 389] on quentale-workspace at bounding box center [642, 337] width 1285 height 674
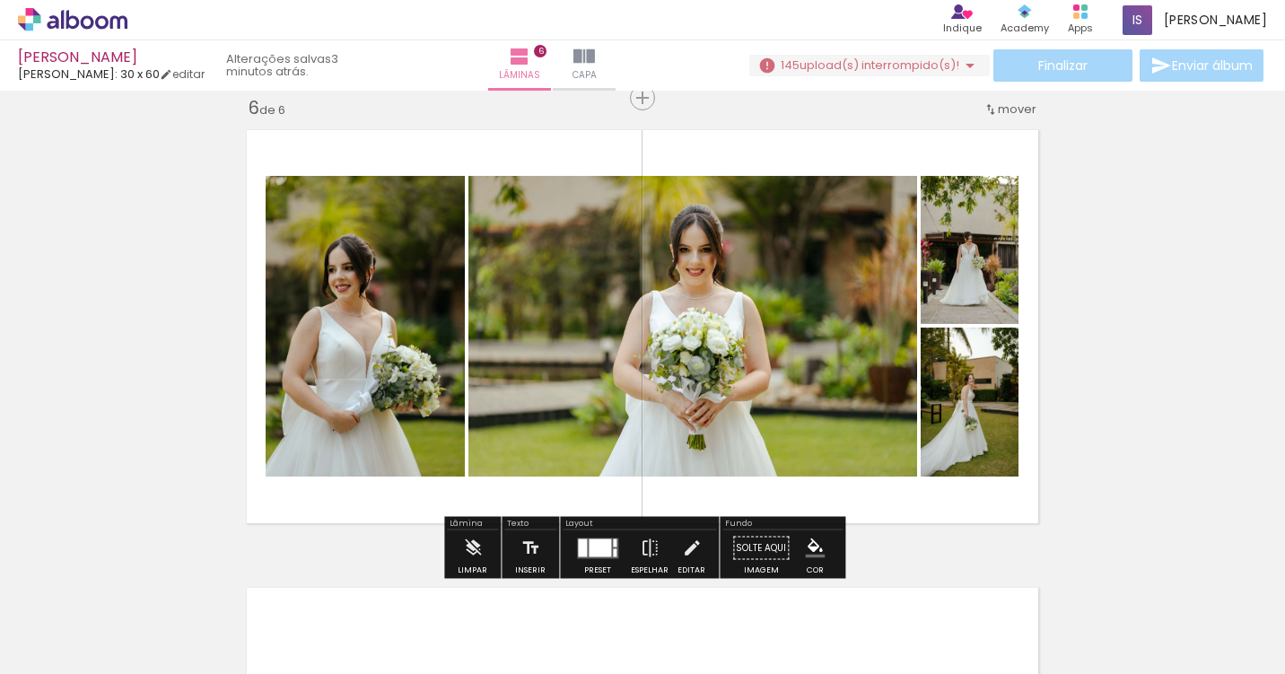
click at [591, 540] on div at bounding box center [600, 547] width 22 height 18
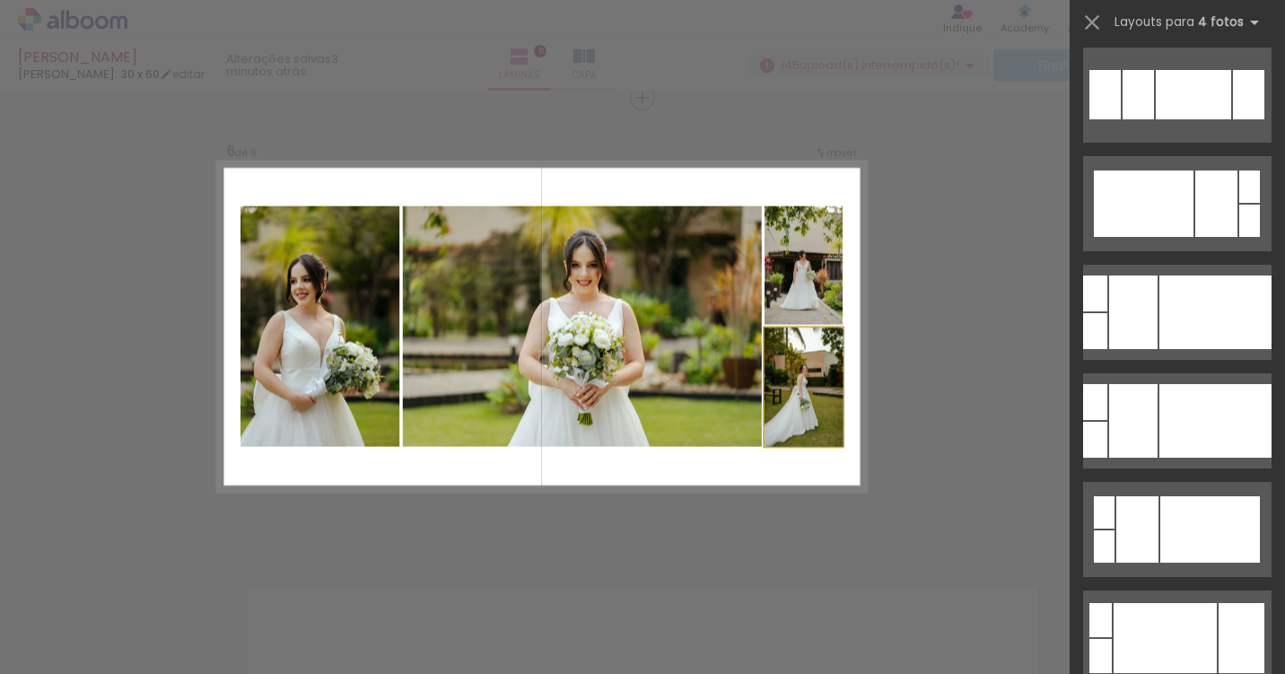
scroll to position [0, 0]
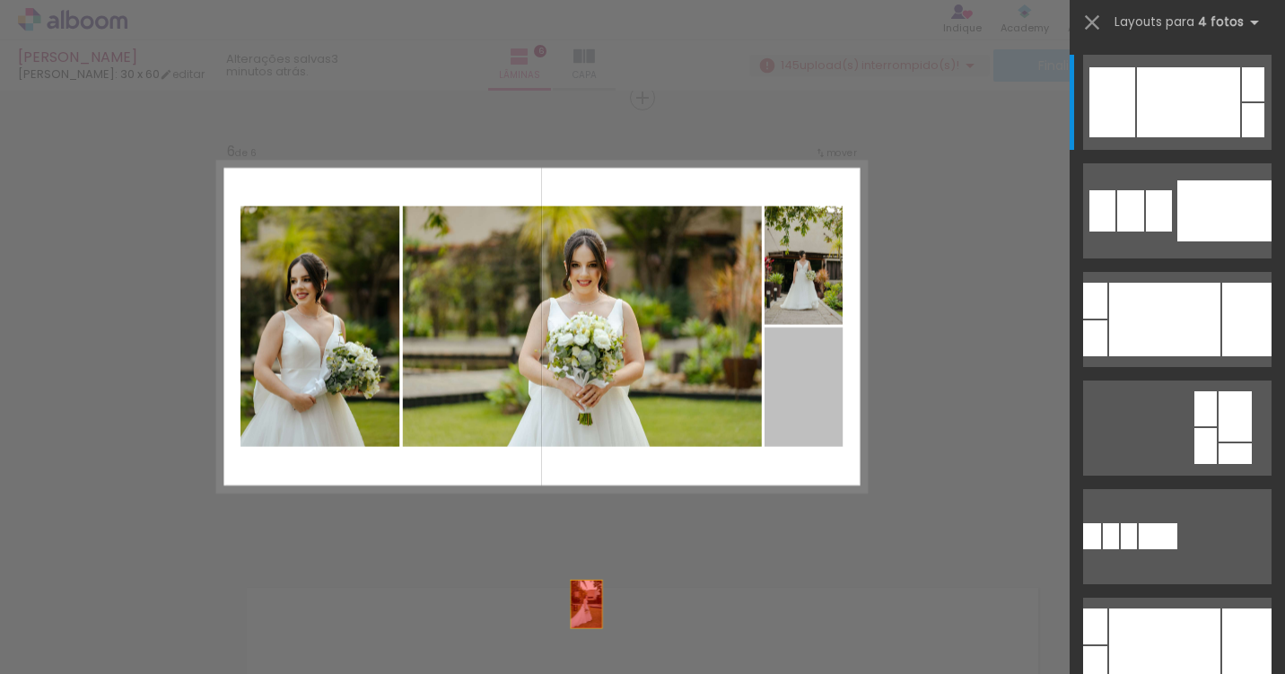
drag, startPoint x: 803, startPoint y: 395, endPoint x: 531, endPoint y: 660, distance: 379.5
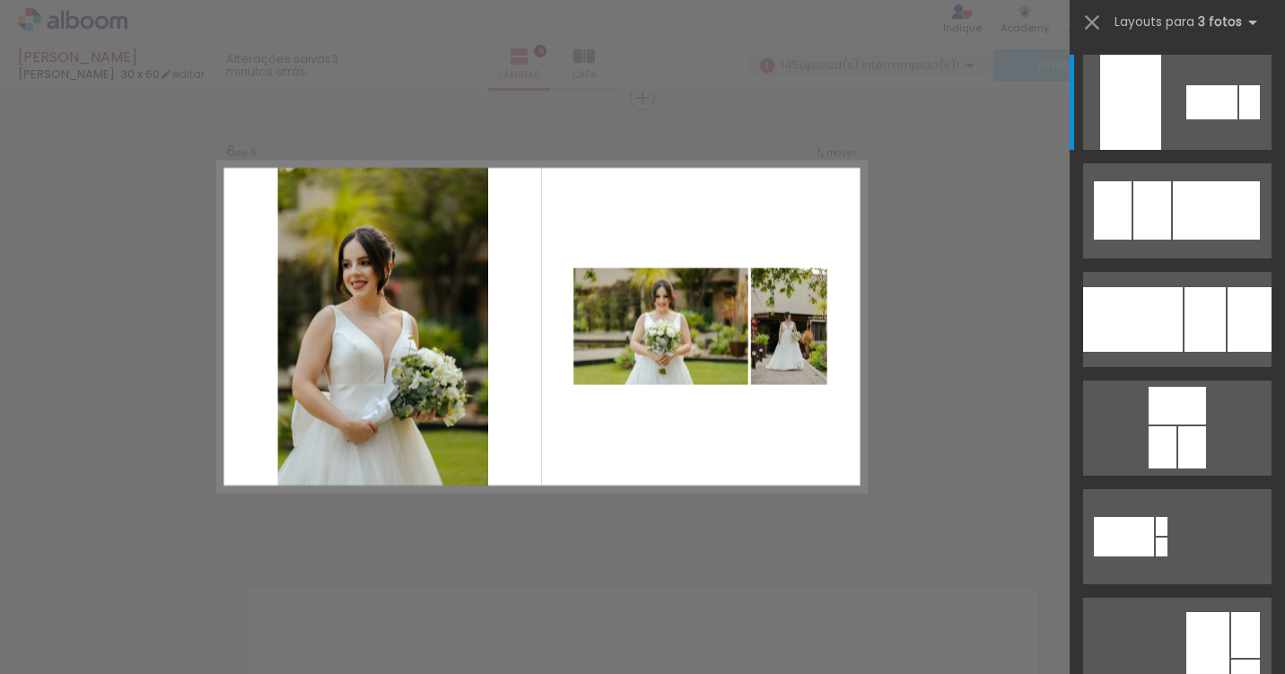
click at [591, 452] on quentale-layouter at bounding box center [541, 327] width 649 height 330
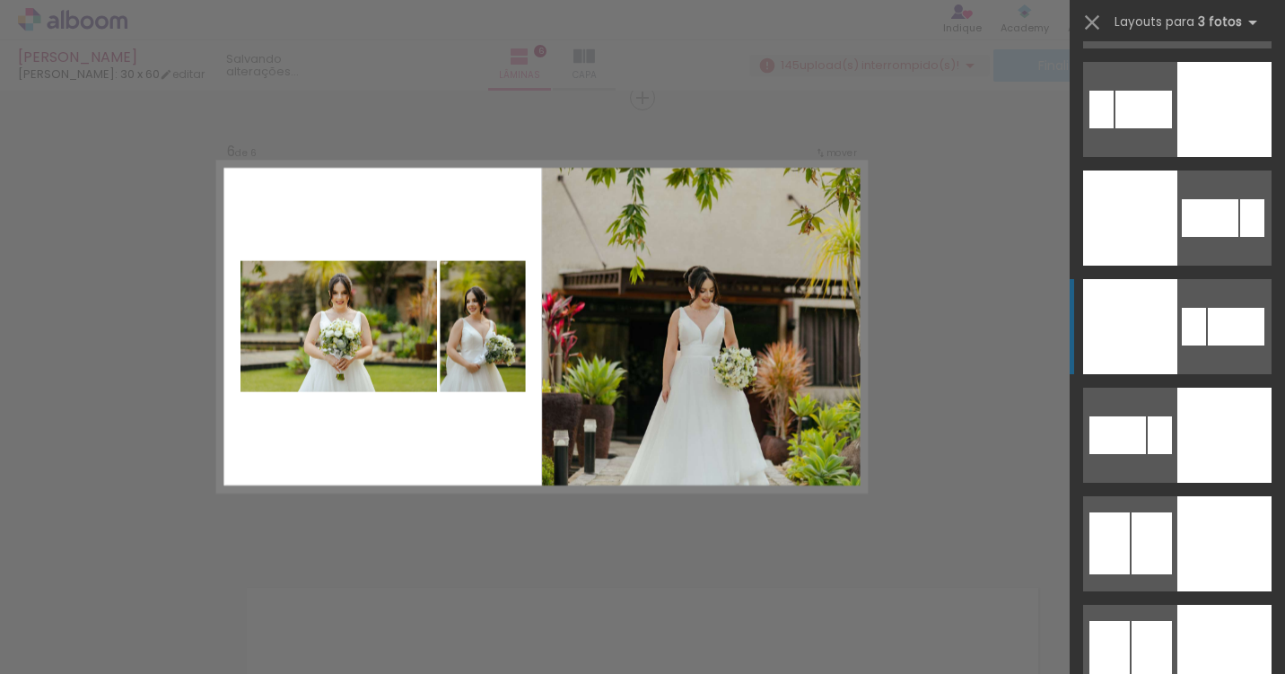
scroll to position [4024, 0]
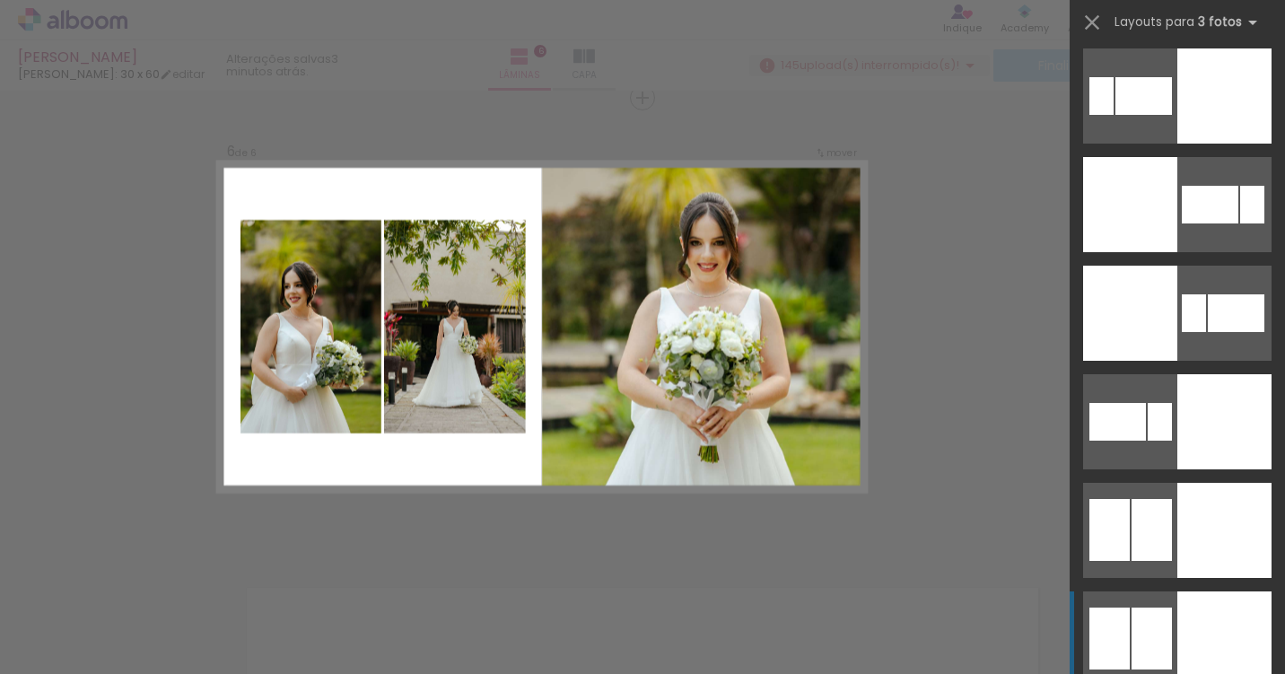
click at [1166, 644] on div at bounding box center [1152, 639] width 40 height 62
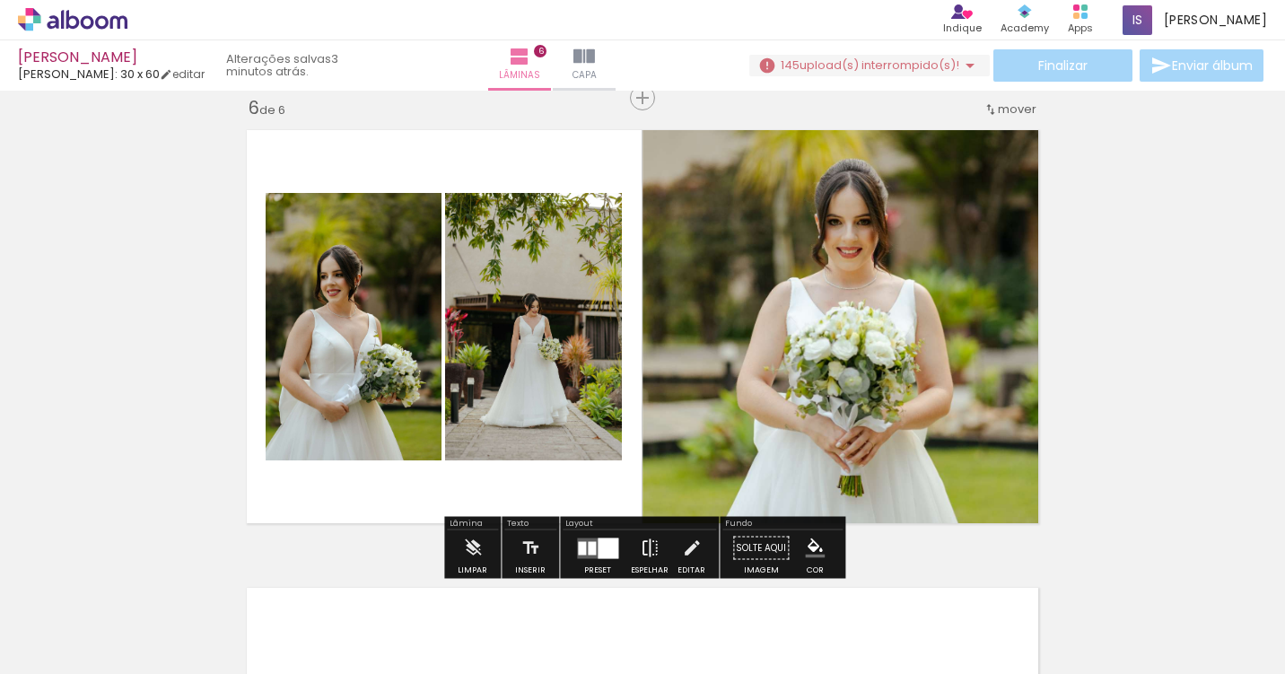
click at [654, 552] on iron-icon at bounding box center [650, 548] width 20 height 36
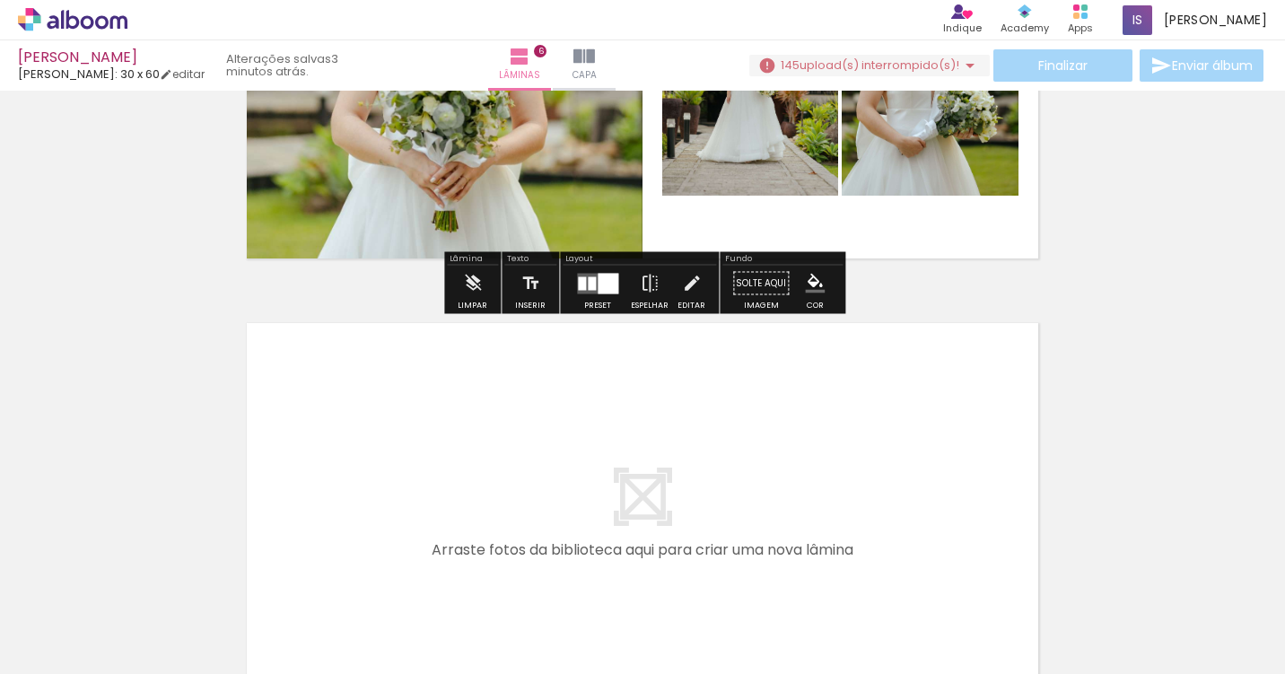
scroll to position [2641, 0]
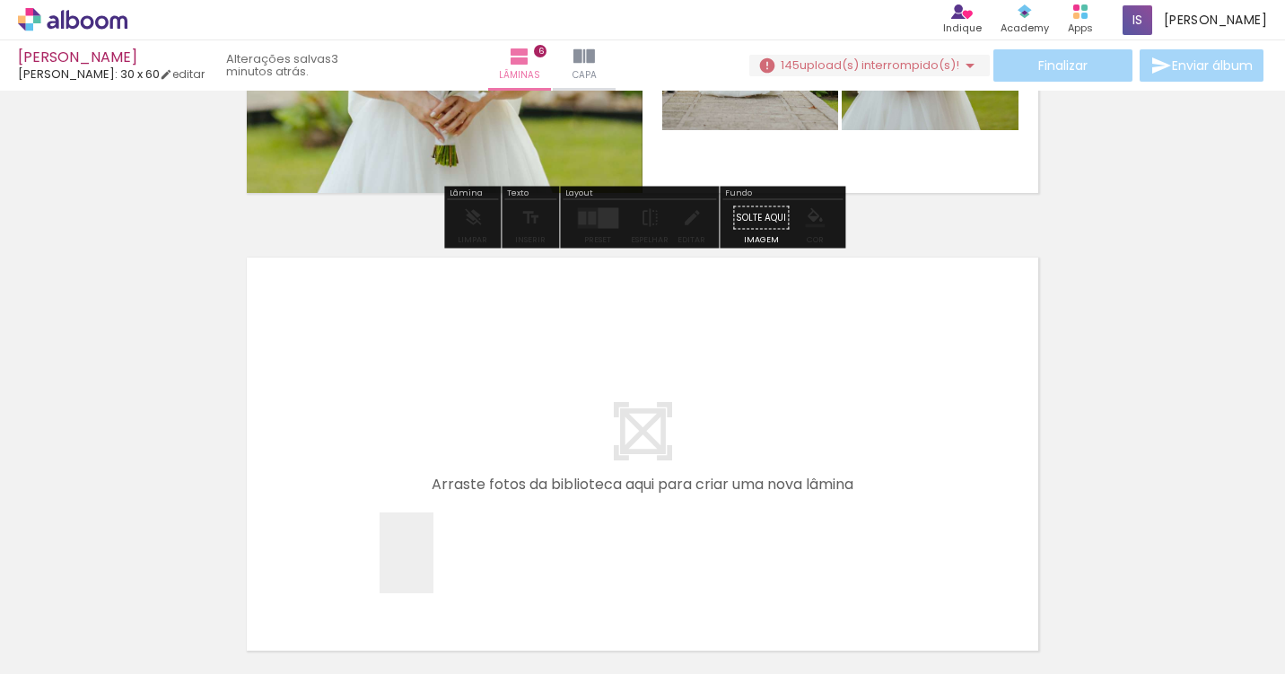
drag, startPoint x: 433, startPoint y: 566, endPoint x: 467, endPoint y: 438, distance: 132.6
click at [467, 438] on quentale-workspace at bounding box center [642, 337] width 1285 height 674
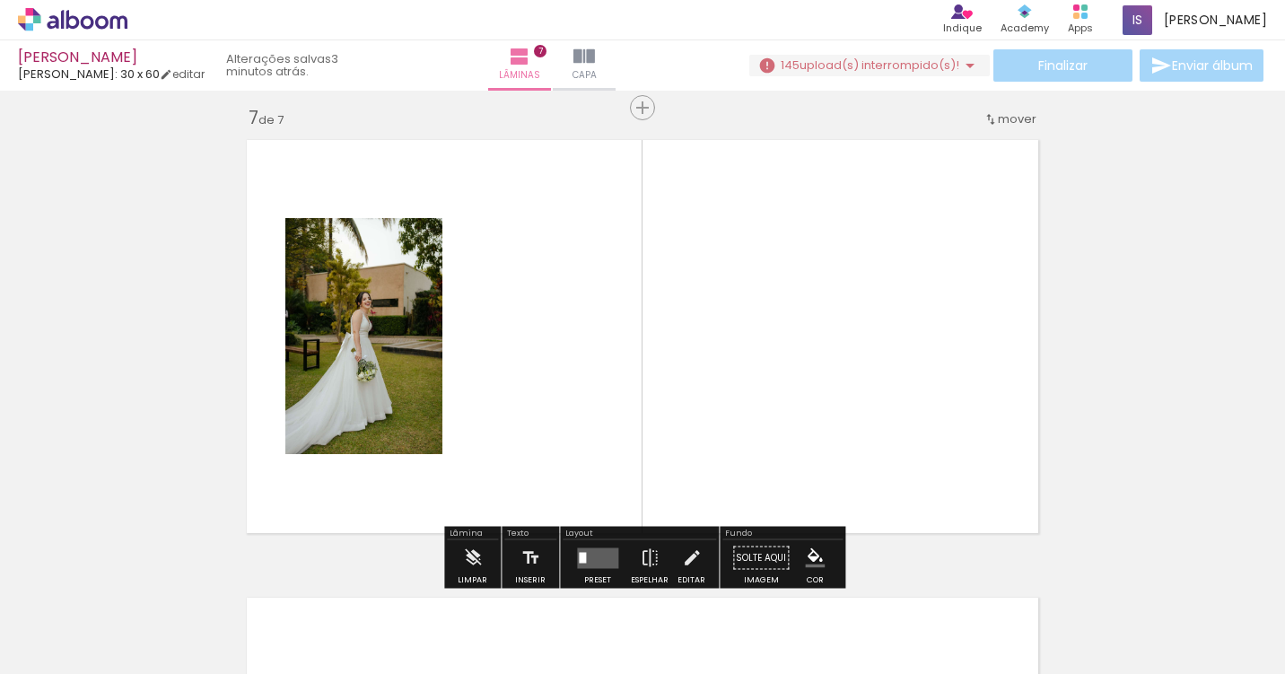
scroll to position [2769, 0]
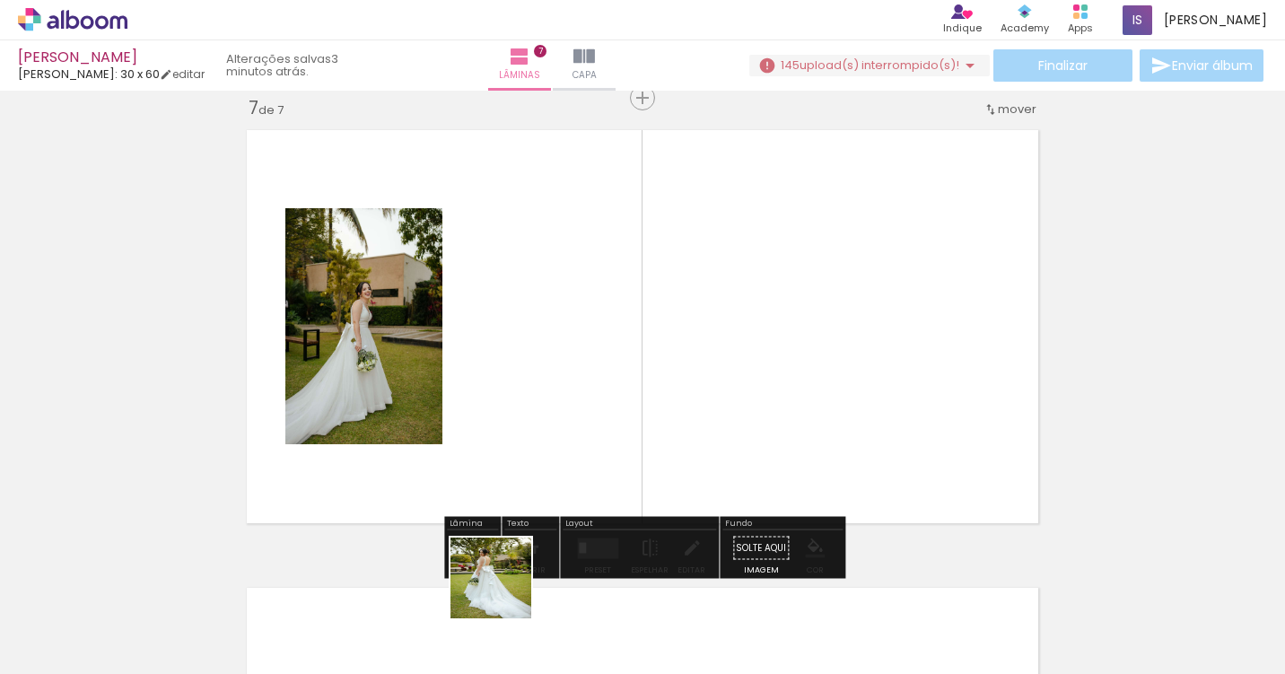
drag, startPoint x: 502, startPoint y: 623, endPoint x: 565, endPoint y: 440, distance: 193.9
click at [565, 440] on quentale-workspace at bounding box center [642, 337] width 1285 height 674
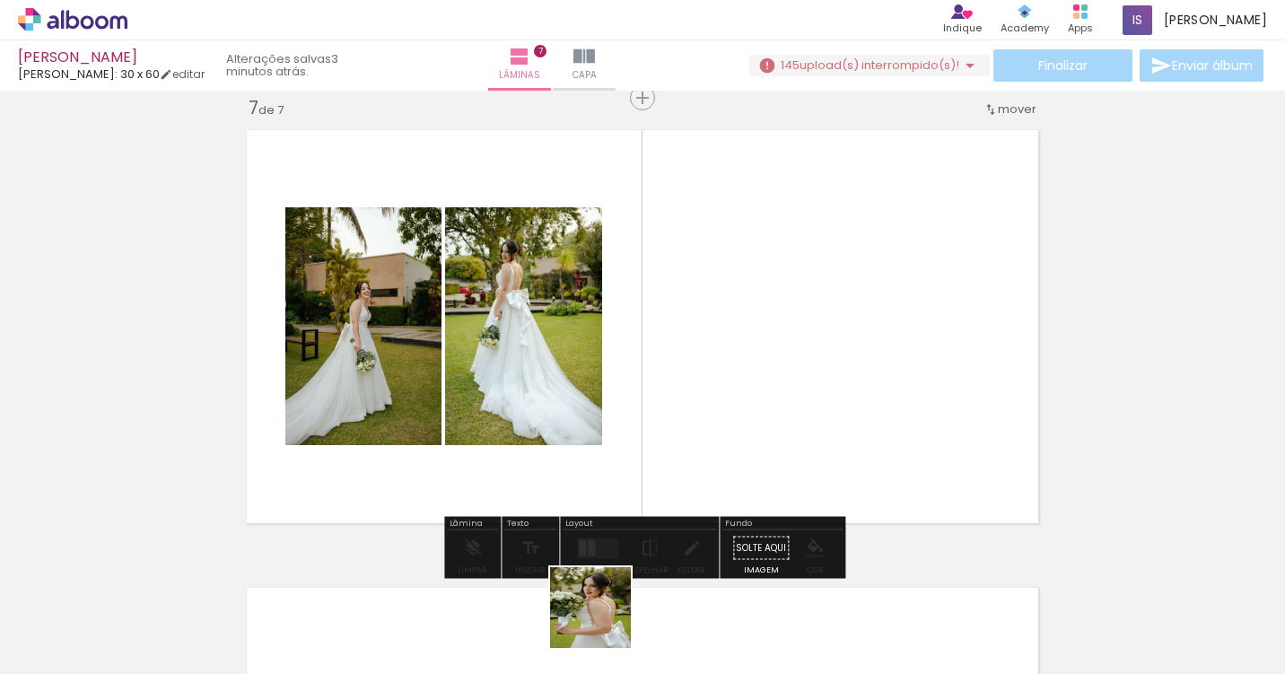
drag, startPoint x: 604, startPoint y: 621, endPoint x: 713, endPoint y: 470, distance: 185.8
click at [712, 471] on quentale-workspace at bounding box center [642, 337] width 1285 height 674
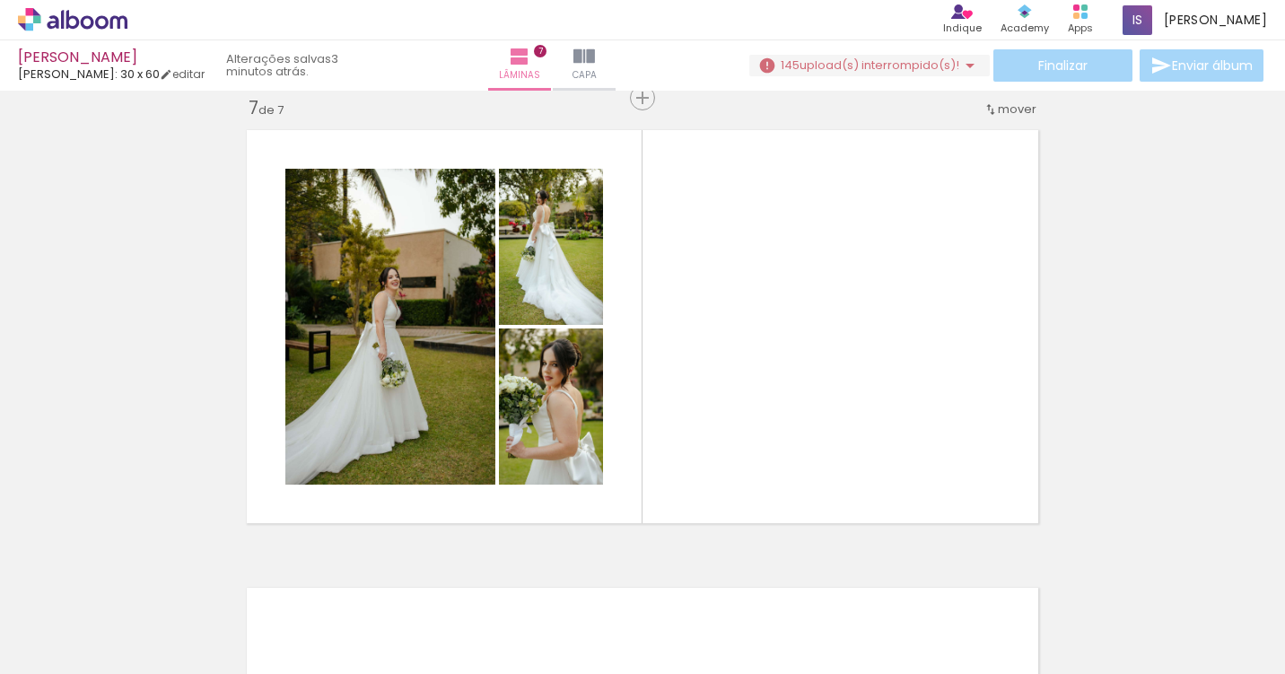
scroll to position [0, 1879]
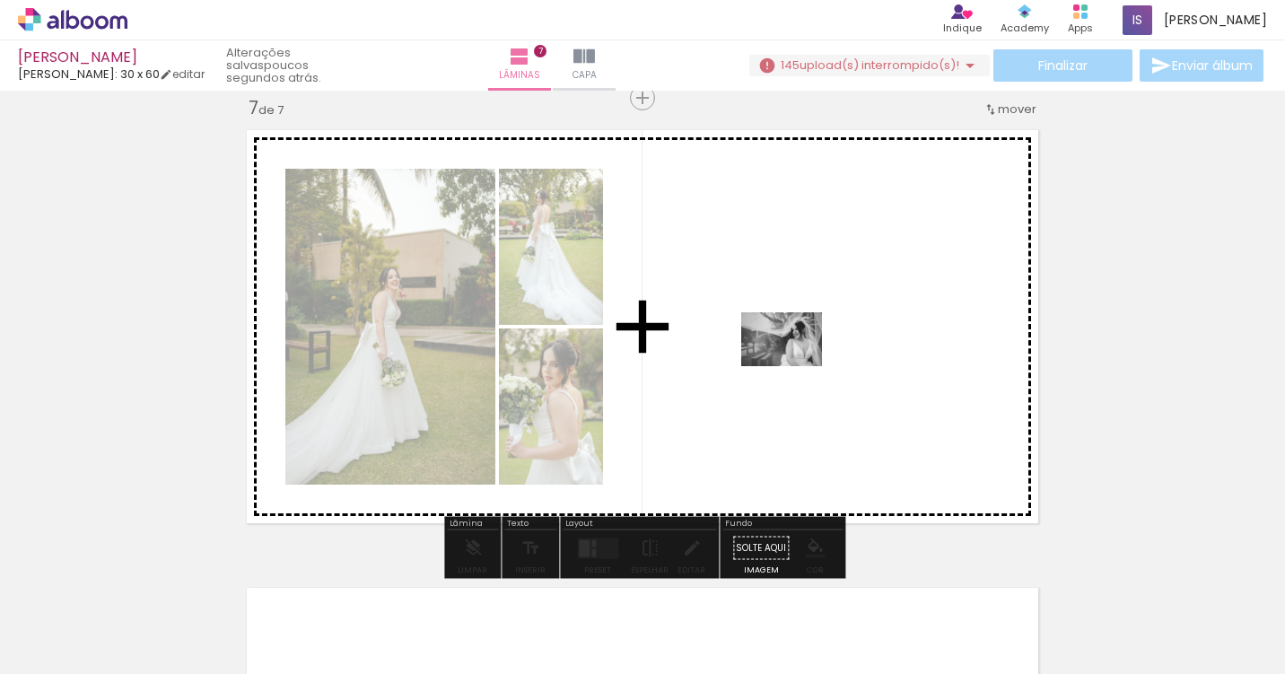
drag, startPoint x: 721, startPoint y: 617, endPoint x: 801, endPoint y: 359, distance: 269.9
click at [801, 359] on quentale-workspace at bounding box center [642, 337] width 1285 height 674
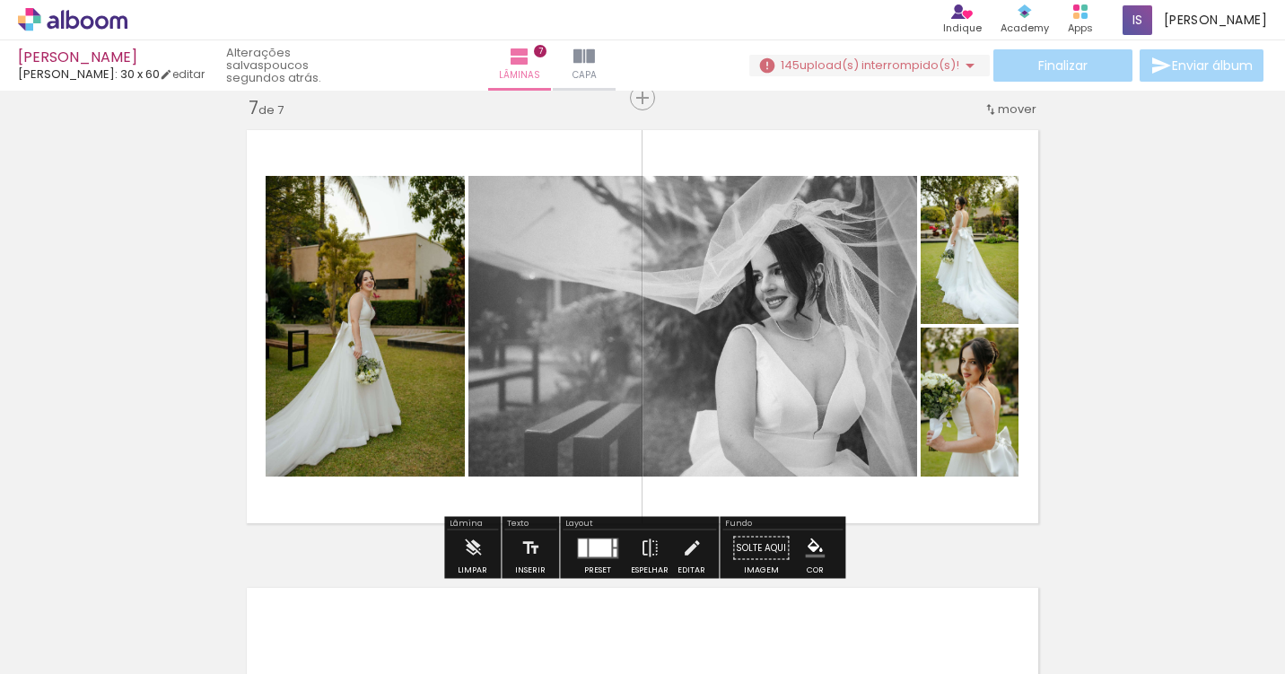
click at [590, 546] on div at bounding box center [600, 547] width 22 height 18
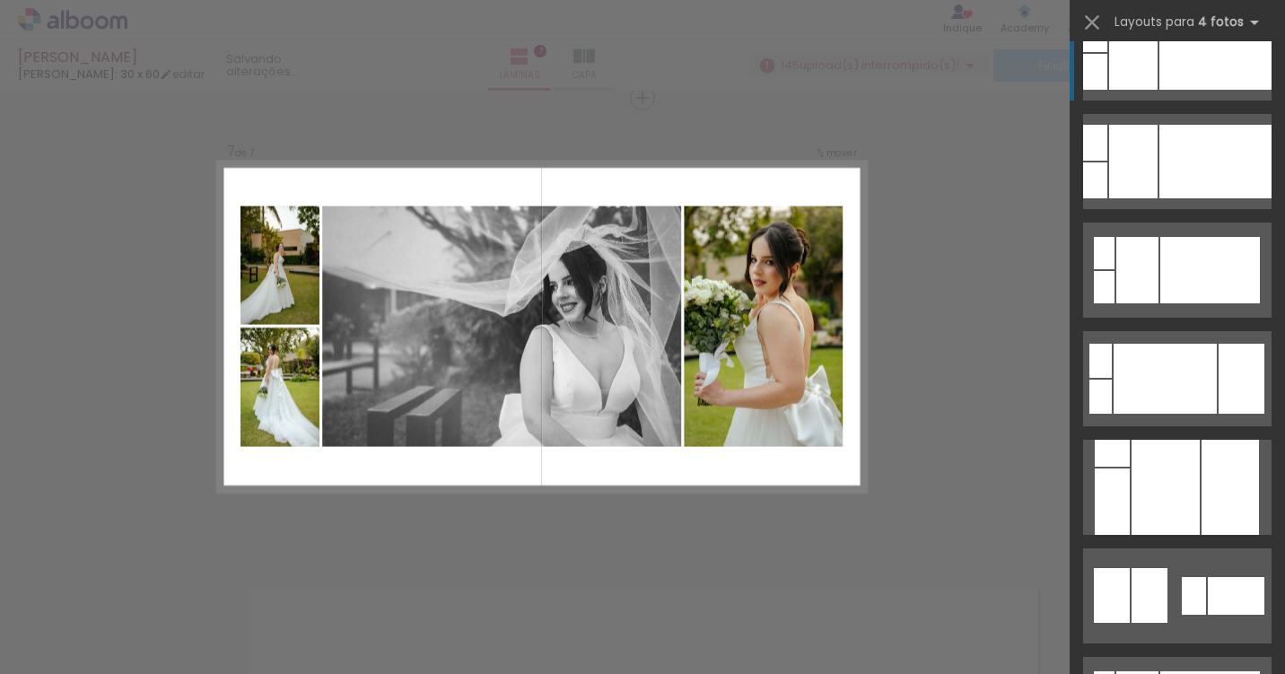
scroll to position [1572, 0]
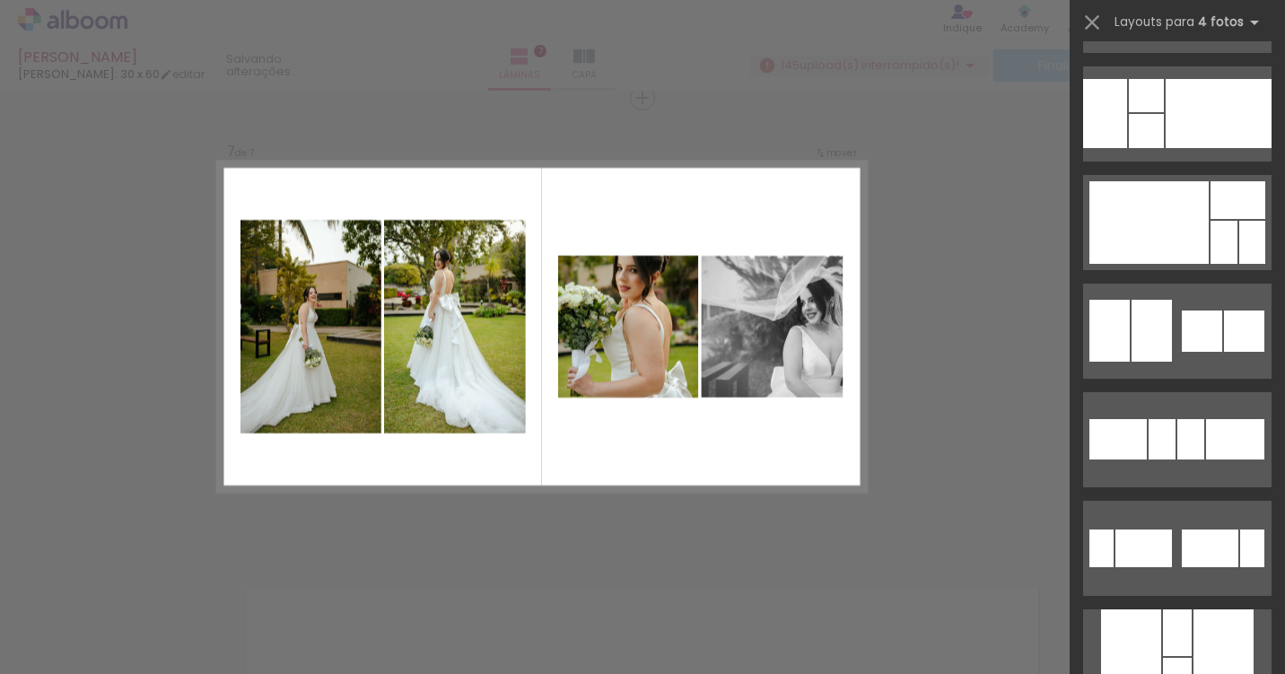
scroll to position [7481, 0]
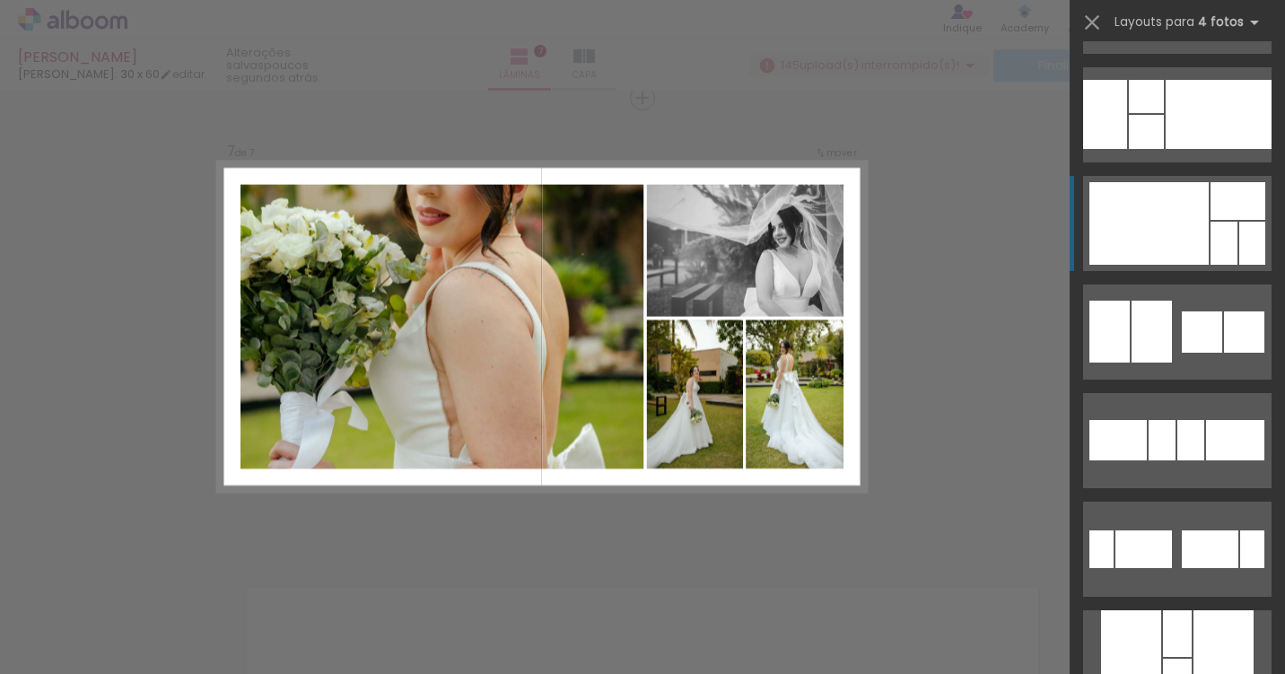
click at [1176, 240] on div at bounding box center [1149, 223] width 119 height 83
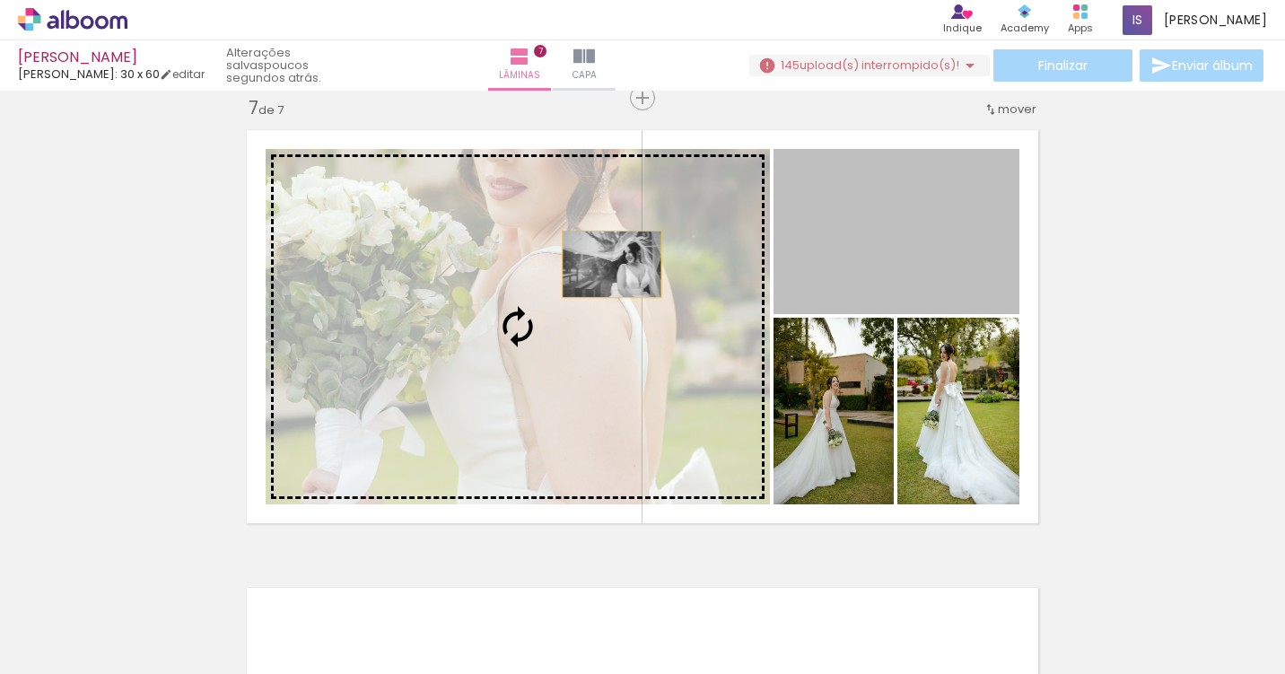
drag, startPoint x: 826, startPoint y: 255, endPoint x: 527, endPoint y: 292, distance: 301.1
click at [0, 0] on slot at bounding box center [0, 0] width 0 height 0
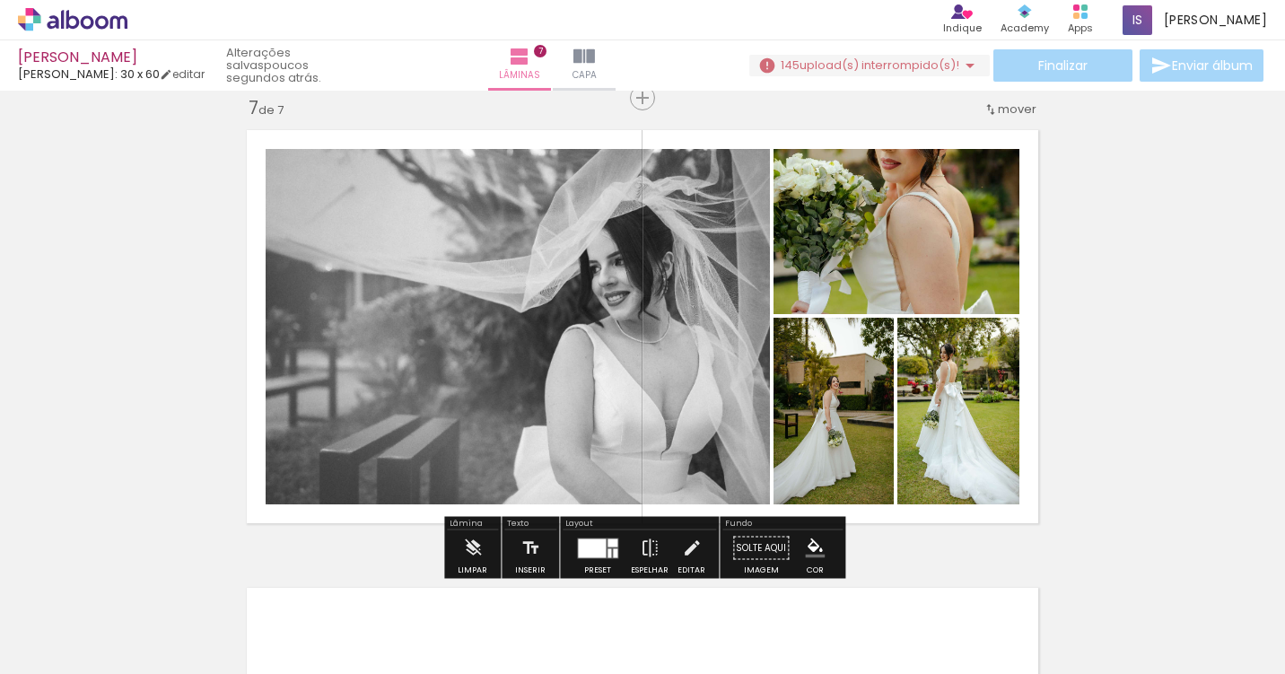
click at [608, 552] on div at bounding box center [610, 552] width 4 height 9
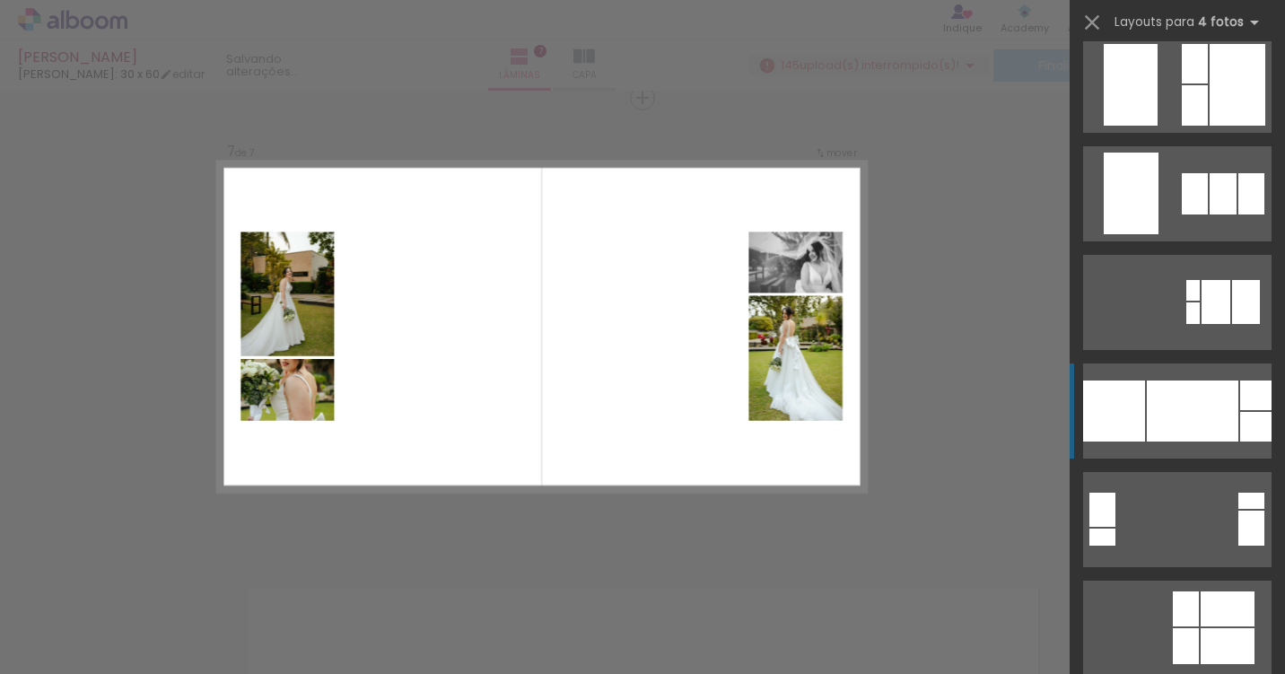
scroll to position [16948, 0]
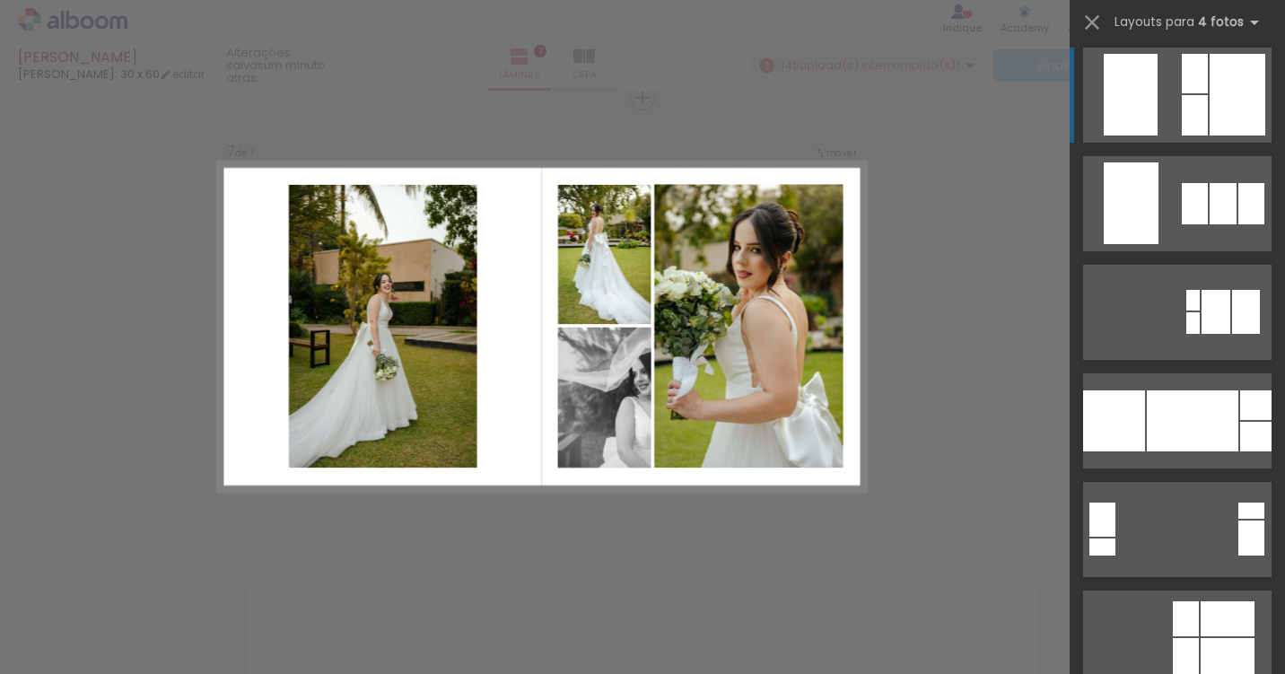
click at [1213, 100] on div at bounding box center [1238, 95] width 56 height 82
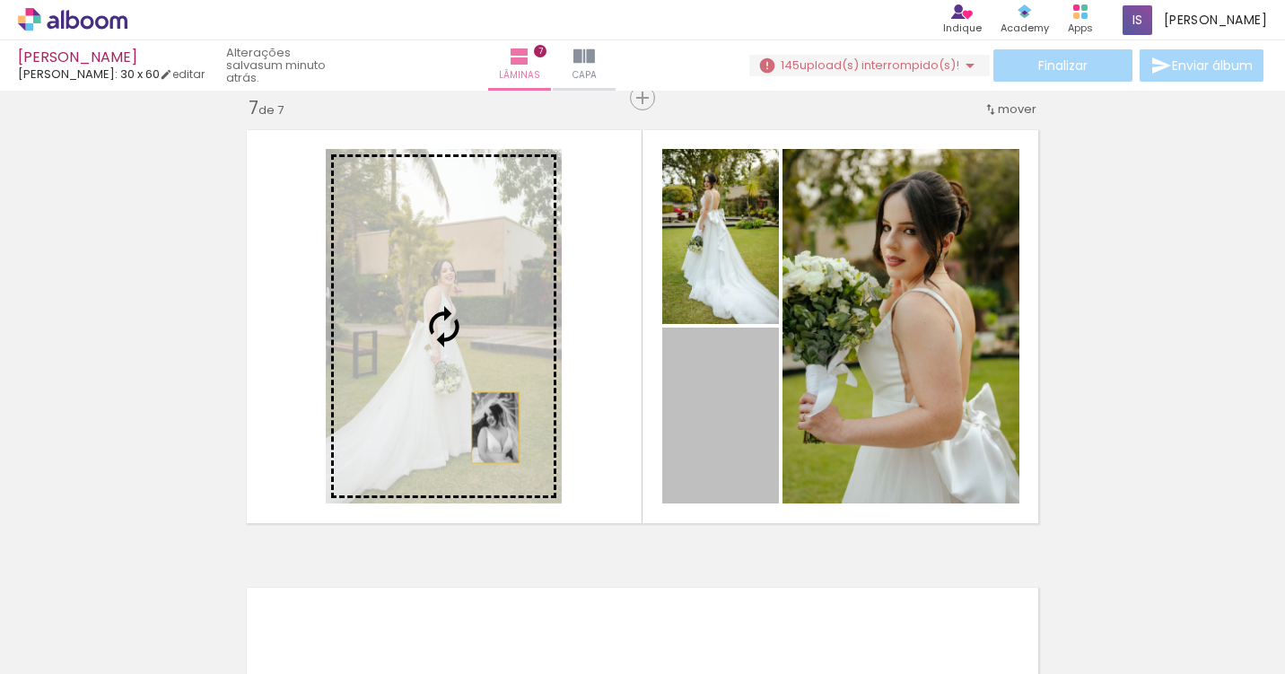
drag, startPoint x: 715, startPoint y: 433, endPoint x: 476, endPoint y: 421, distance: 239.9
click at [0, 0] on slot at bounding box center [0, 0] width 0 height 0
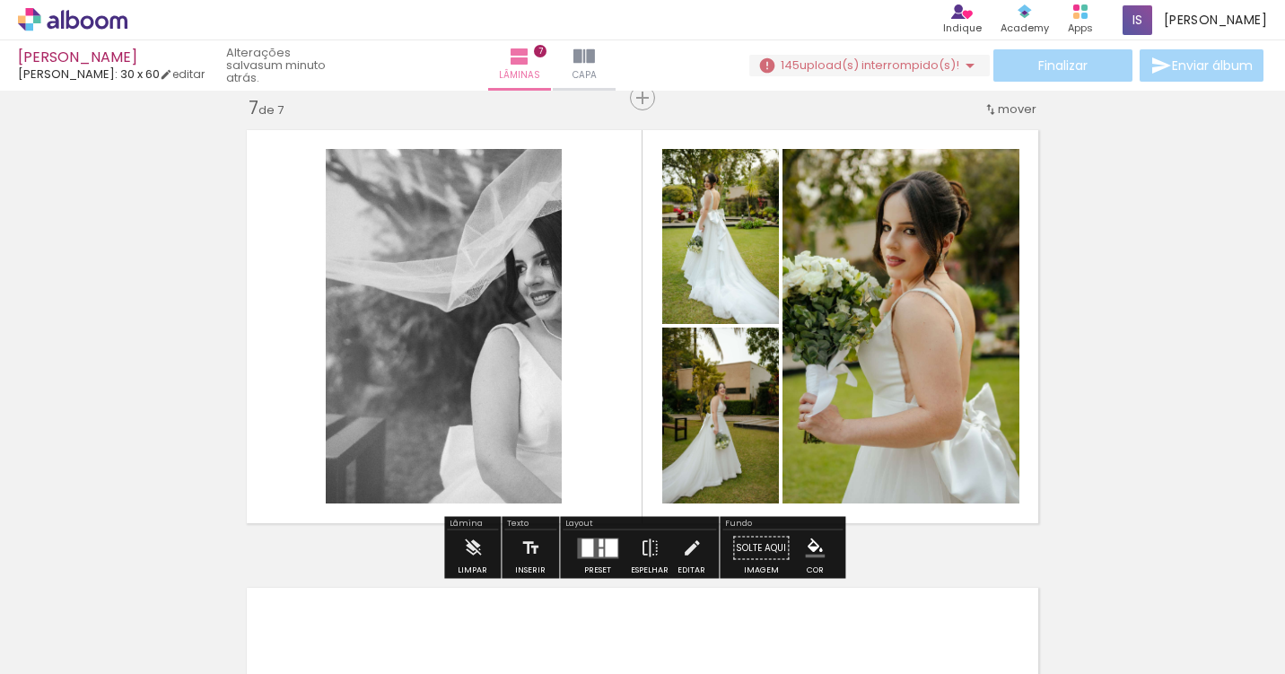
click at [465, 367] on quentale-photo at bounding box center [444, 326] width 236 height 355
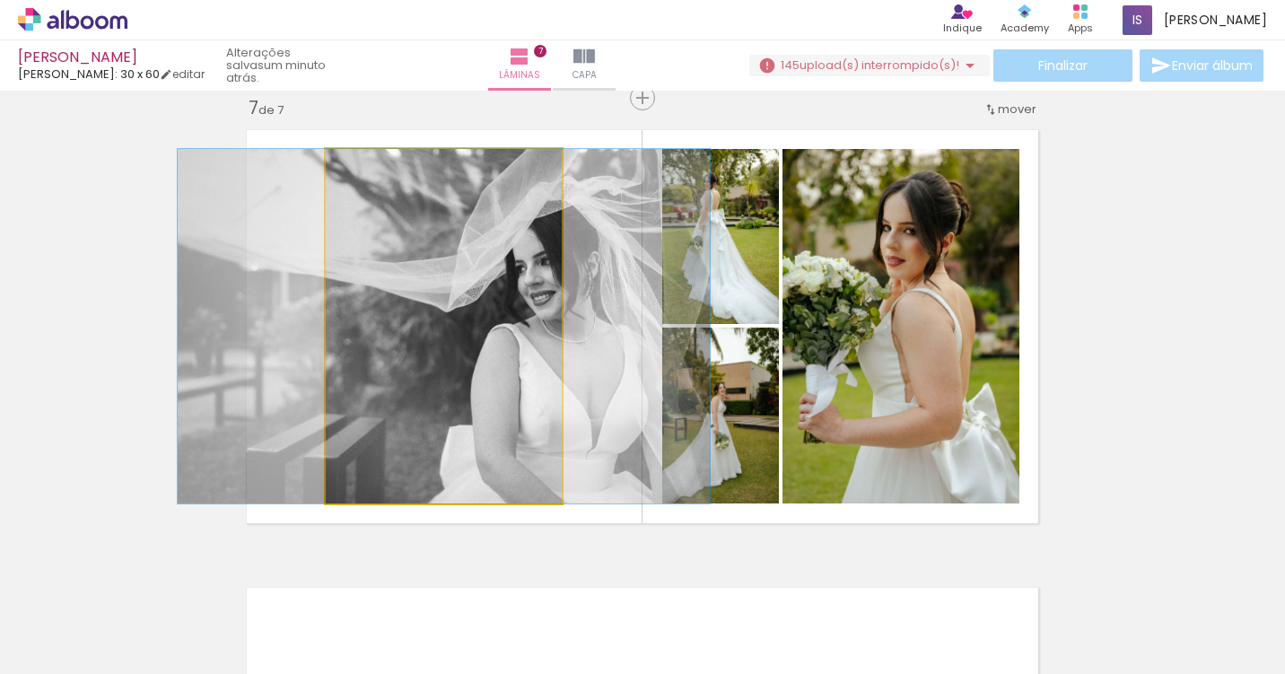
click at [465, 367] on quentale-photo at bounding box center [444, 326] width 236 height 355
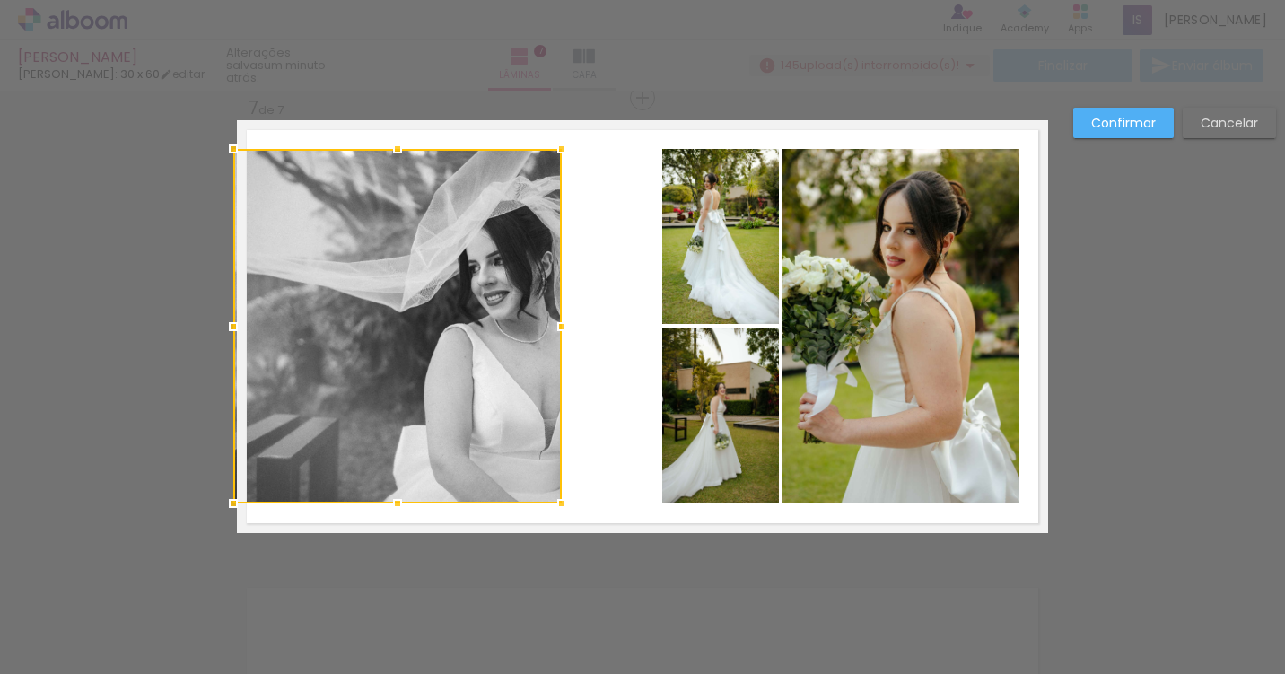
drag, startPoint x: 328, startPoint y: 324, endPoint x: 244, endPoint y: 325, distance: 84.4
click at [244, 325] on div at bounding box center [233, 327] width 36 height 36
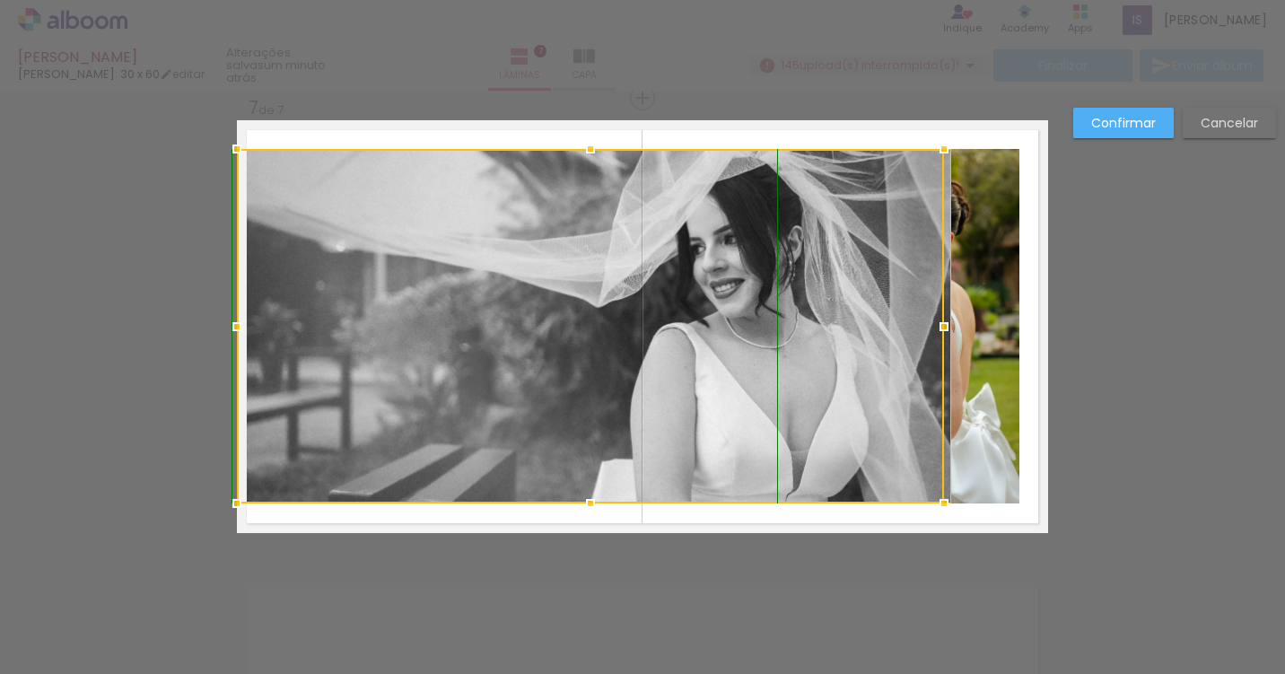
drag, startPoint x: 561, startPoint y: 151, endPoint x: 525, endPoint y: 159, distance: 36.8
click at [524, 159] on div at bounding box center [590, 326] width 707 height 355
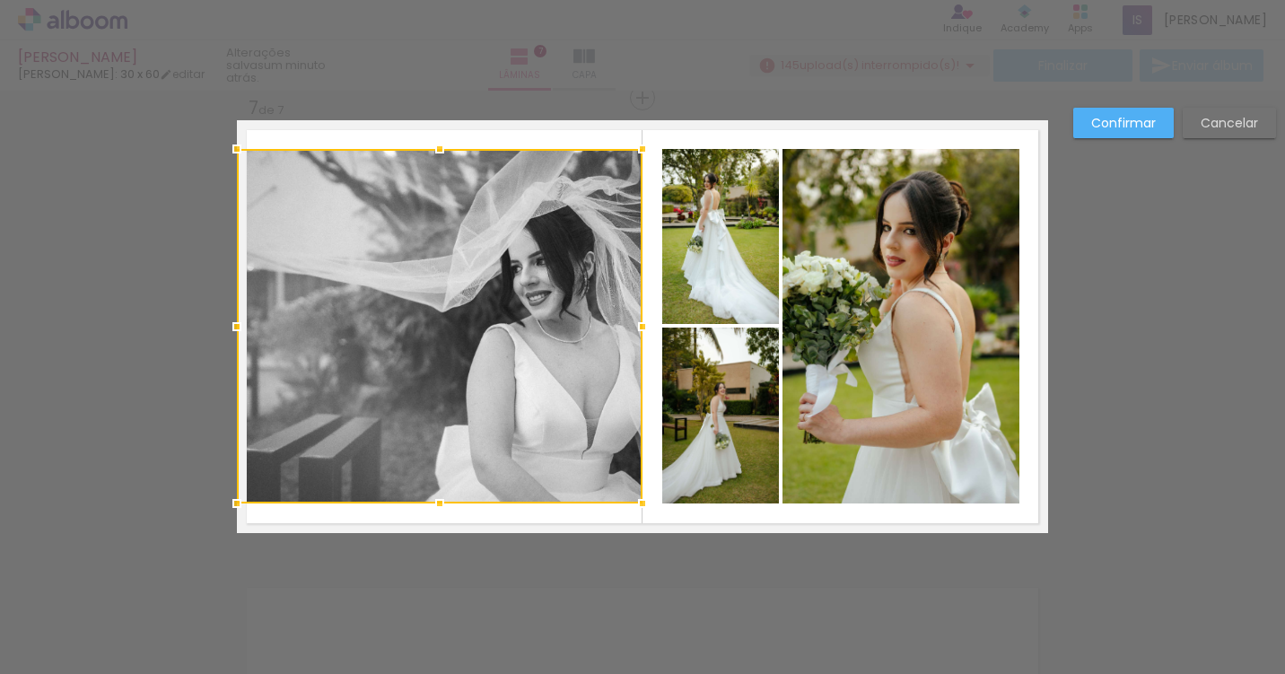
drag, startPoint x: 968, startPoint y: 326, endPoint x: 644, endPoint y: 326, distance: 324.9
click at [644, 326] on div at bounding box center [643, 327] width 36 height 36
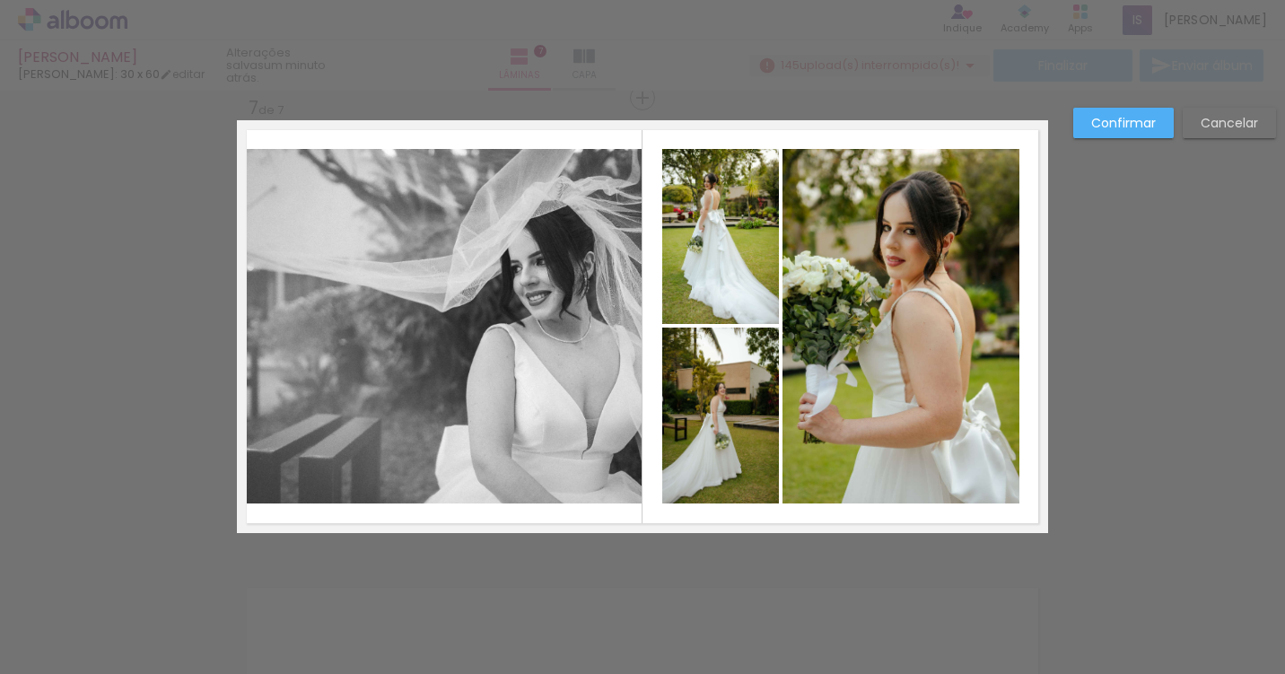
click at [444, 168] on quentale-photo at bounding box center [439, 326] width 405 height 355
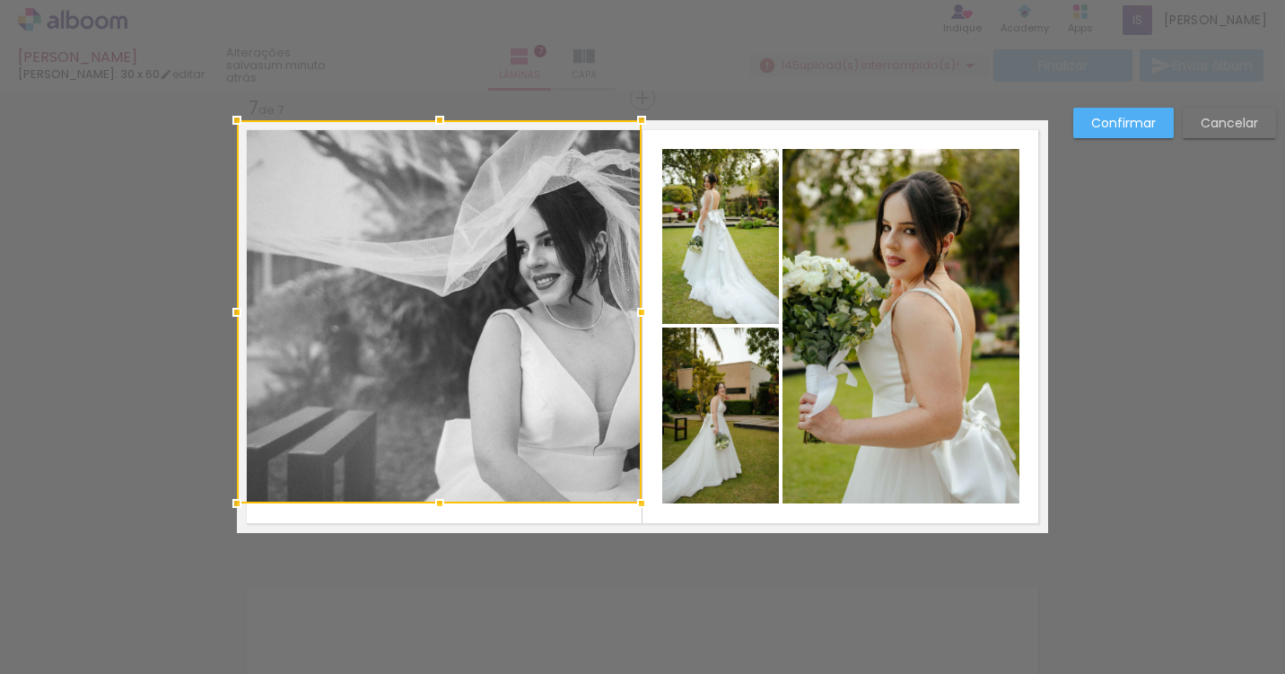
drag, startPoint x: 439, startPoint y: 148, endPoint x: 440, endPoint y: 123, distance: 25.1
click at [440, 122] on div at bounding box center [440, 120] width 36 height 36
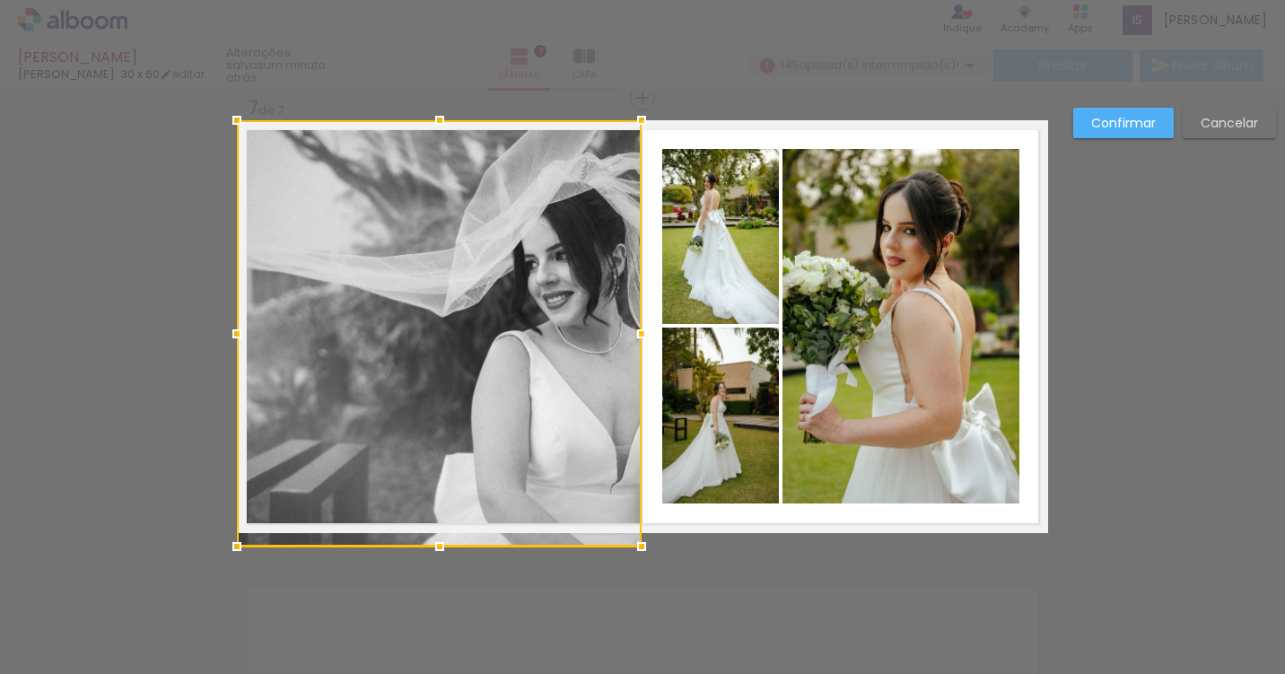
drag, startPoint x: 437, startPoint y: 501, endPoint x: 437, endPoint y: 524, distance: 23.3
click at [437, 524] on div at bounding box center [439, 333] width 405 height 426
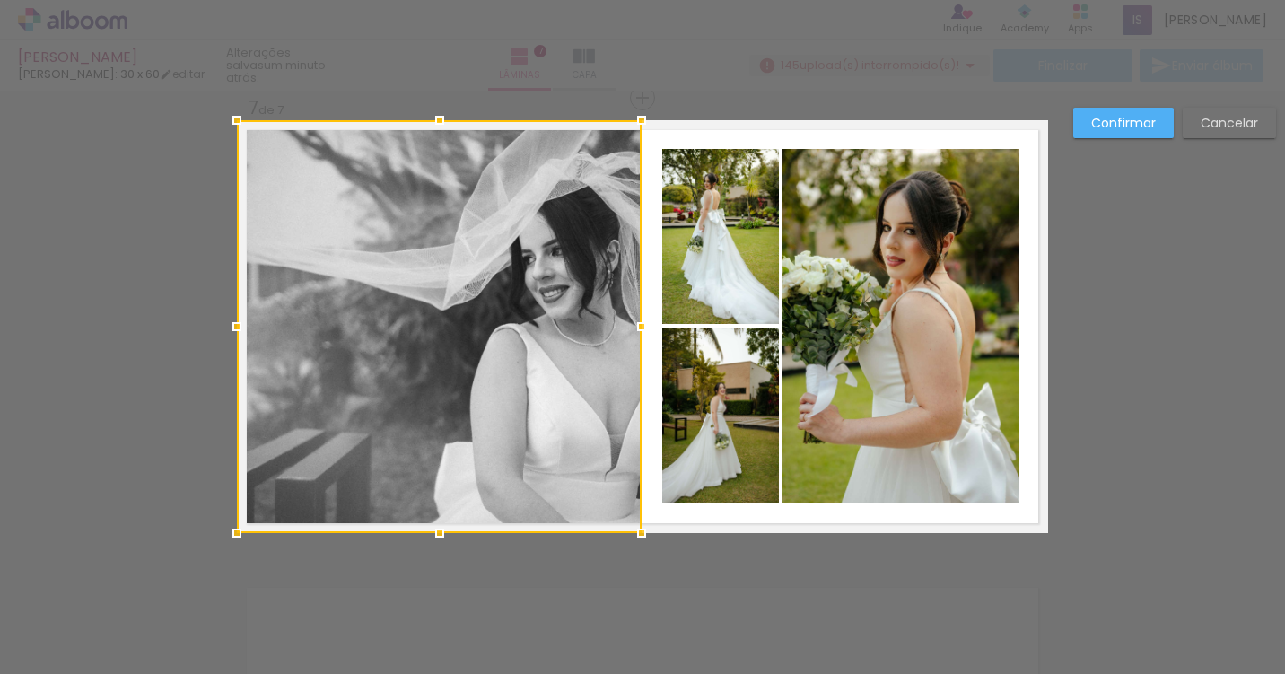
click at [1124, 133] on paper-button "Confirmar" at bounding box center [1123, 123] width 101 height 31
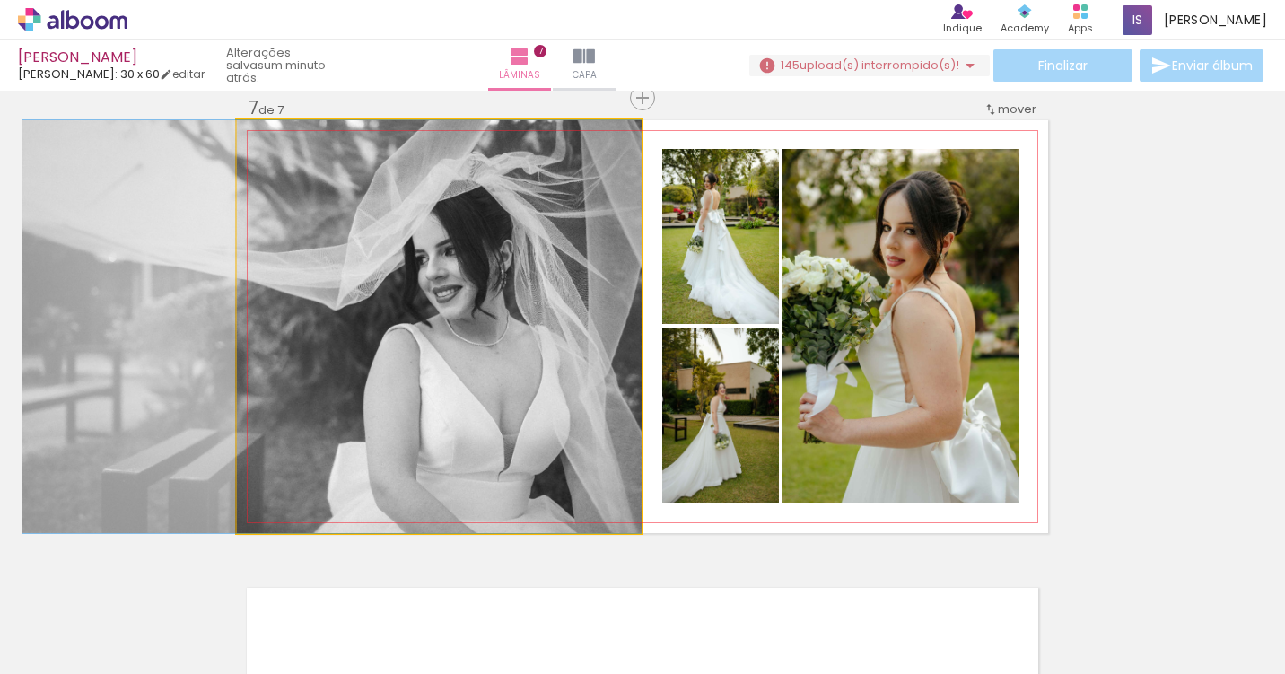
drag, startPoint x: 520, startPoint y: 331, endPoint x: 402, endPoint y: 336, distance: 117.7
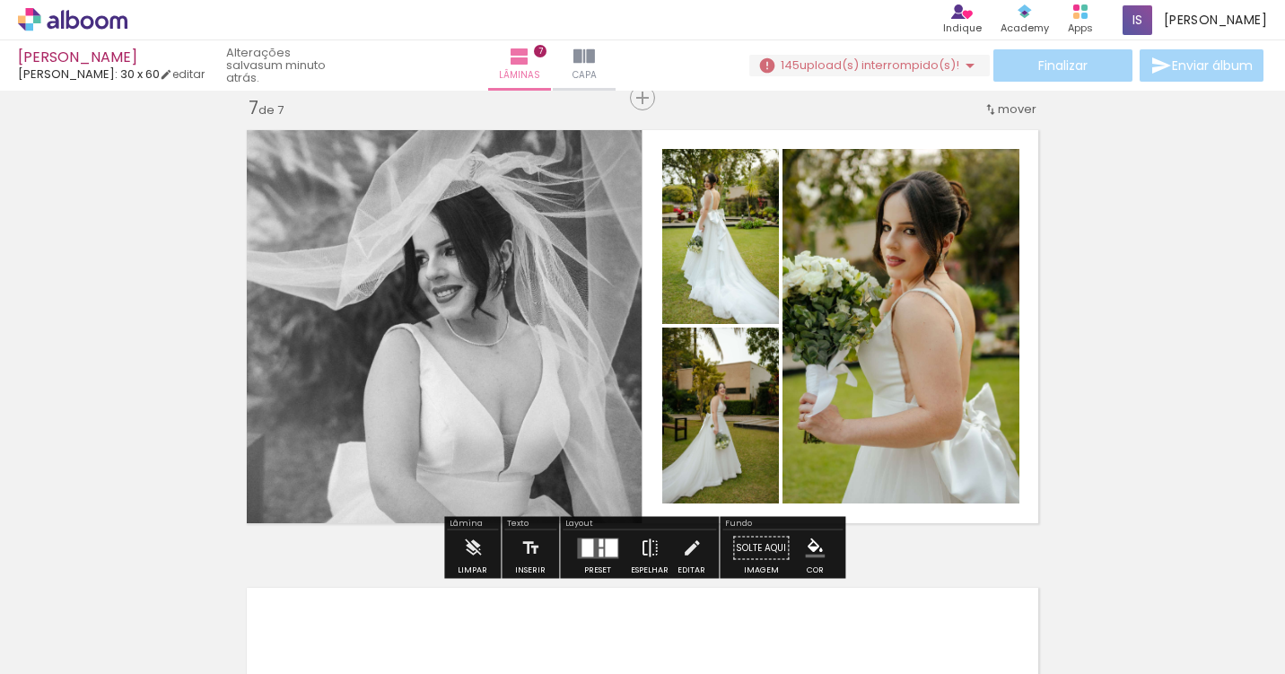
click at [651, 546] on iron-icon at bounding box center [650, 548] width 20 height 36
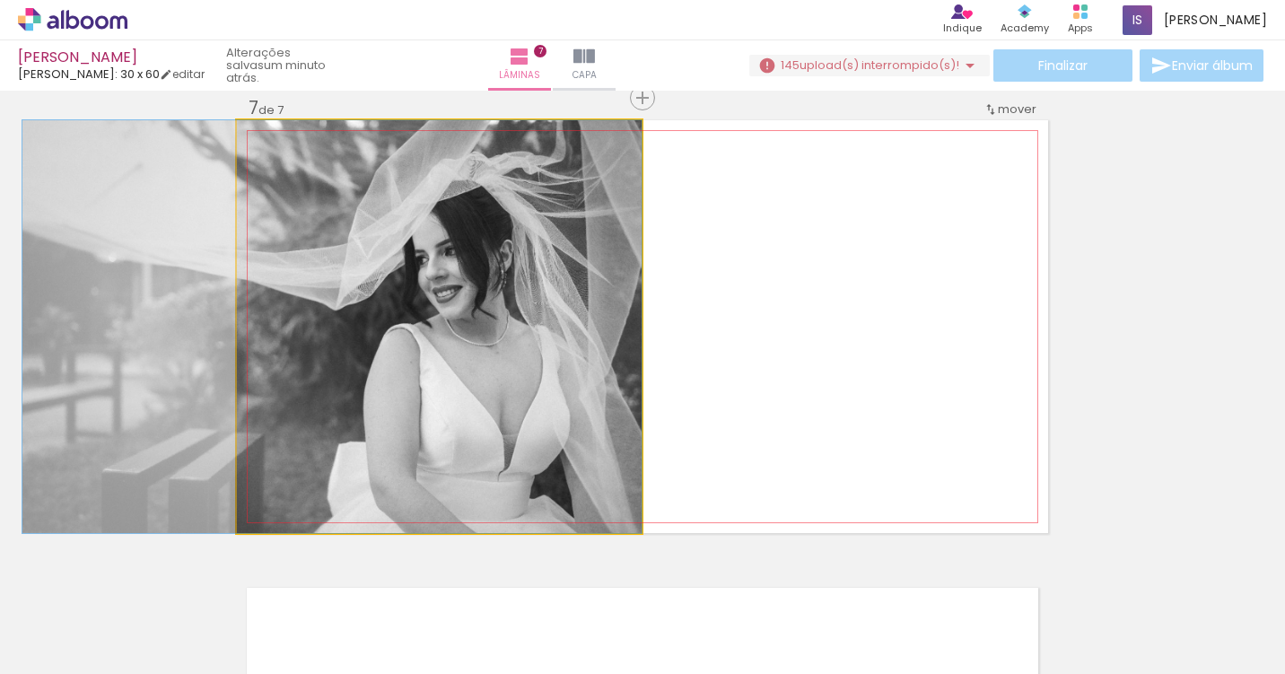
click at [535, 327] on quentale-photo at bounding box center [439, 326] width 405 height 413
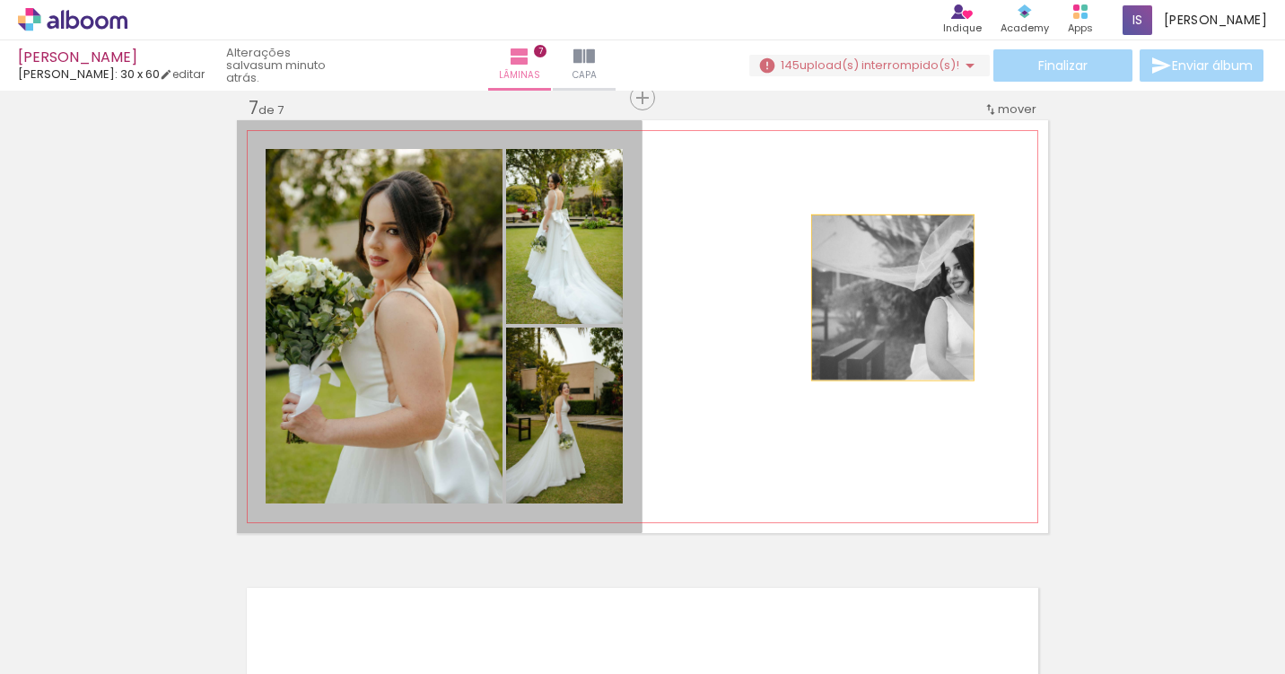
drag, startPoint x: 493, startPoint y: 320, endPoint x: 892, endPoint y: 298, distance: 400.0
click at [893, 298] on quentale-layouter at bounding box center [642, 326] width 811 height 413
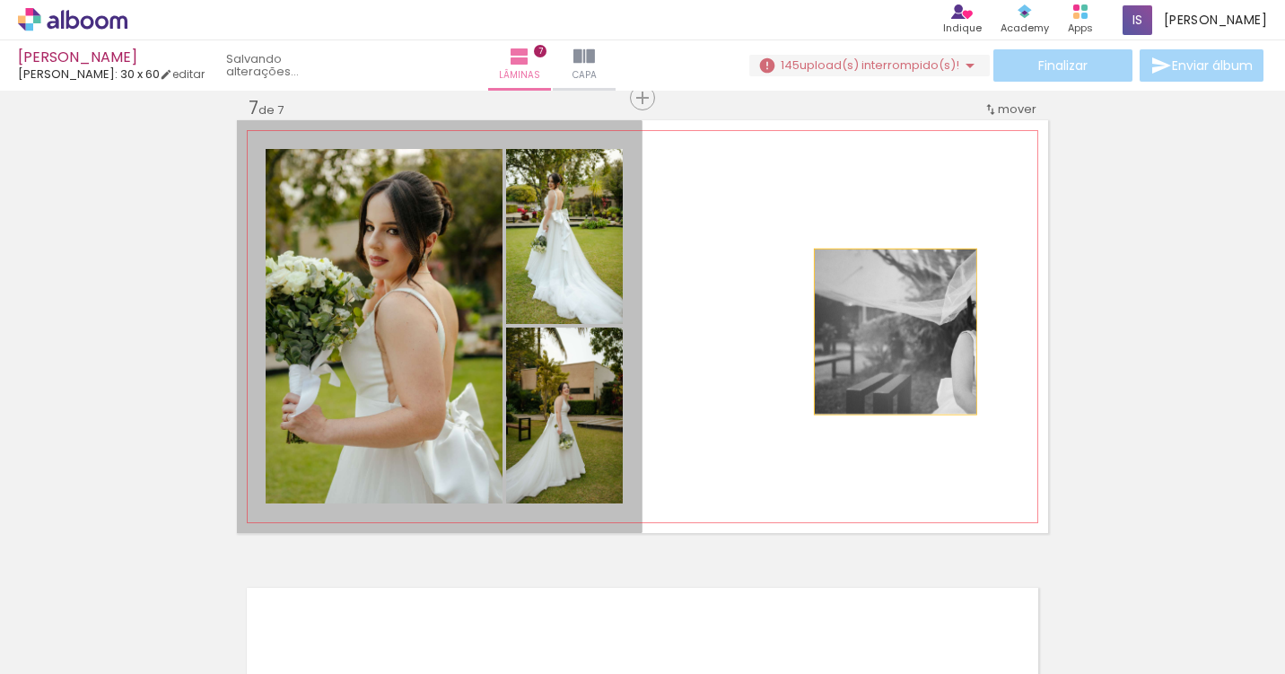
drag, startPoint x: 472, startPoint y: 328, endPoint x: 898, endPoint y: 329, distance: 426.3
click at [898, 329] on quentale-layouter at bounding box center [642, 326] width 811 height 413
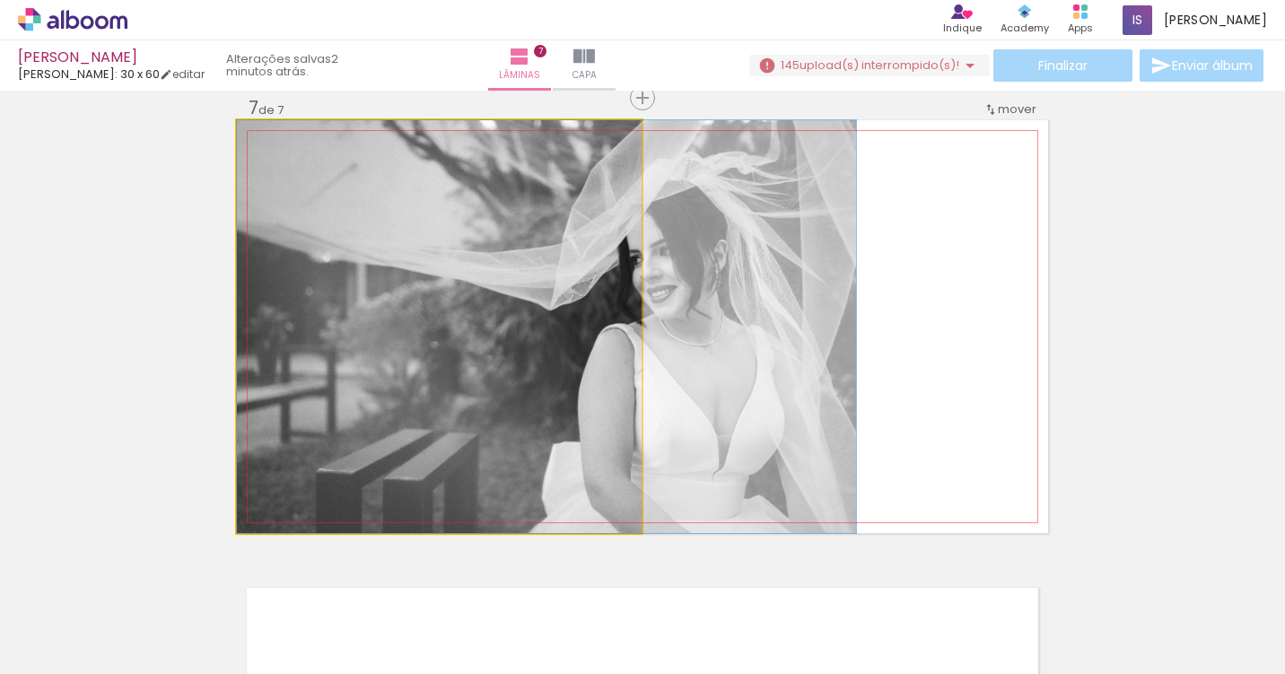
click at [509, 393] on quentale-photo at bounding box center [439, 326] width 405 height 413
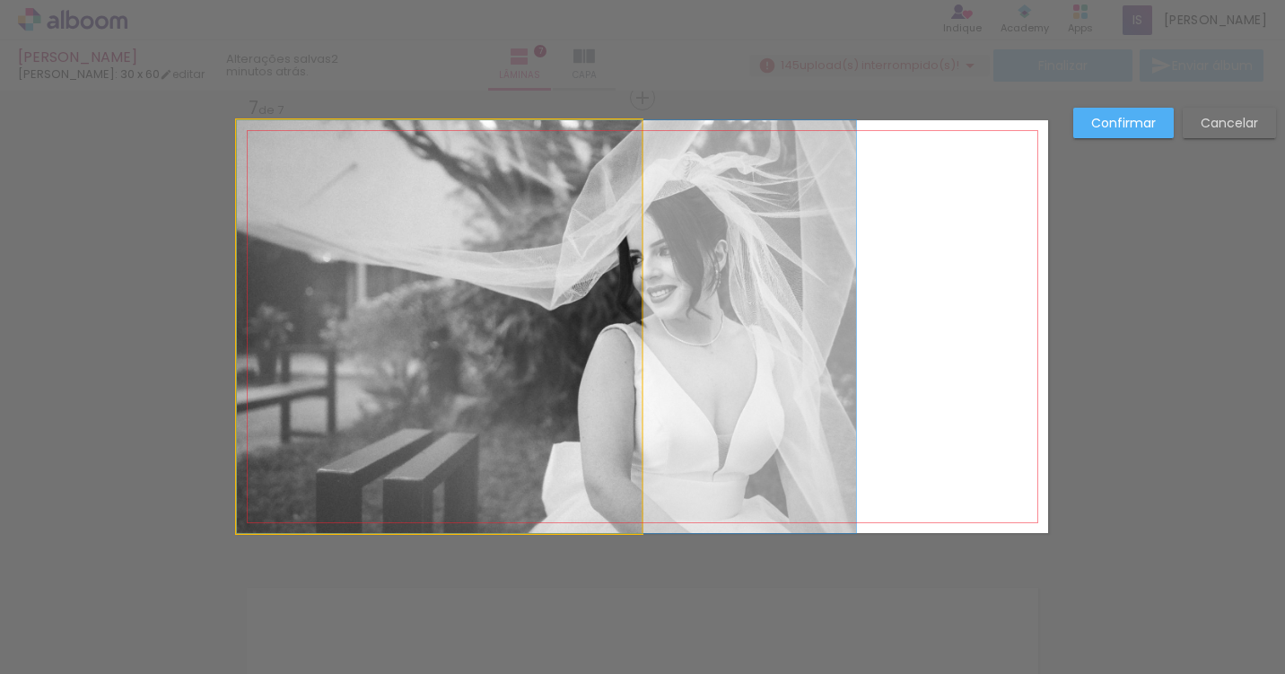
click at [512, 325] on quentale-photo at bounding box center [439, 326] width 405 height 413
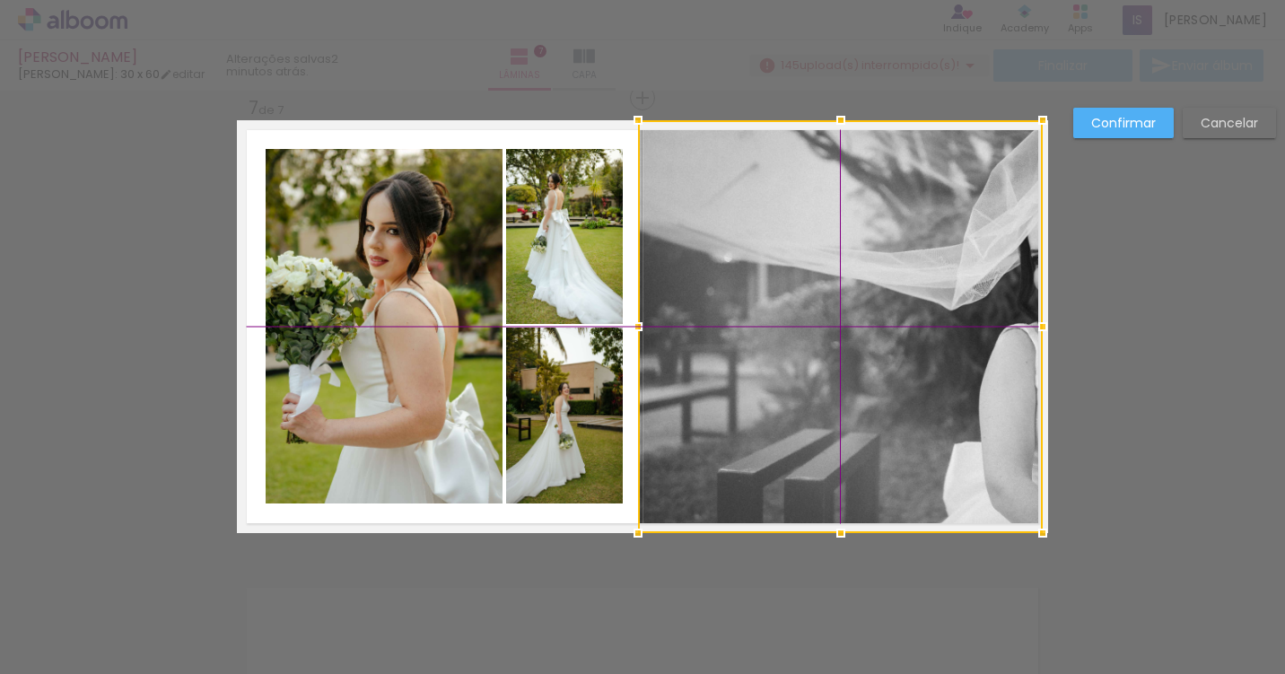
drag, startPoint x: 508, startPoint y: 324, endPoint x: 903, endPoint y: 337, distance: 395.1
click at [903, 337] on div at bounding box center [840, 326] width 405 height 413
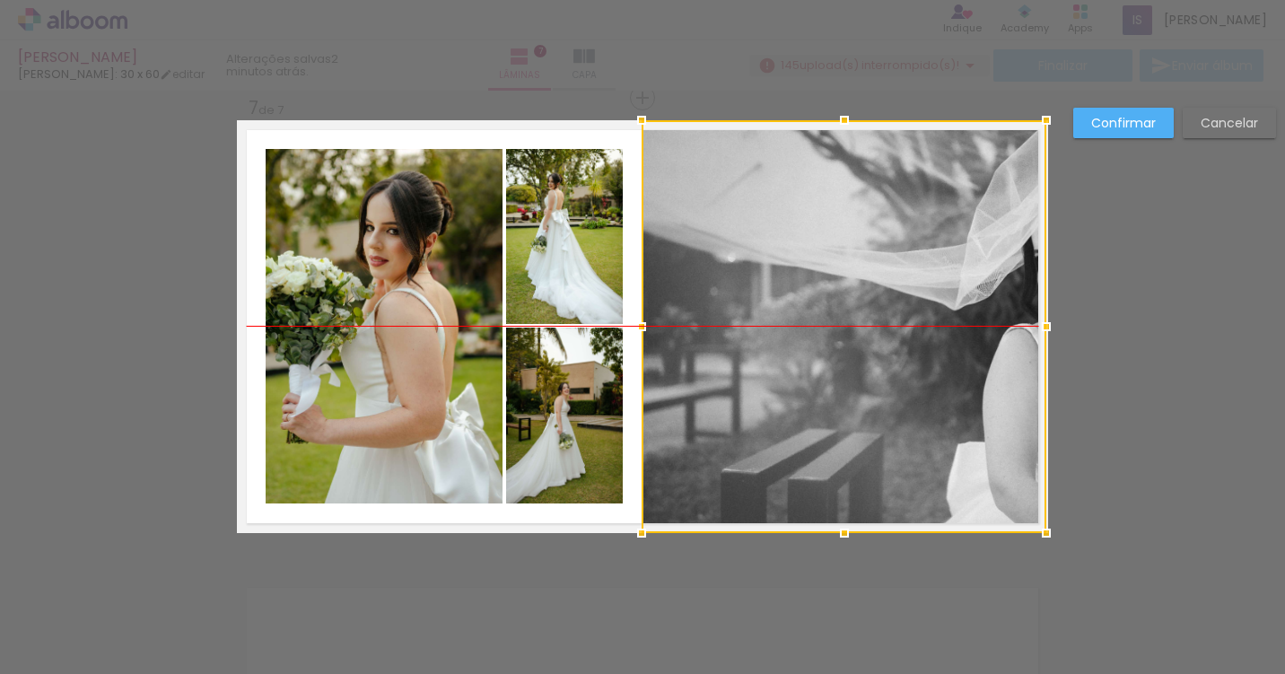
click at [803, 329] on div at bounding box center [844, 326] width 405 height 413
click at [0, 0] on slot "Confirmar" at bounding box center [0, 0] width 0 height 0
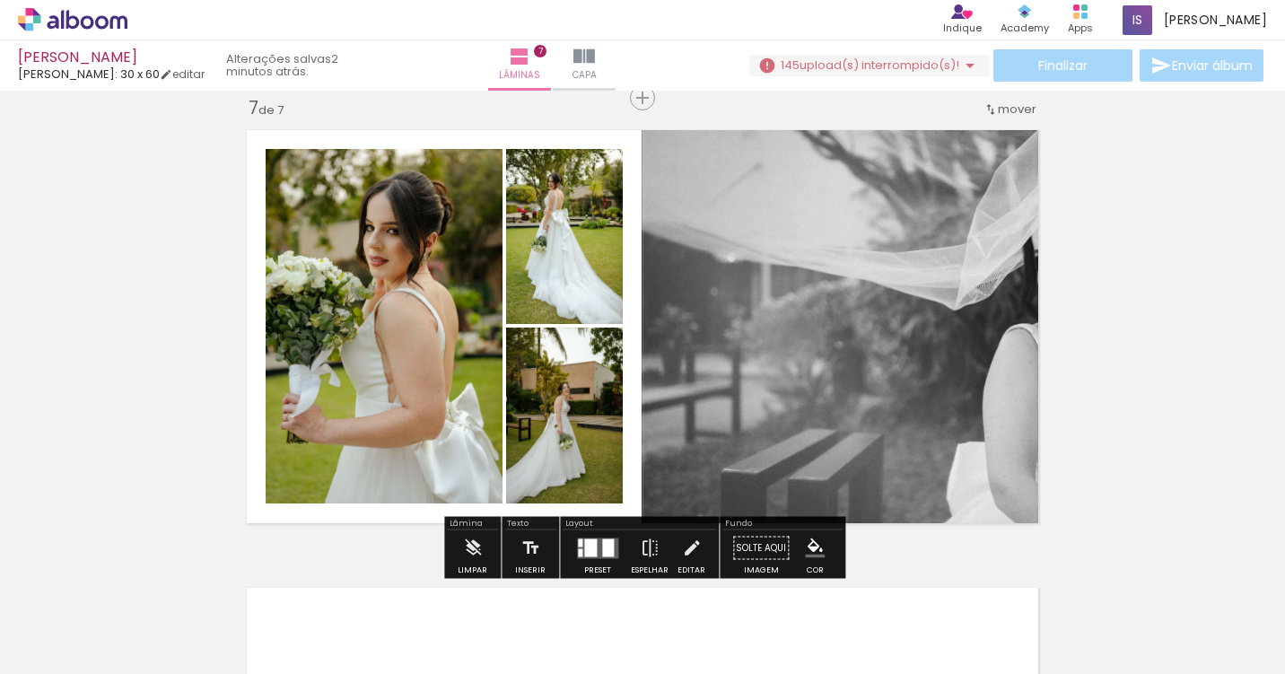
click at [914, 255] on quentale-photo at bounding box center [844, 326] width 405 height 413
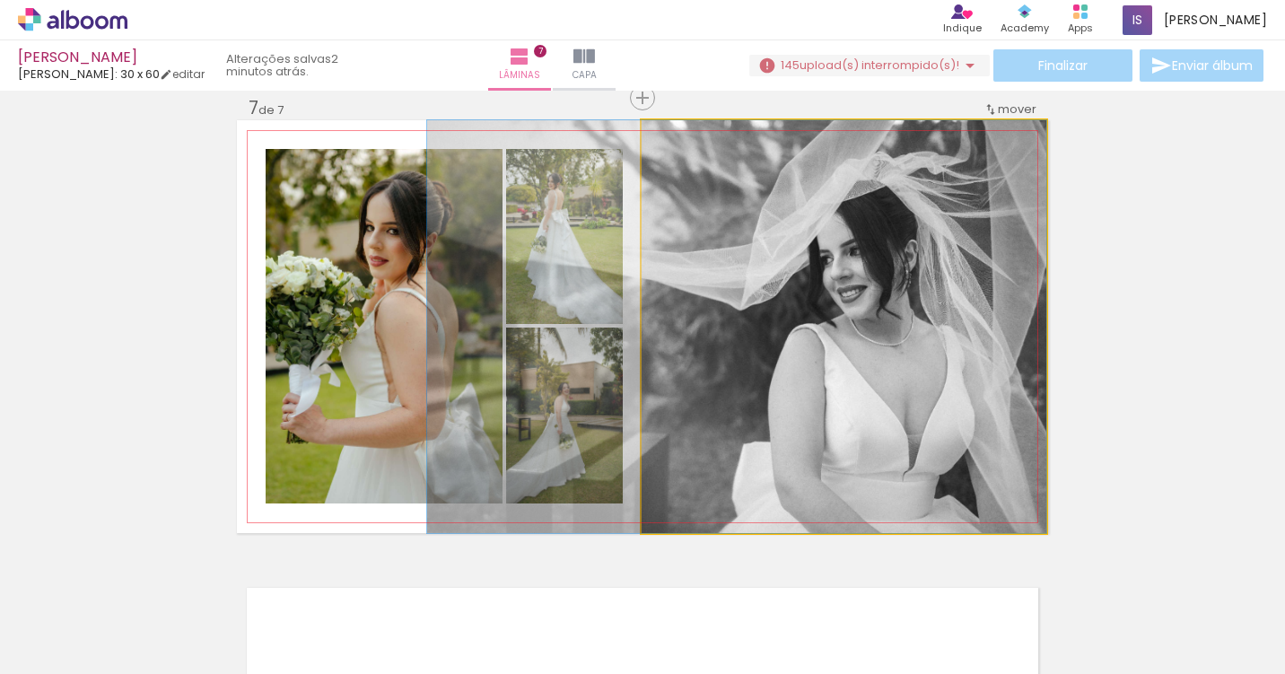
drag, startPoint x: 914, startPoint y: 255, endPoint x: 694, endPoint y: 263, distance: 220.0
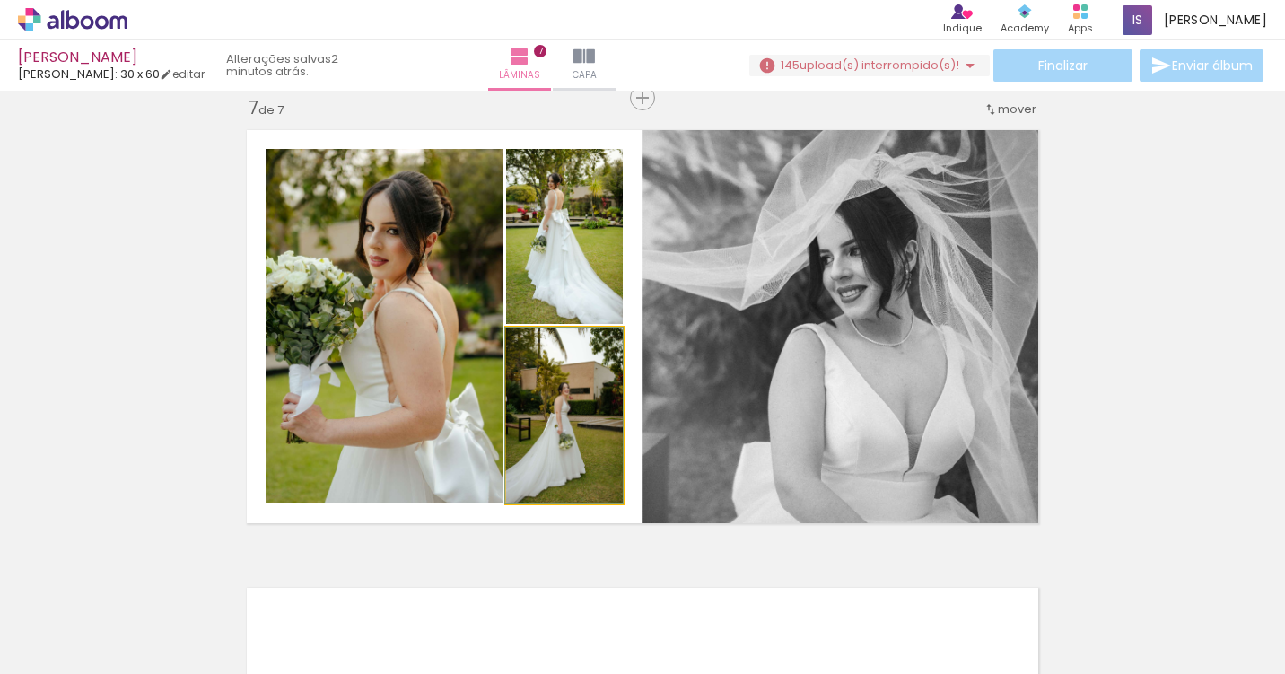
click at [565, 417] on quentale-photo at bounding box center [564, 416] width 117 height 176
click at [566, 422] on quentale-photo at bounding box center [564, 416] width 117 height 176
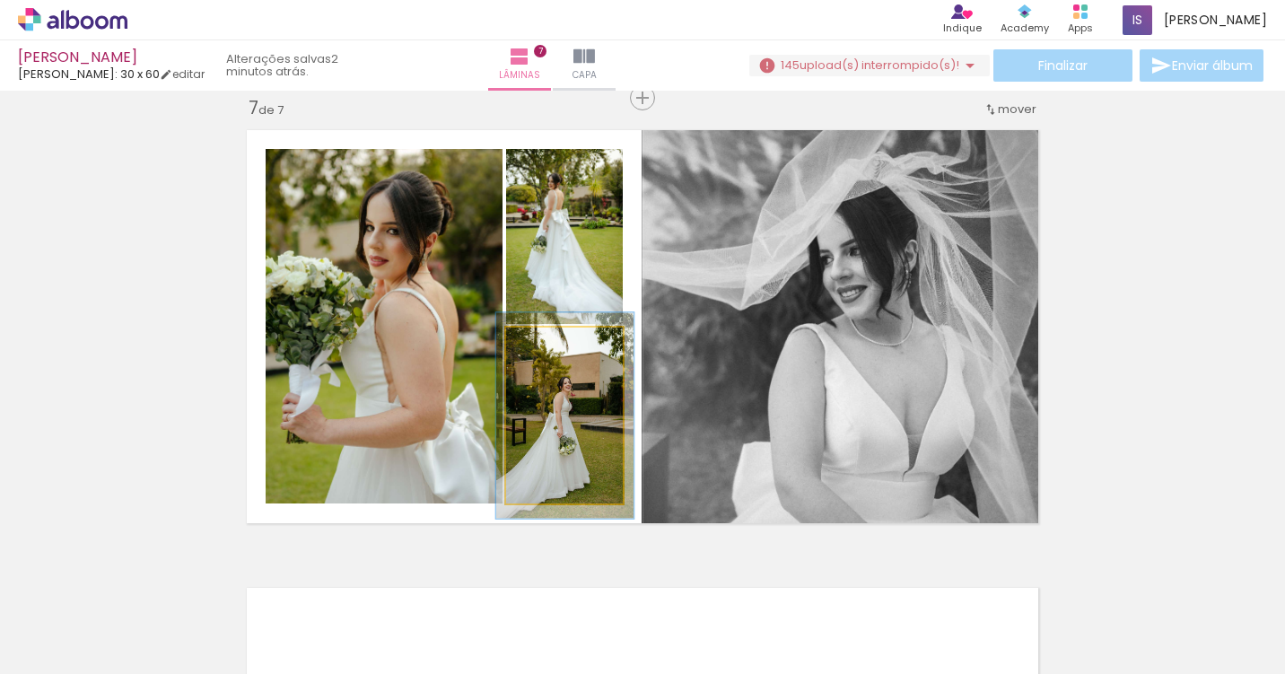
type paper-slider "115"
click at [551, 344] on div at bounding box center [554, 346] width 16 height 16
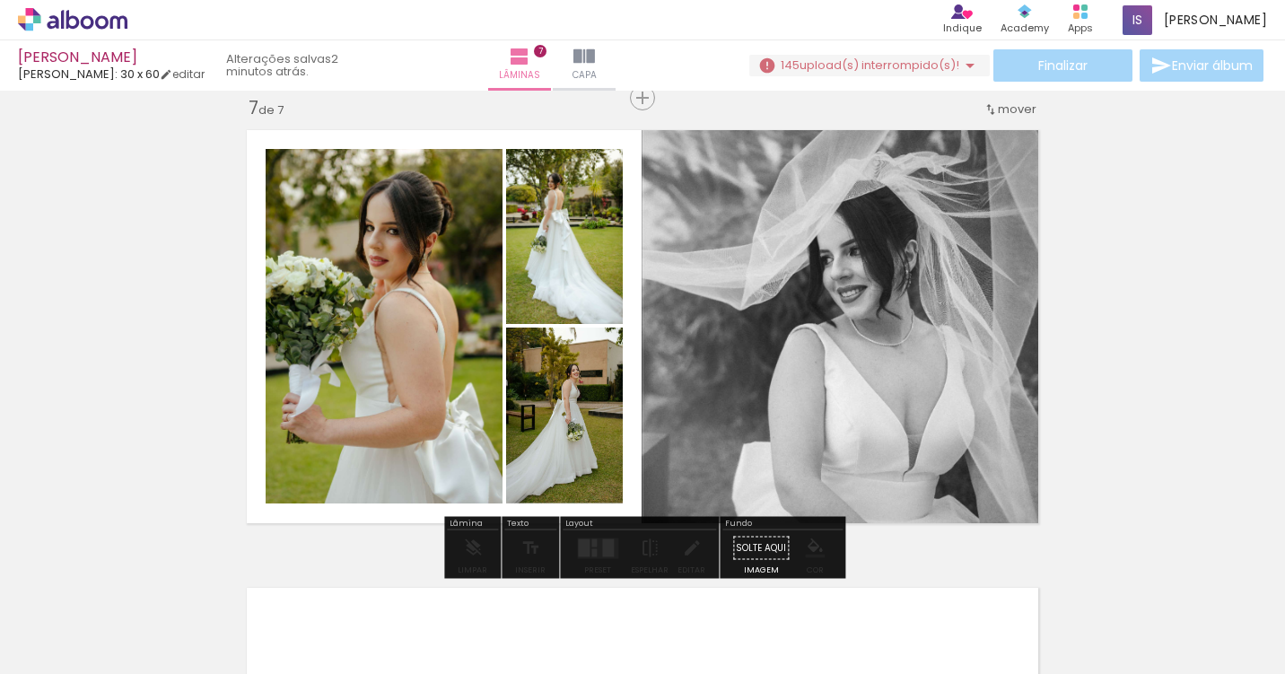
drag, startPoint x: 560, startPoint y: 459, endPoint x: 575, endPoint y: 416, distance: 45.7
click at [379, 344] on quentale-photo at bounding box center [384, 326] width 237 height 355
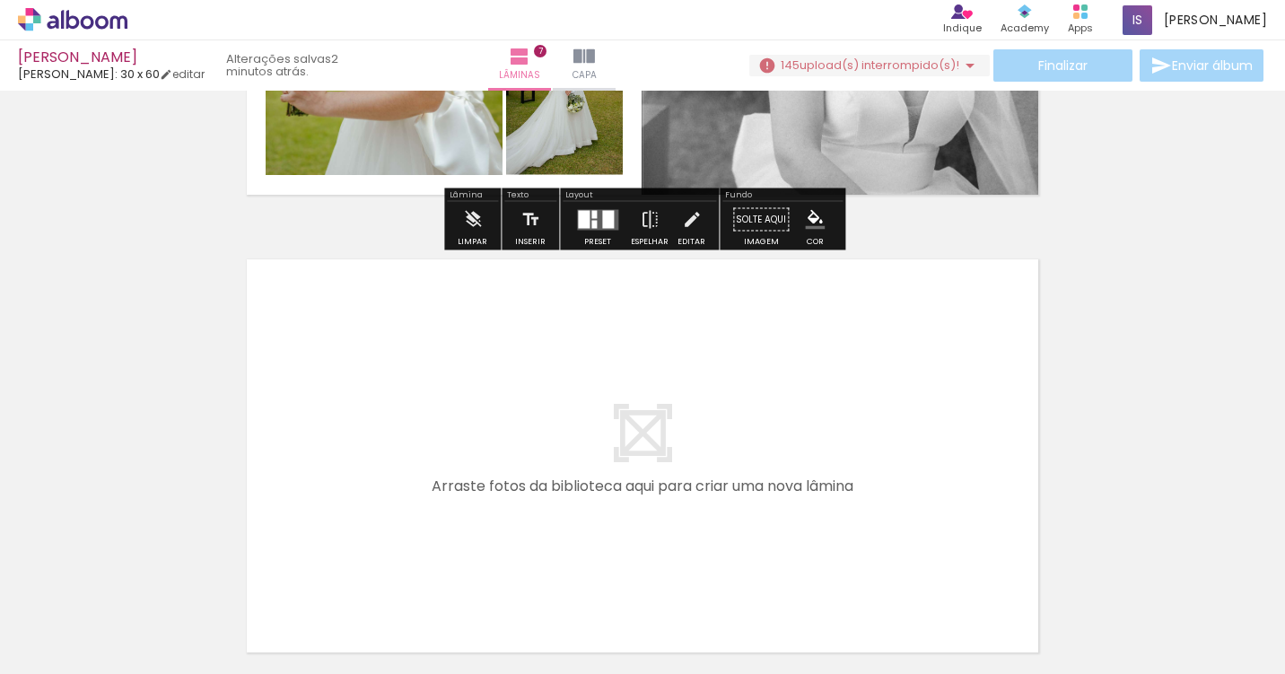
scroll to position [3105, 0]
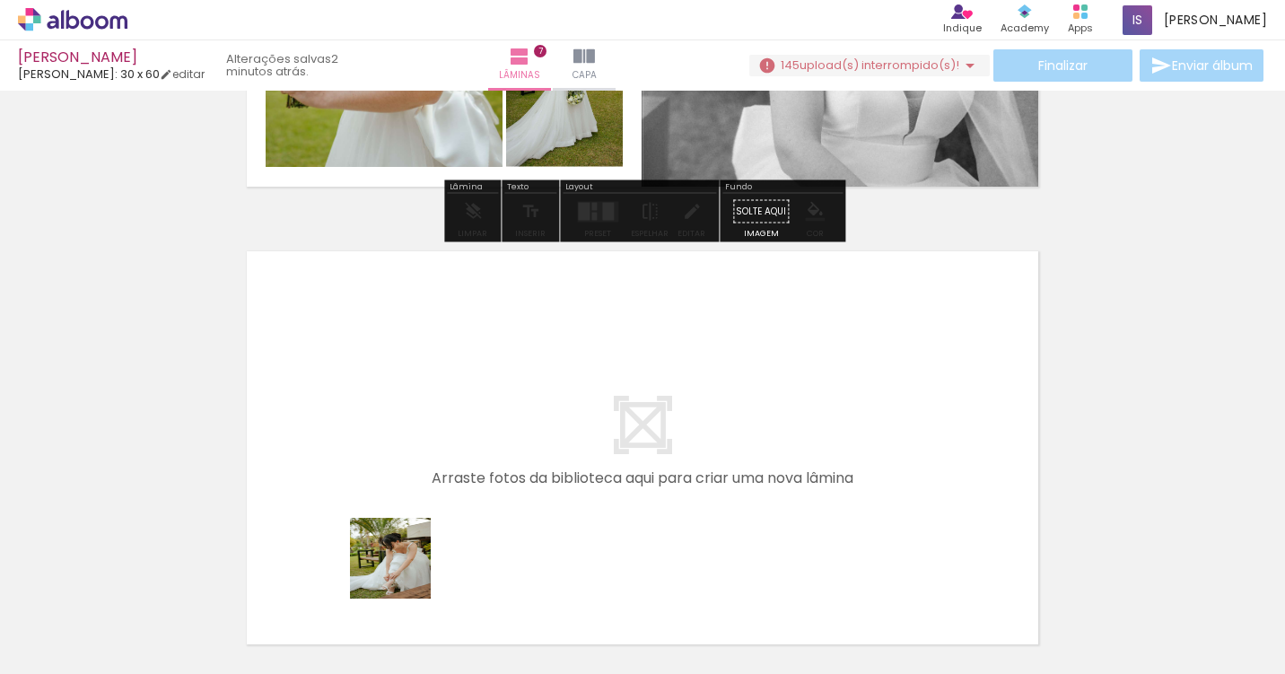
drag, startPoint x: 404, startPoint y: 621, endPoint x: 417, endPoint y: 429, distance: 192.5
click at [417, 429] on quentale-workspace at bounding box center [642, 337] width 1285 height 674
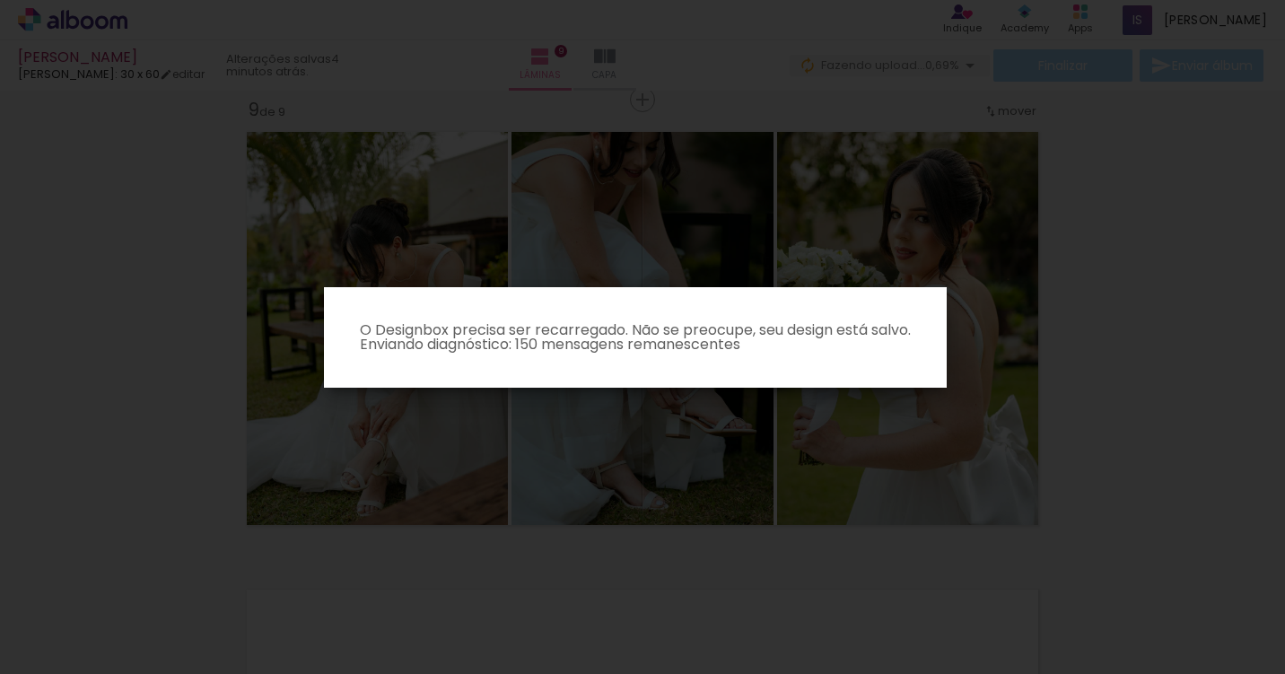
scroll to position [4148, 0]
